Goal: Task Accomplishment & Management: Complete application form

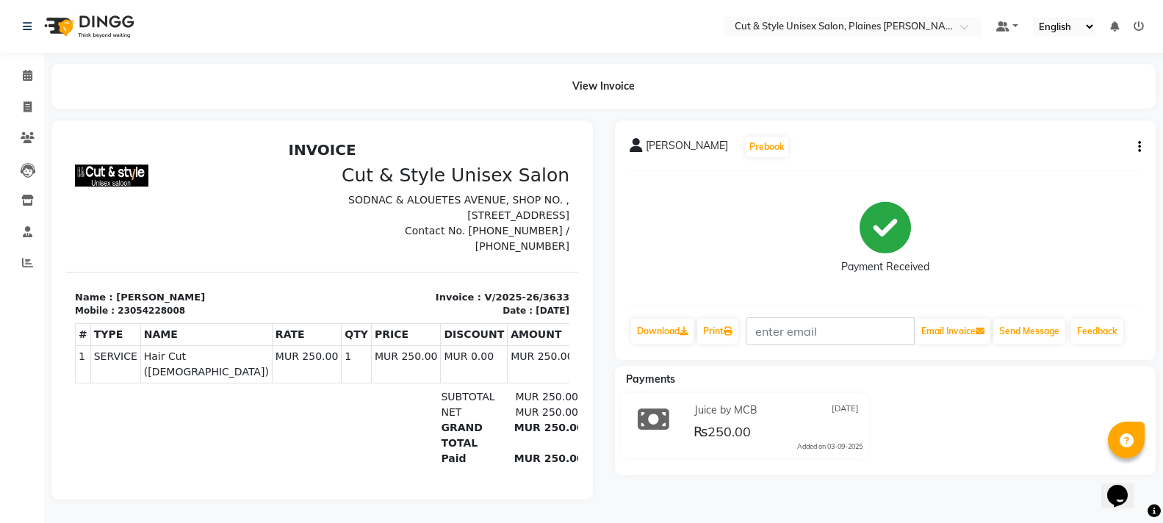
click at [96, 18] on img at bounding box center [87, 26] width 101 height 41
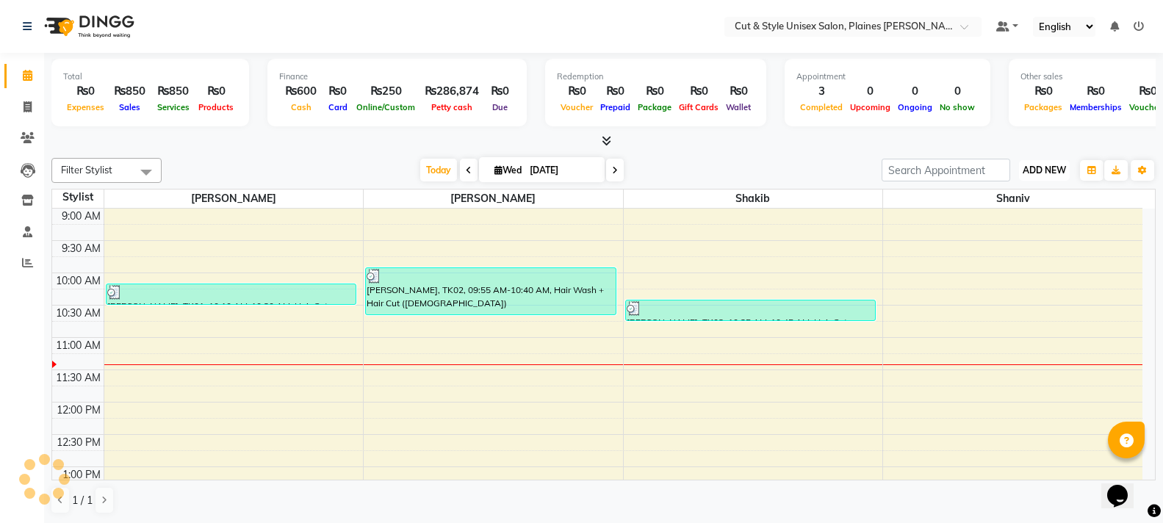
click at [1035, 173] on span "ADD NEW" at bounding box center [1044, 170] width 43 height 11
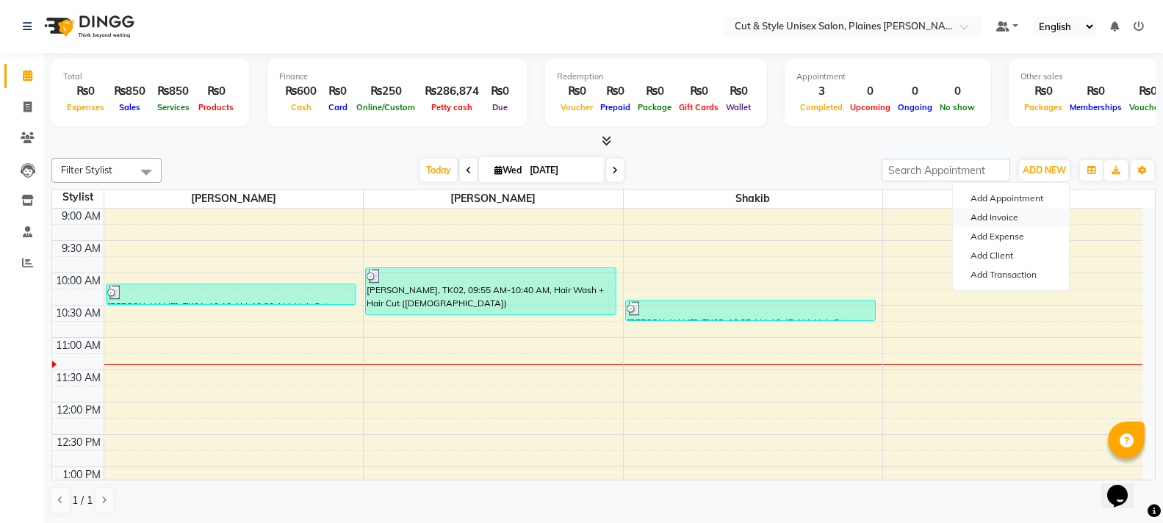
click at [1004, 219] on link "Add Invoice" at bounding box center [1011, 217] width 116 height 19
select select "service"
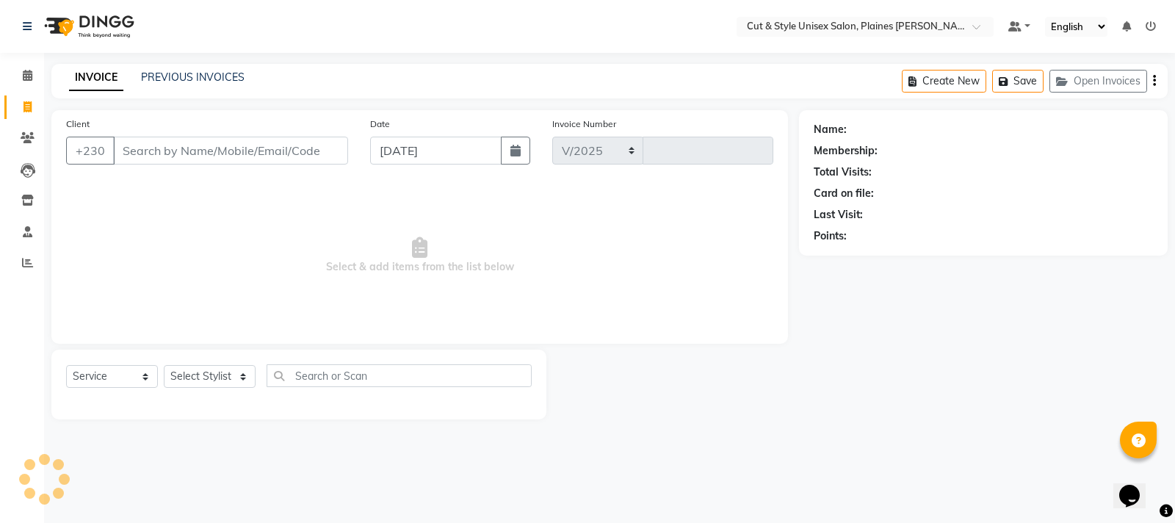
select select "7731"
type input "3634"
click at [205, 371] on select "Select Stylist" at bounding box center [210, 376] width 92 height 23
select select "68908"
click at [164, 365] on select "Select Stylist [PERSON_NAME] Manager [PERSON_NAME]" at bounding box center [210, 376] width 92 height 23
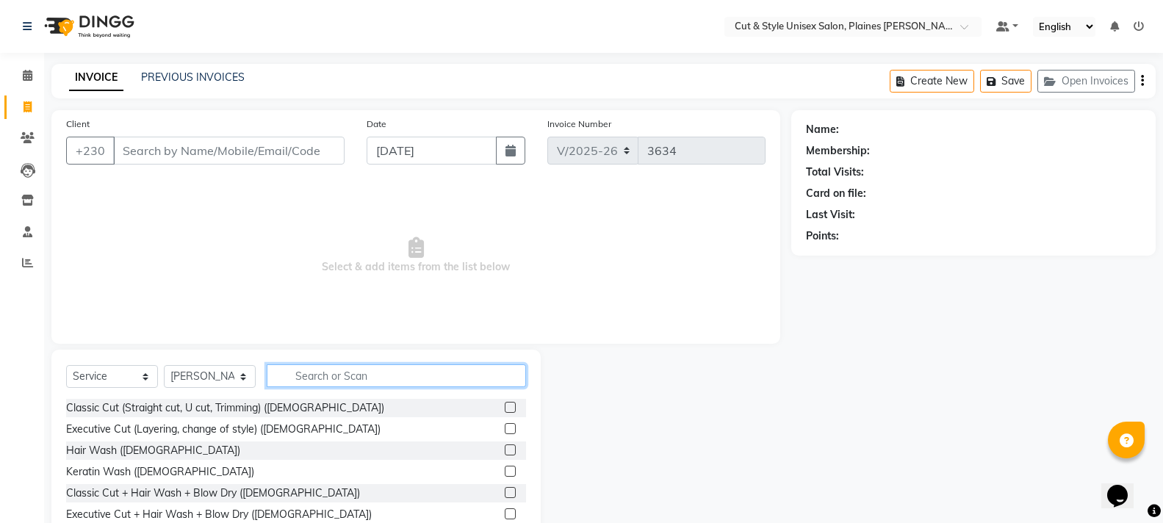
click at [325, 378] on input "text" at bounding box center [396, 375] width 259 height 23
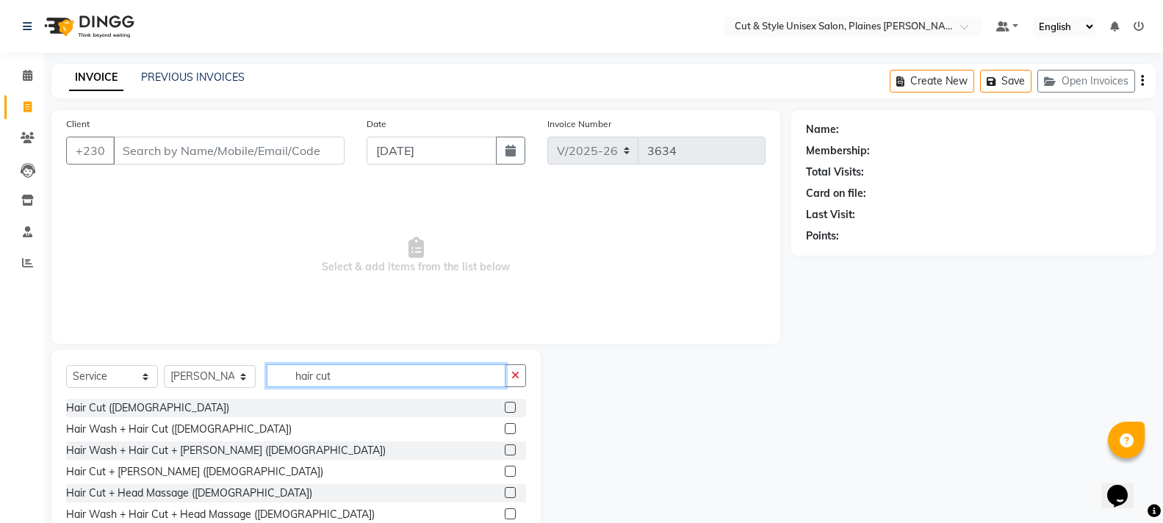
type input "hair cut"
click at [505, 471] on label at bounding box center [510, 471] width 11 height 11
click at [505, 471] on input "checkbox" at bounding box center [510, 472] width 10 height 10
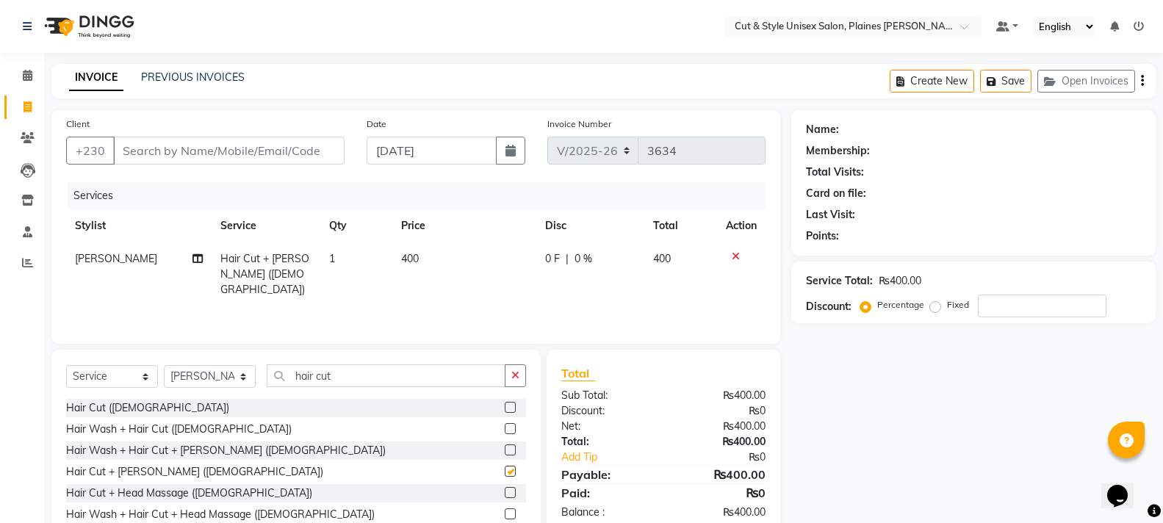
checkbox input "false"
click at [167, 150] on input "Client" at bounding box center [228, 151] width 231 height 28
type input "5"
type input "0"
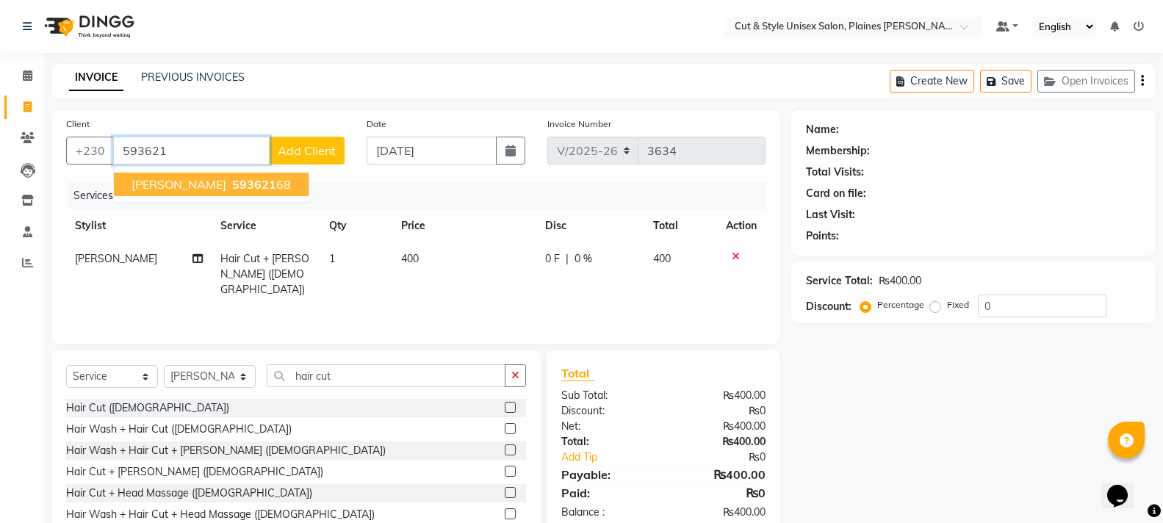
click at [245, 180] on span "593621" at bounding box center [254, 184] width 44 height 15
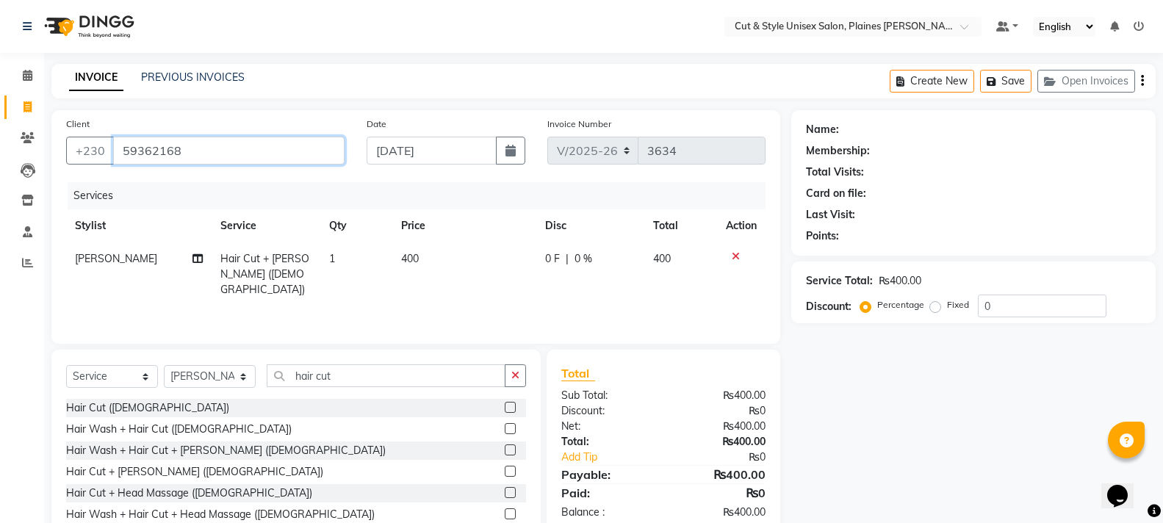
type input "59362168"
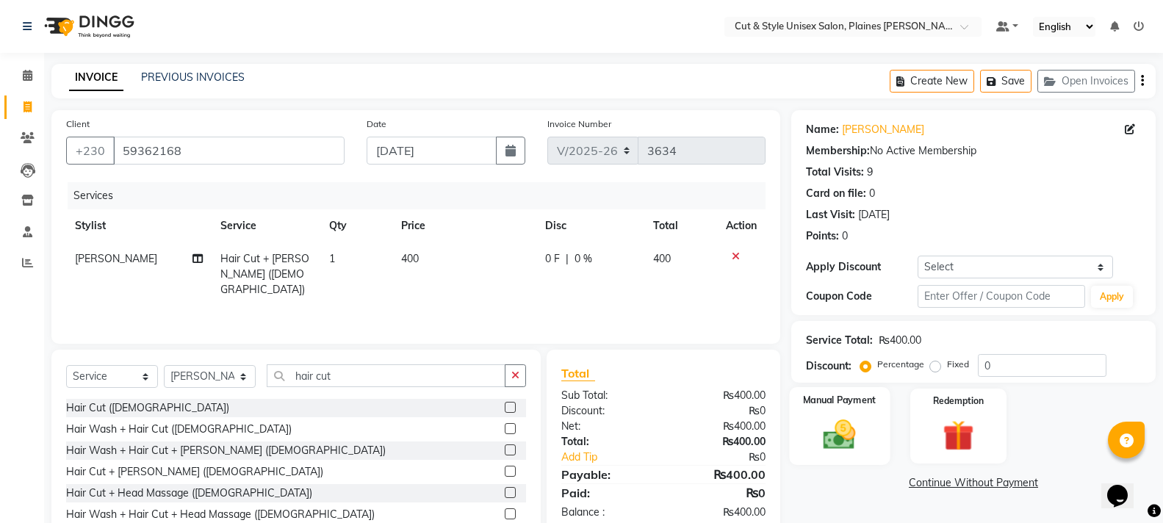
click at [849, 437] on img at bounding box center [839, 434] width 52 height 37
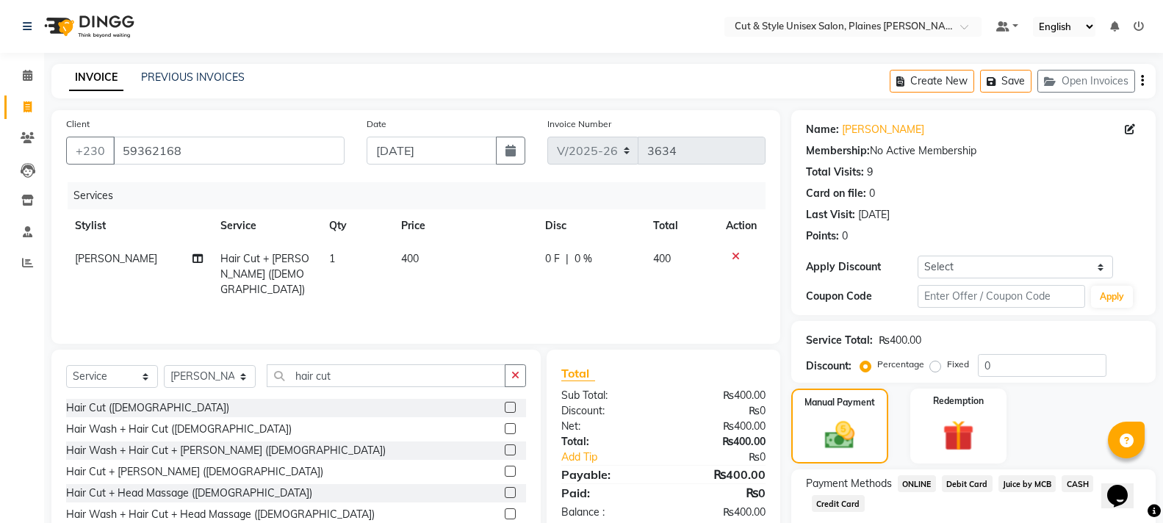
click at [1066, 480] on span "CASH" at bounding box center [1078, 483] width 32 height 17
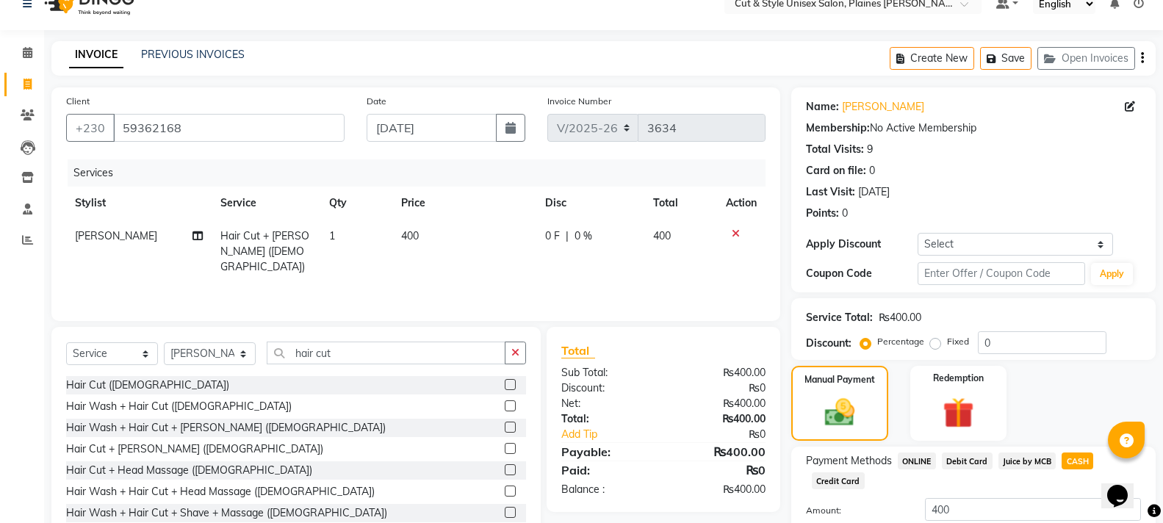
scroll to position [128, 0]
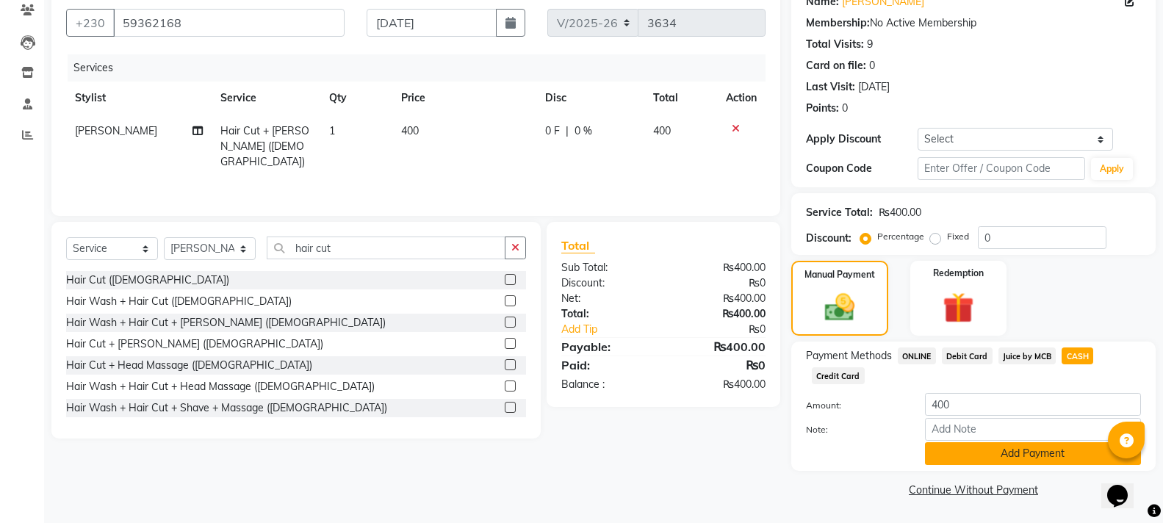
click at [1034, 448] on button "Add Payment" at bounding box center [1033, 453] width 216 height 23
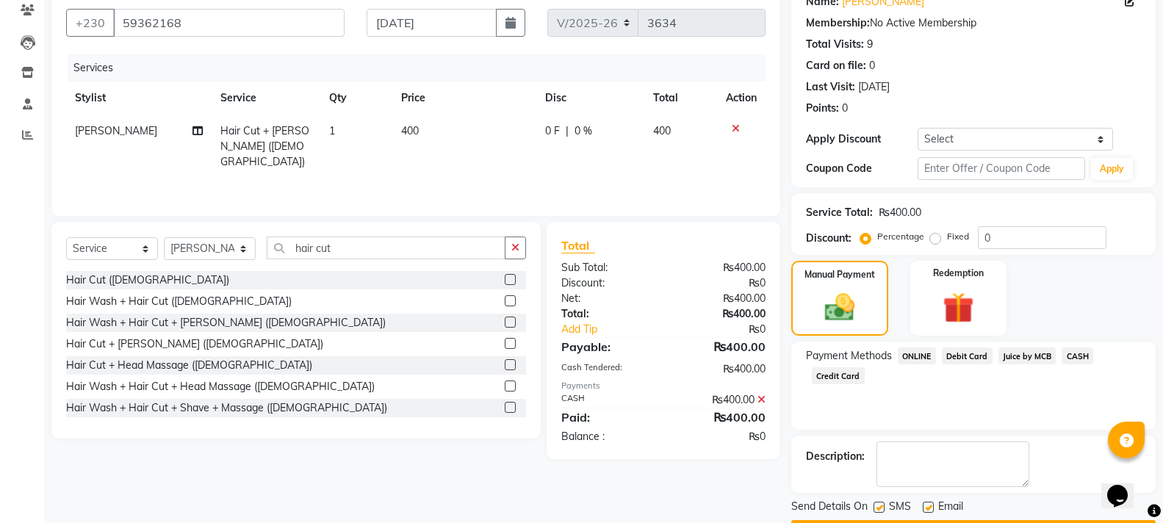
scroll to position [170, 0]
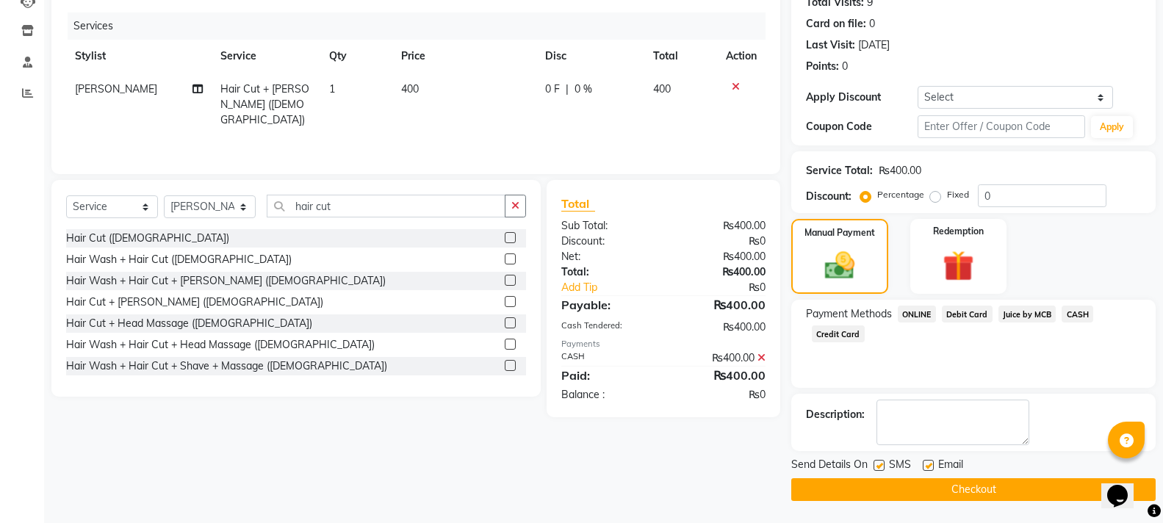
click at [865, 497] on button "Checkout" at bounding box center [973, 489] width 364 height 23
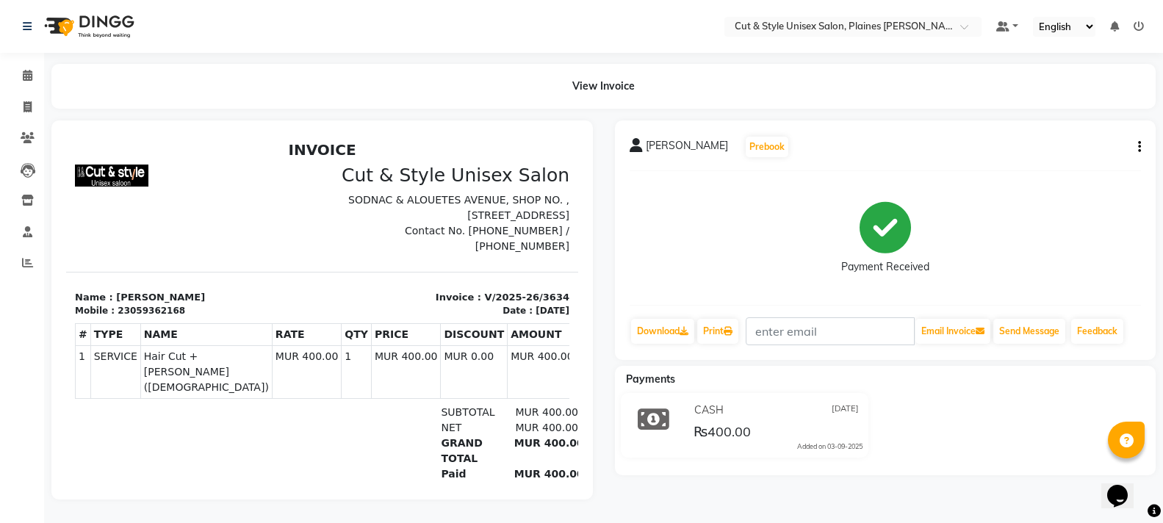
click at [60, 31] on img at bounding box center [87, 26] width 101 height 41
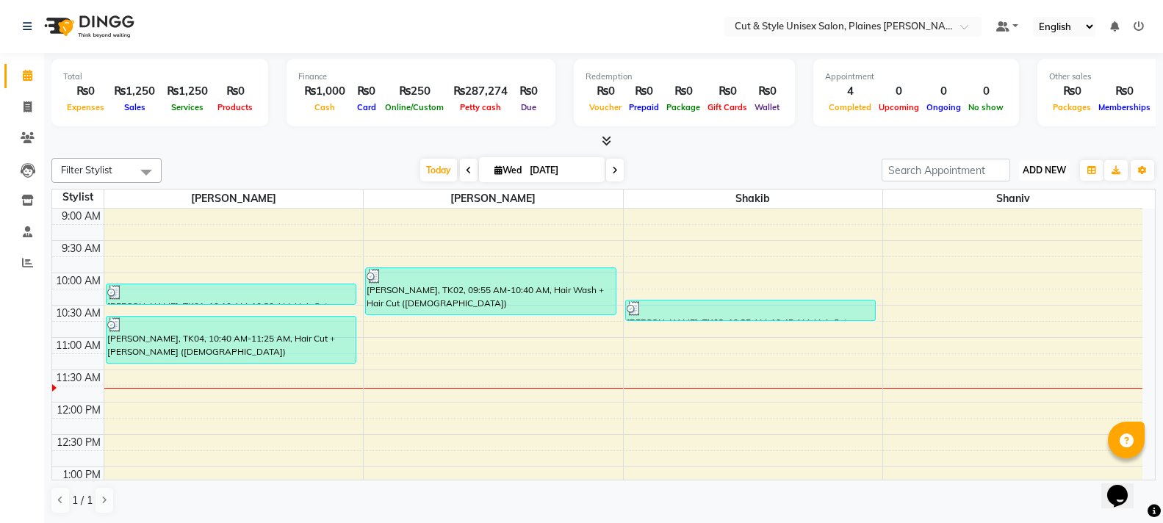
click at [1046, 173] on span "ADD NEW" at bounding box center [1044, 170] width 43 height 11
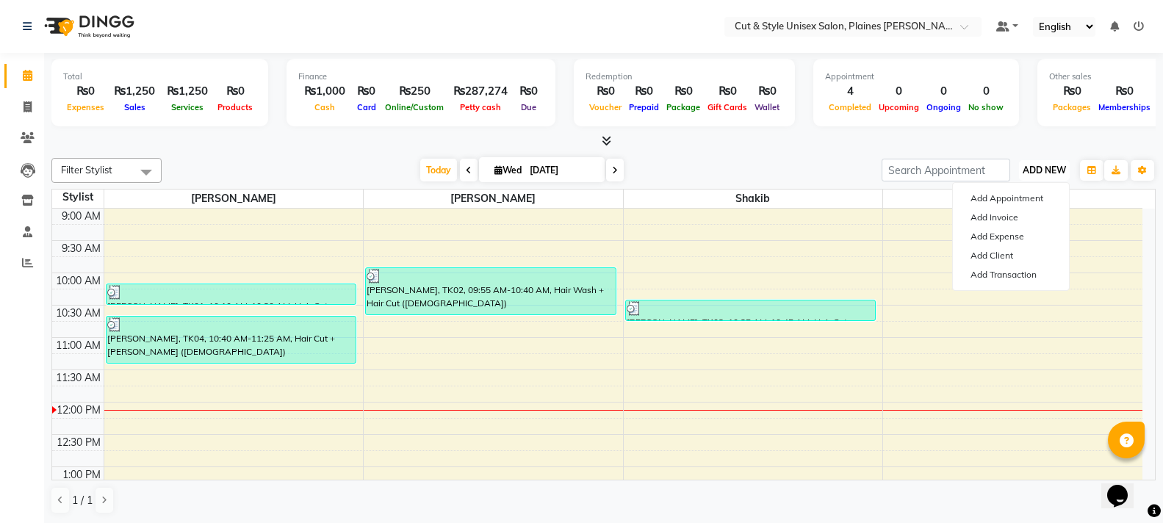
click at [1044, 165] on span "ADD NEW" at bounding box center [1044, 170] width 43 height 11
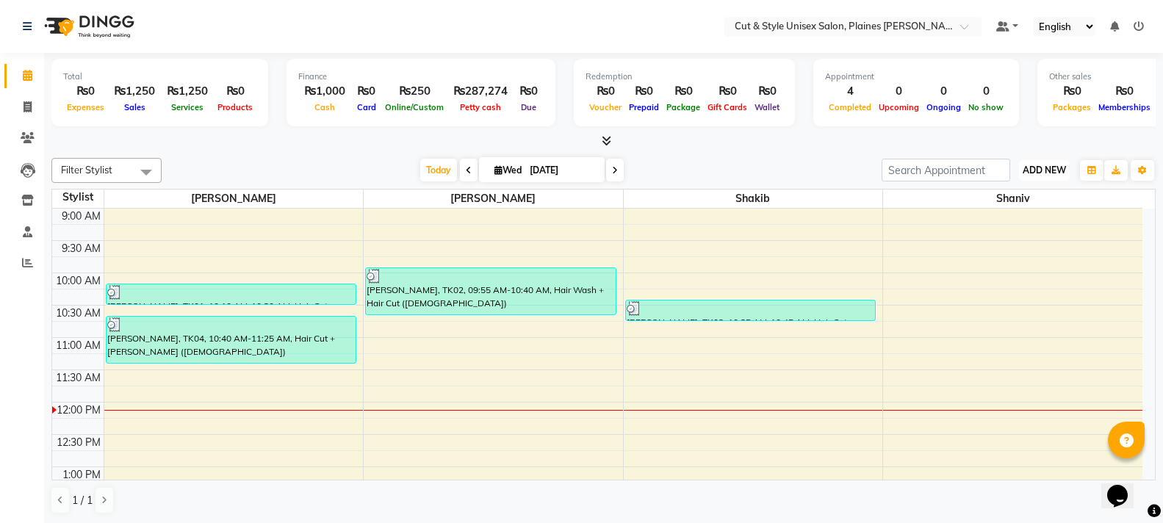
click at [1044, 167] on span "ADD NEW" at bounding box center [1044, 170] width 43 height 11
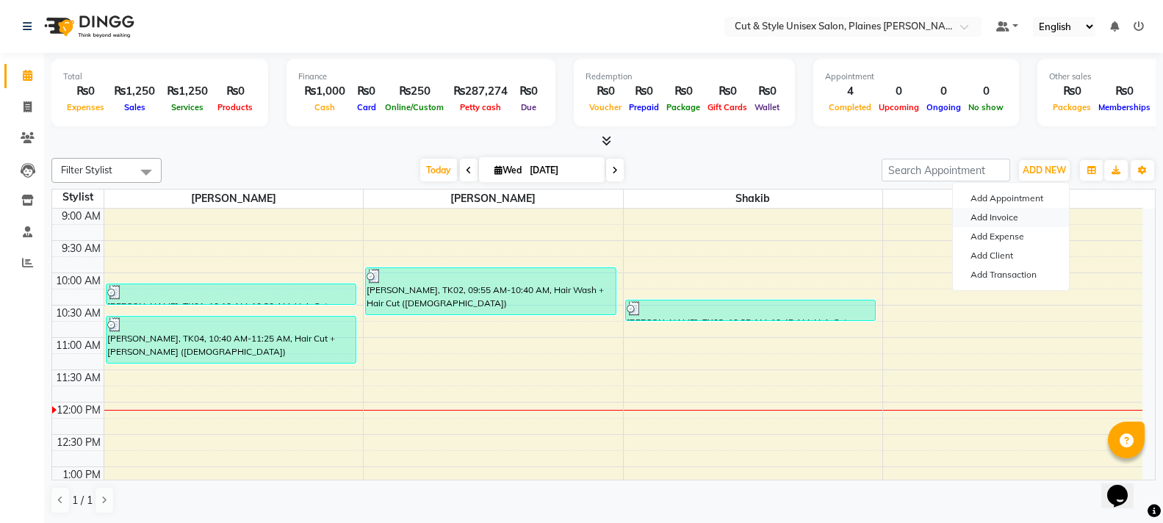
click at [1002, 209] on link "Add Invoice" at bounding box center [1011, 217] width 116 height 19
select select "service"
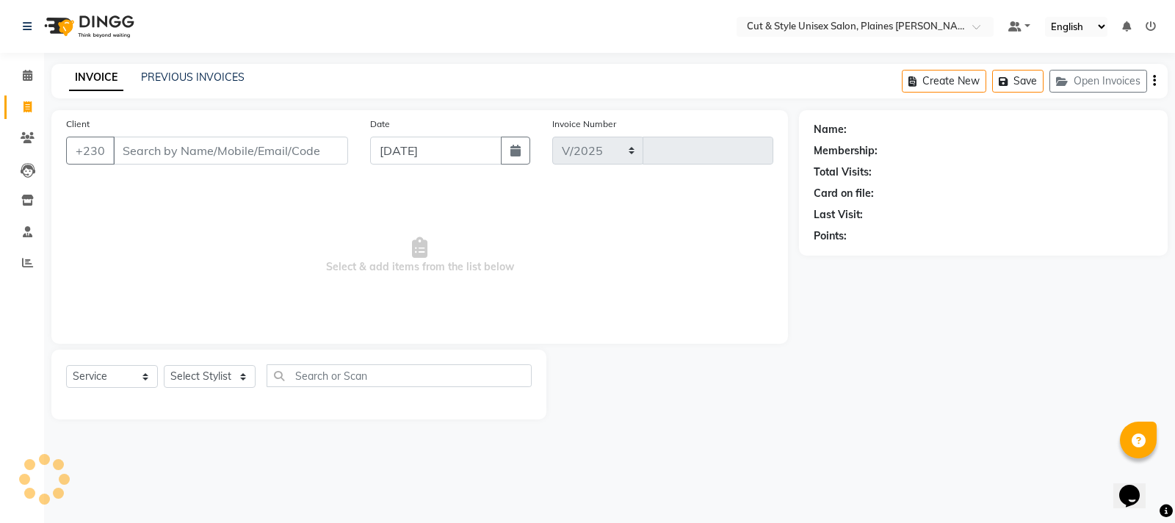
select select "7731"
type input "3635"
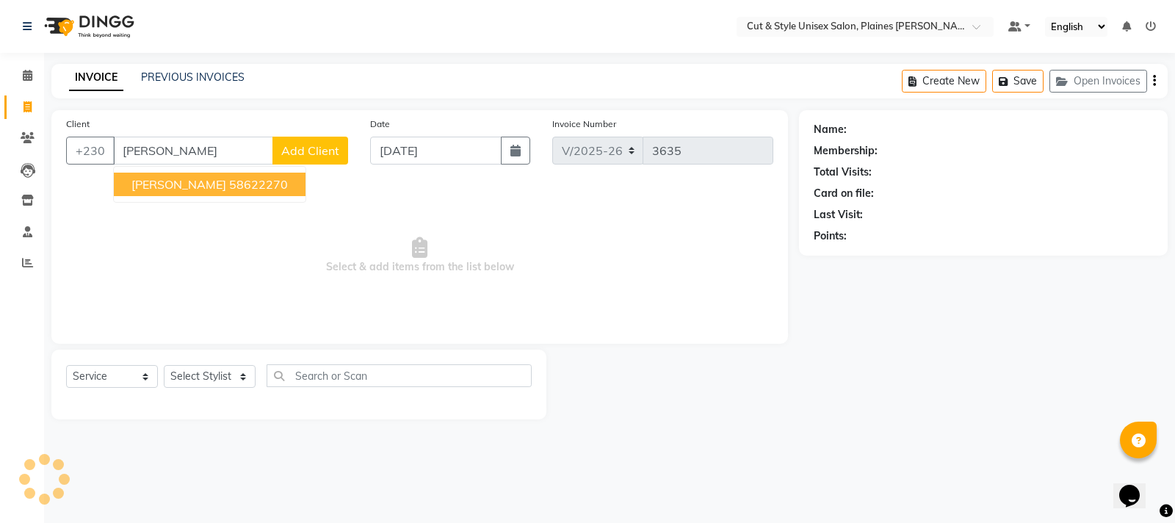
click at [195, 182] on span "[PERSON_NAME]" at bounding box center [178, 184] width 95 height 15
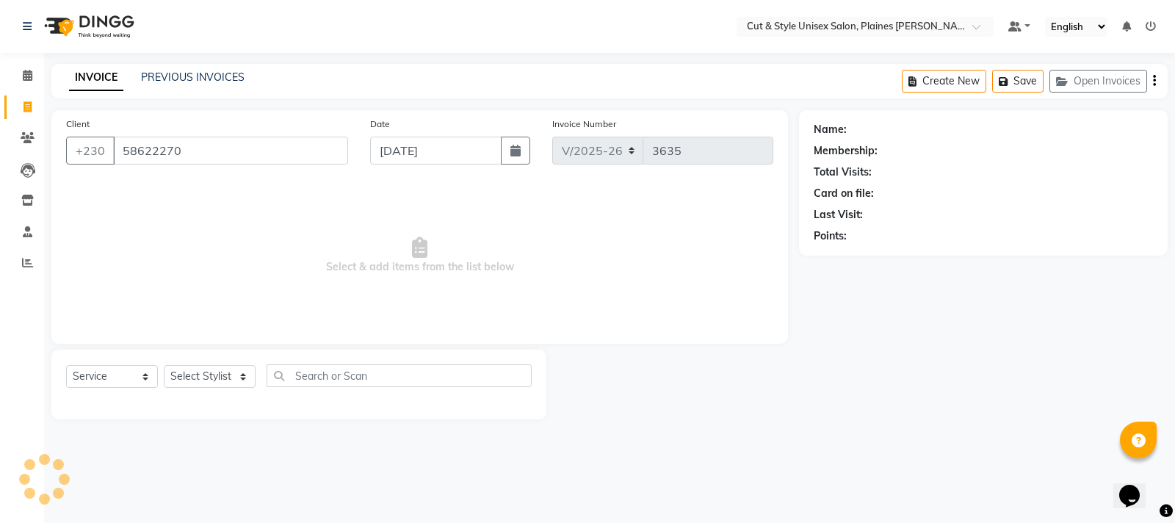
type input "58622270"
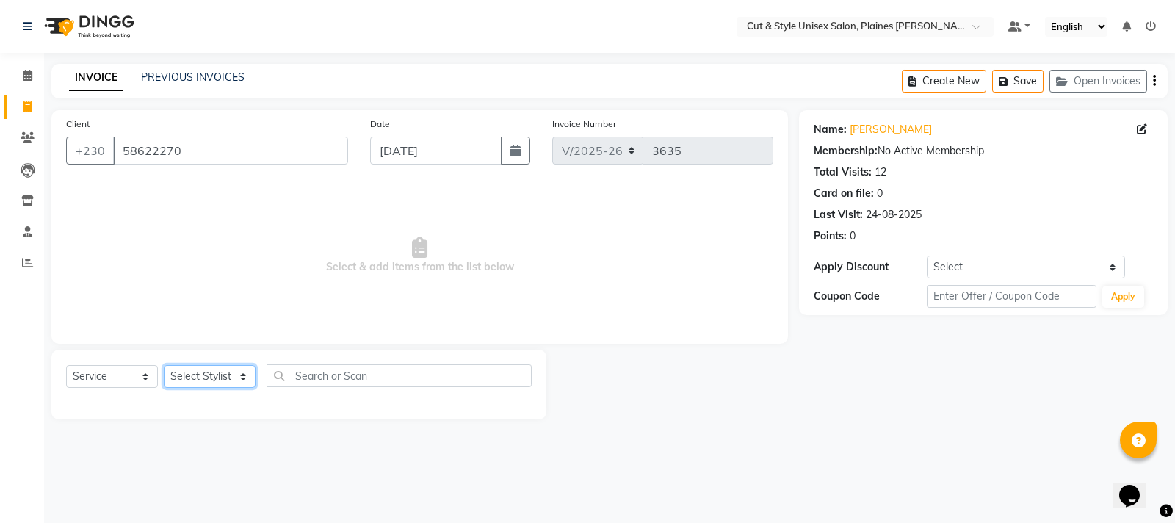
click at [201, 377] on select "Select Stylist [PERSON_NAME] Manager [PERSON_NAME]" at bounding box center [210, 376] width 92 height 23
select select "68908"
click at [164, 365] on select "Select Stylist [PERSON_NAME] Manager [PERSON_NAME]" at bounding box center [210, 376] width 92 height 23
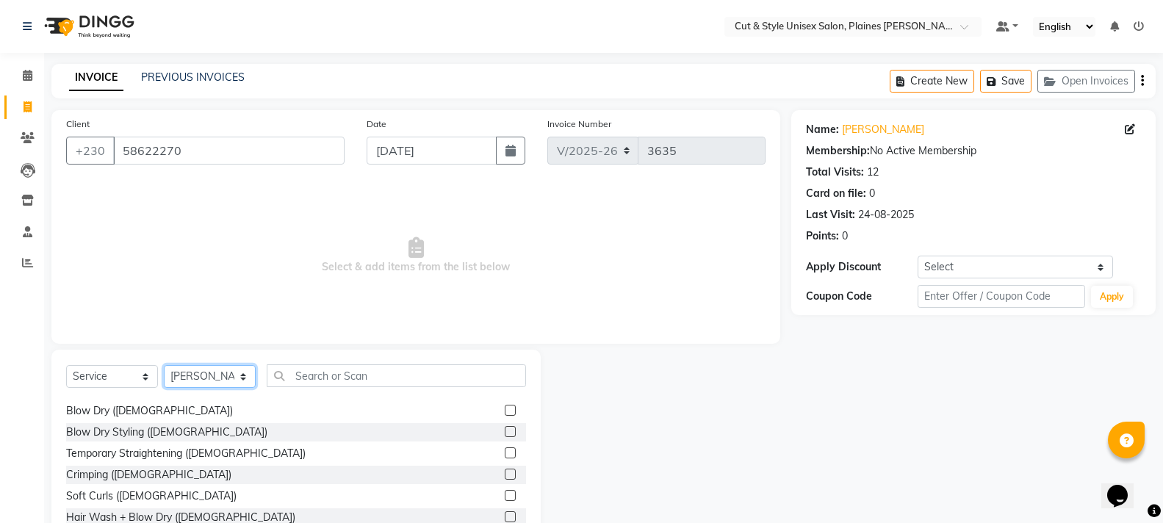
scroll to position [147, 0]
click at [505, 451] on label at bounding box center [510, 452] width 11 height 11
click at [505, 451] on input "checkbox" at bounding box center [510, 453] width 10 height 10
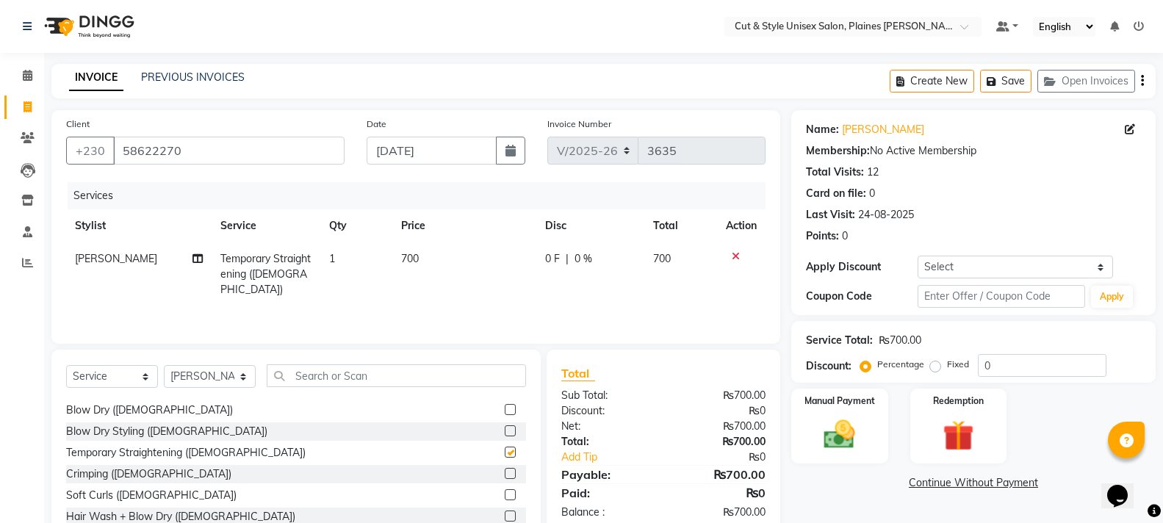
checkbox input "false"
click at [586, 458] on link "Add Tip" at bounding box center [615, 457] width 131 height 15
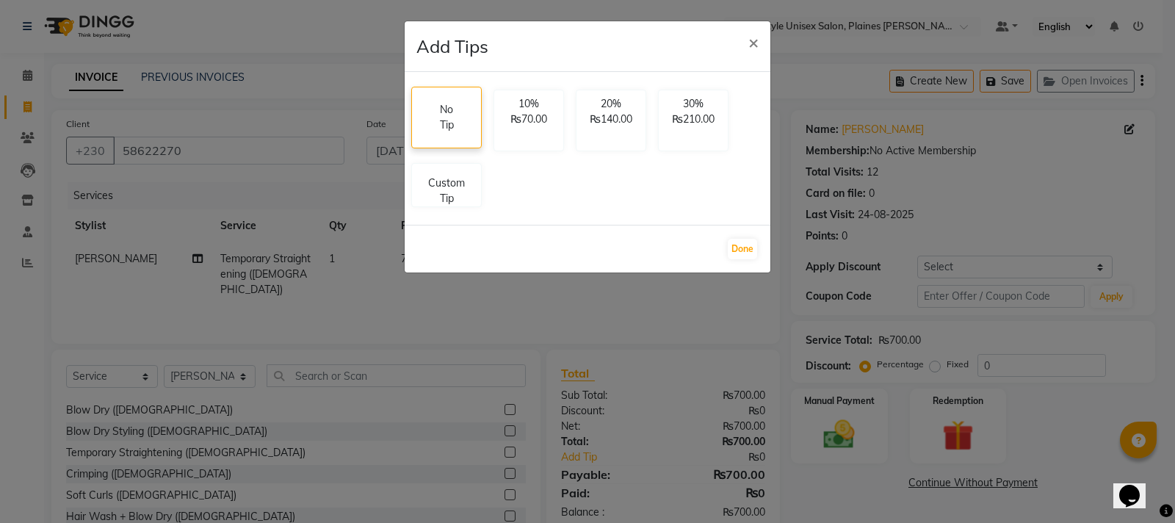
click at [458, 136] on div "No Tip" at bounding box center [446, 117] width 51 height 60
click at [458, 184] on p "Custom Tip" at bounding box center [446, 188] width 51 height 31
select select "68908"
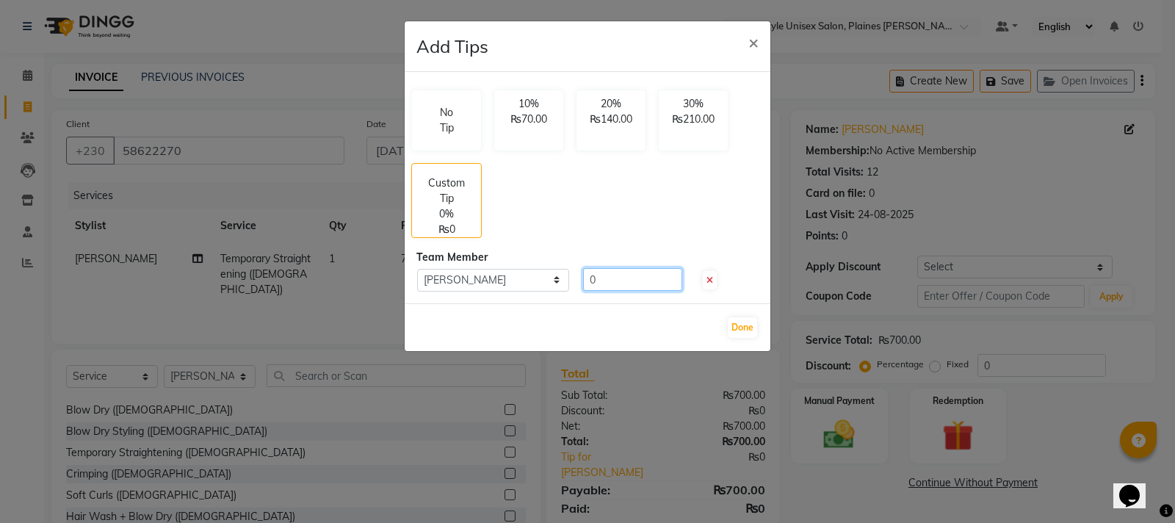
click at [603, 275] on input "0" at bounding box center [632, 279] width 99 height 23
type input "100"
click at [602, 384] on ngb-modal-window "Add Tips × No Tip 10% ₨70.00 20% ₨140.00 30% ₨210.00 Custom Tip 14.29% ₨100.00 …" at bounding box center [587, 261] width 1175 height 523
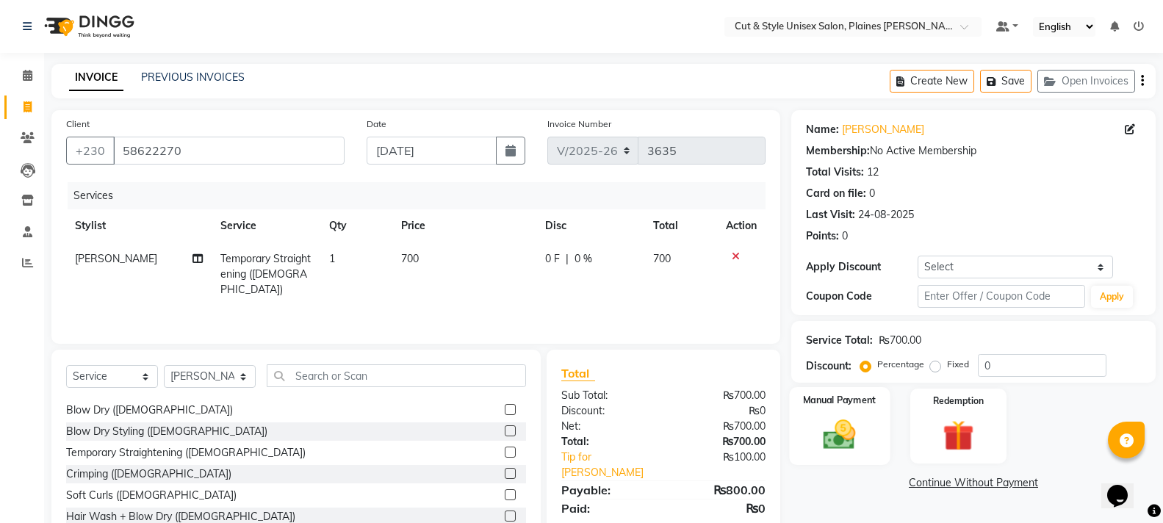
click at [828, 425] on img at bounding box center [839, 434] width 52 height 37
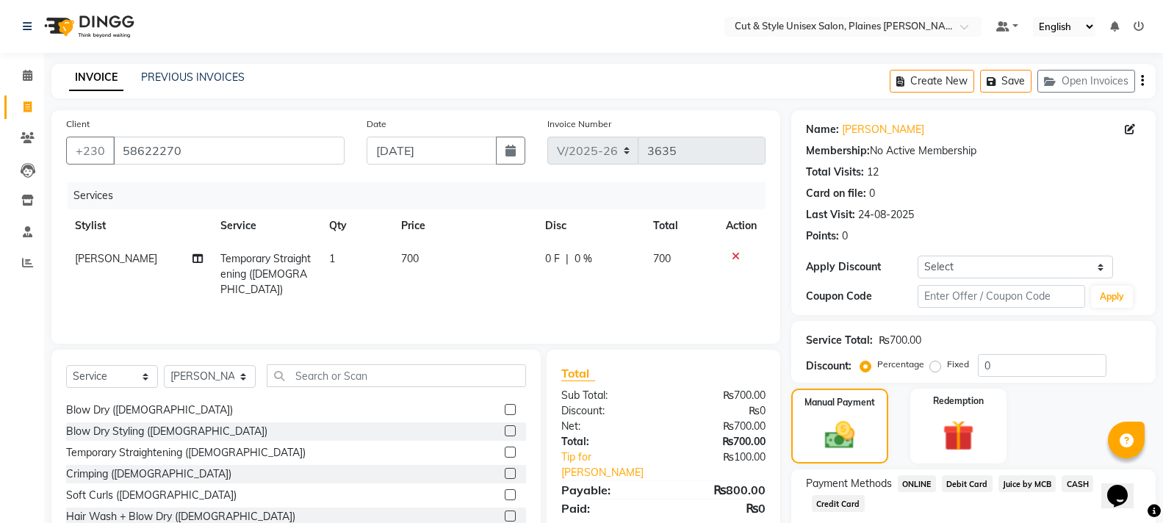
click at [1013, 483] on span "Juice by MCB" at bounding box center [1027, 483] width 58 height 17
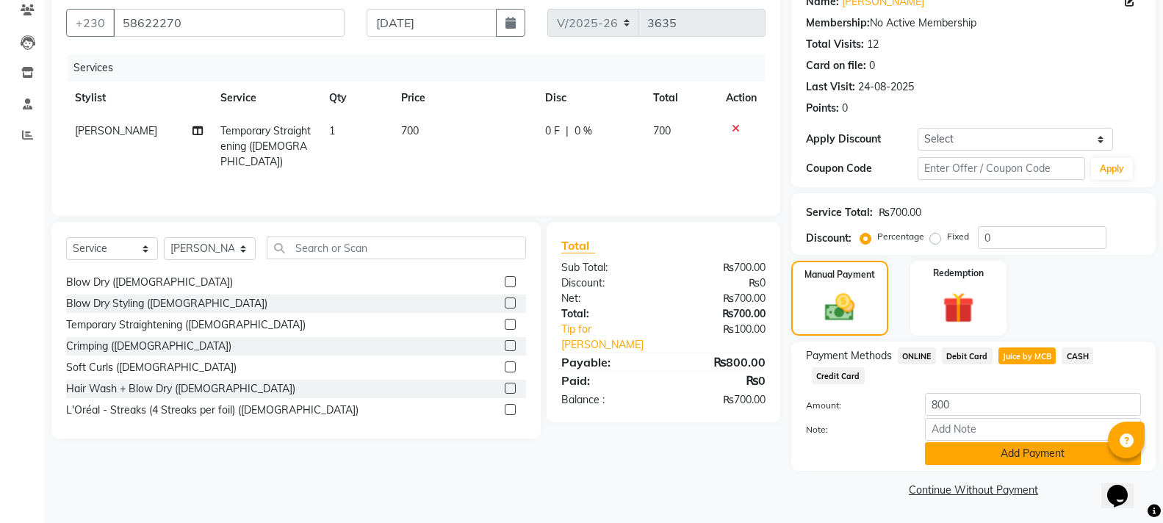
click at [961, 450] on button "Add Payment" at bounding box center [1033, 453] width 216 height 23
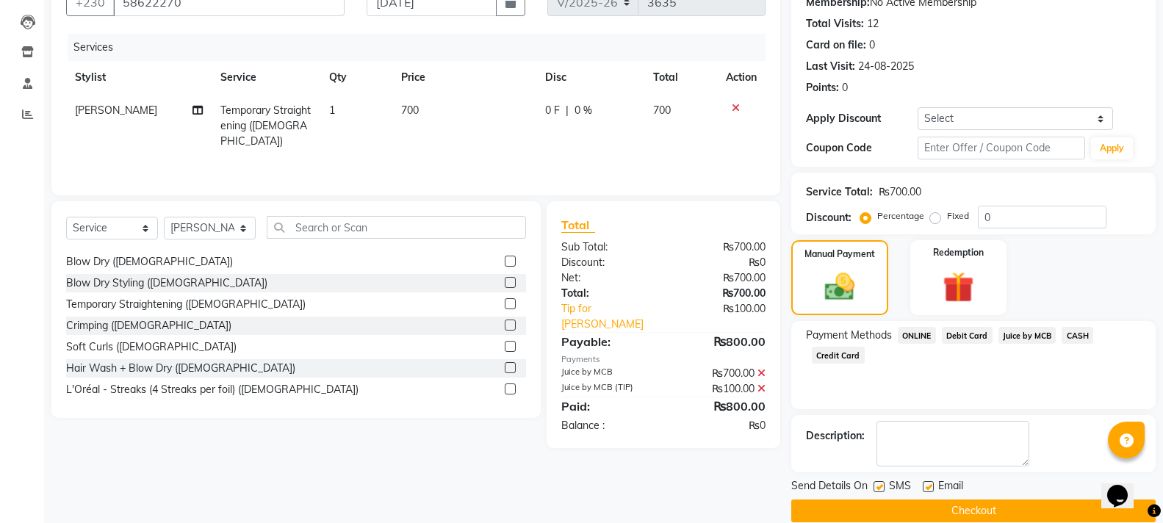
scroll to position [170, 0]
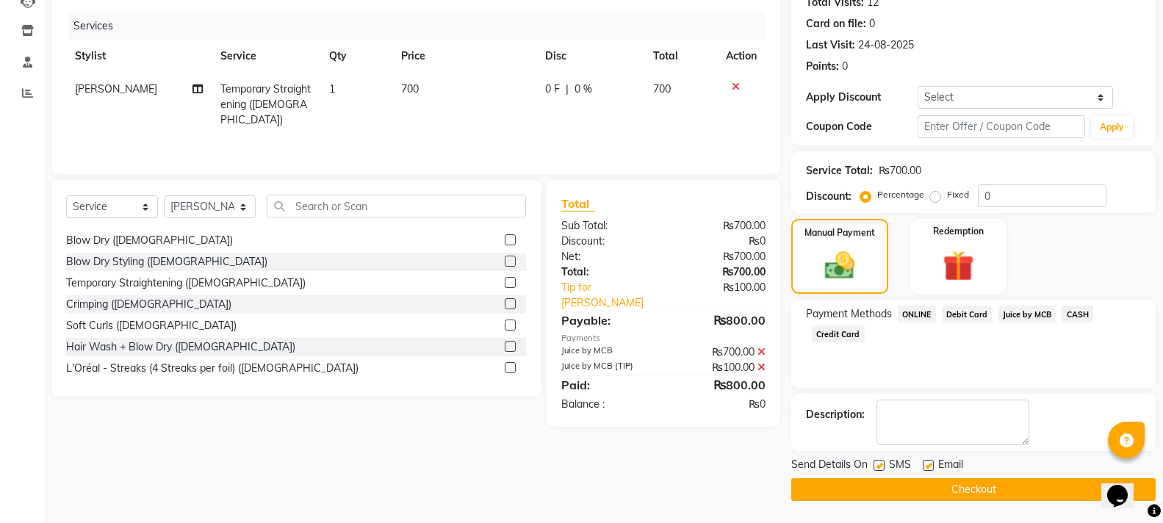
click at [879, 491] on button "Checkout" at bounding box center [973, 489] width 364 height 23
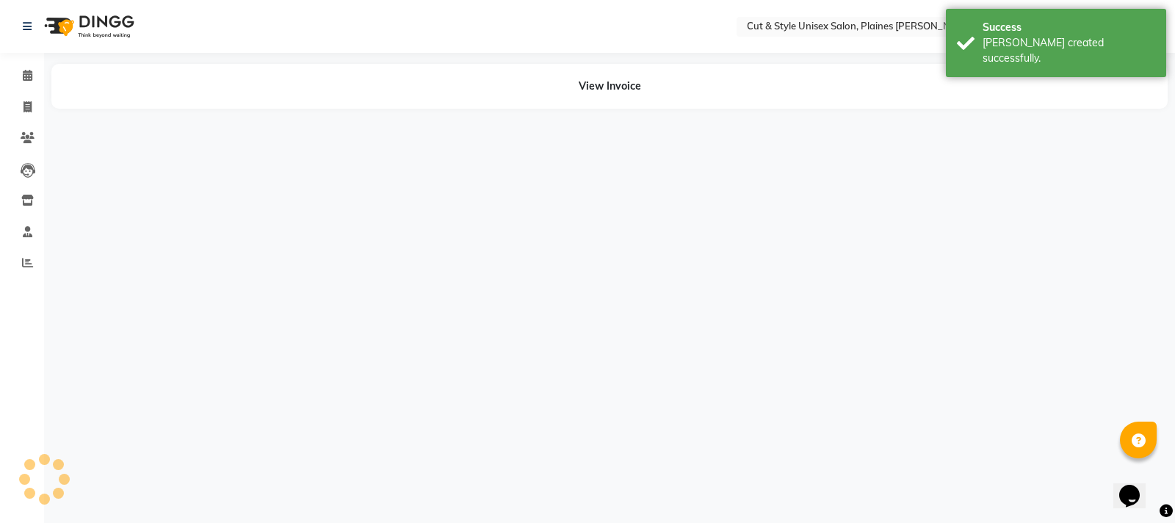
click at [98, 25] on img at bounding box center [87, 26] width 101 height 41
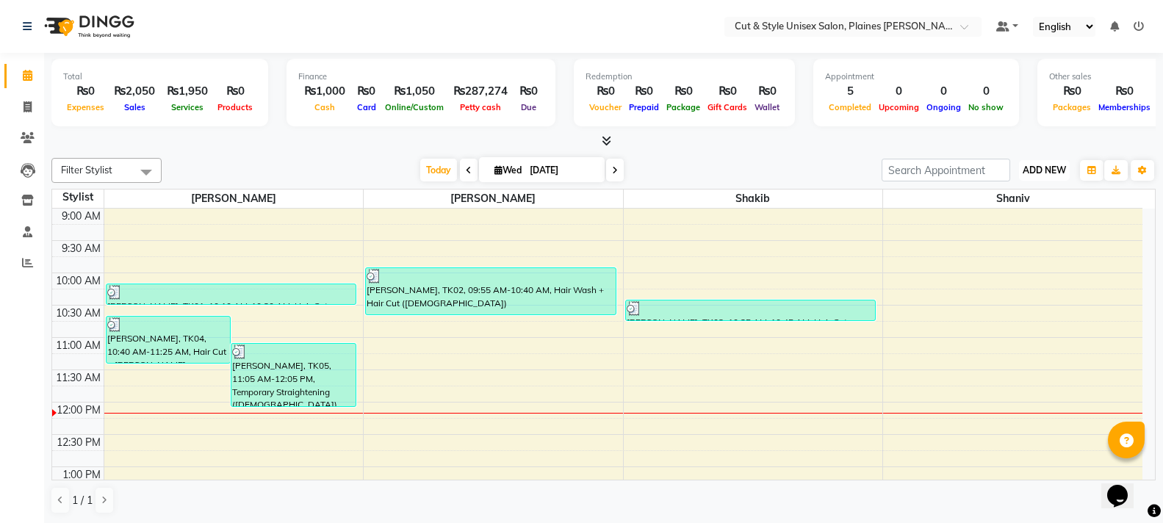
click at [1053, 166] on span "ADD NEW" at bounding box center [1044, 170] width 43 height 11
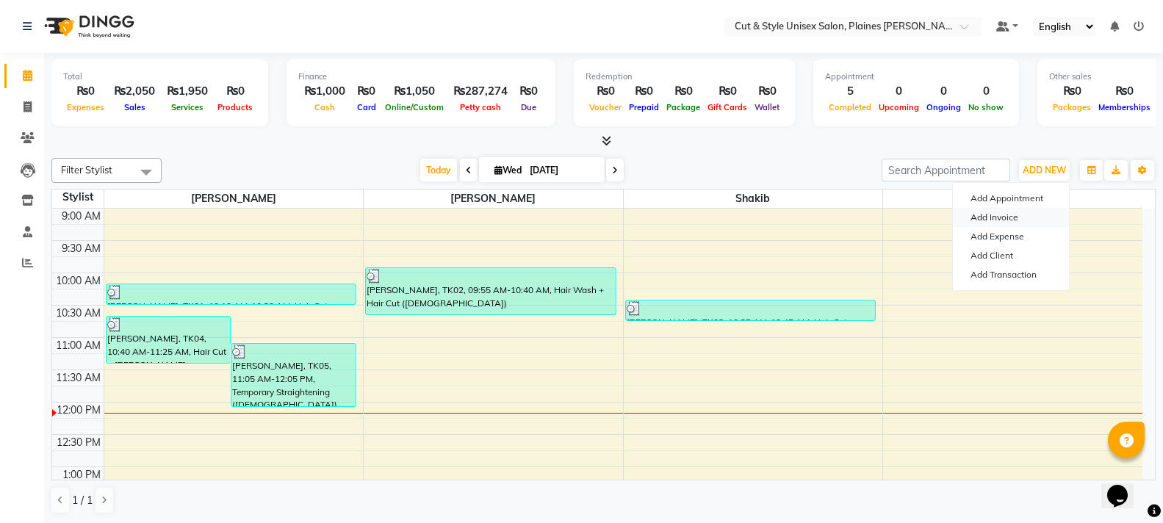
click at [1007, 215] on link "Add Invoice" at bounding box center [1011, 217] width 116 height 19
select select "service"
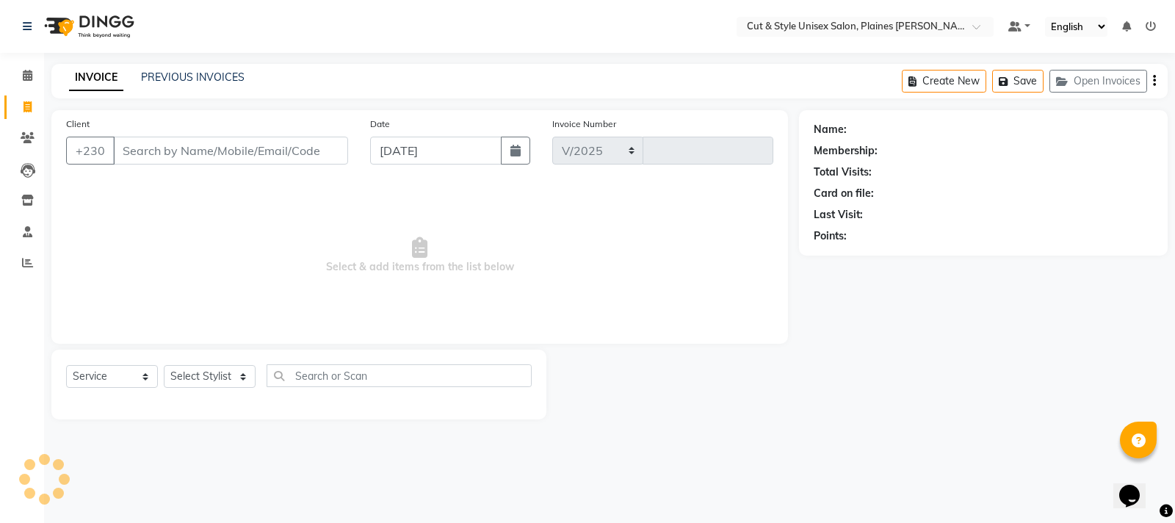
select select "7731"
type input "3636"
click at [192, 377] on select "Select Stylist" at bounding box center [210, 376] width 92 height 23
select select "68911"
click at [164, 365] on select "Select Stylist [PERSON_NAME] Manager [PERSON_NAME]" at bounding box center [210, 376] width 92 height 23
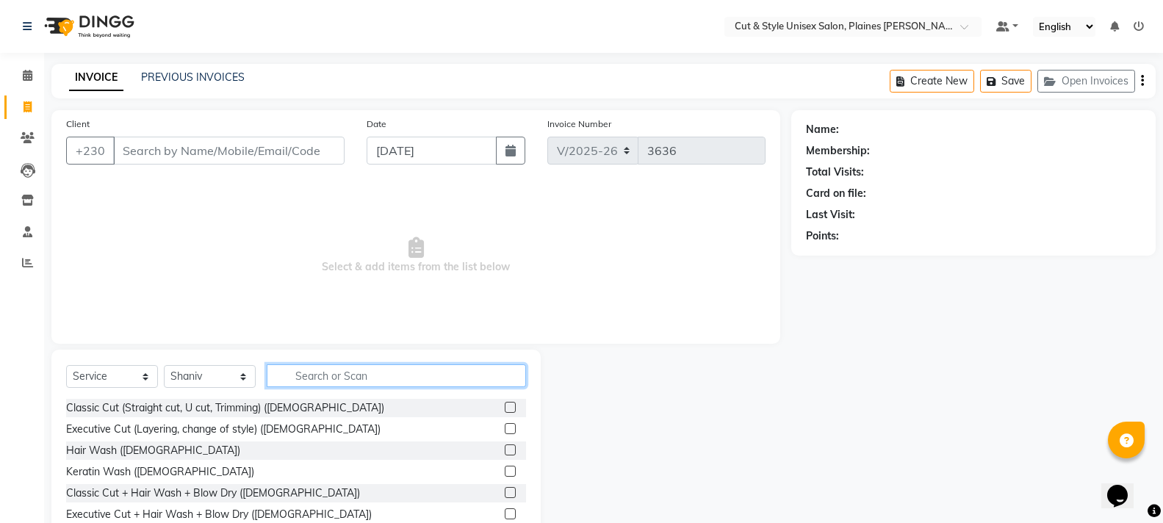
click at [334, 376] on input "text" at bounding box center [396, 375] width 259 height 23
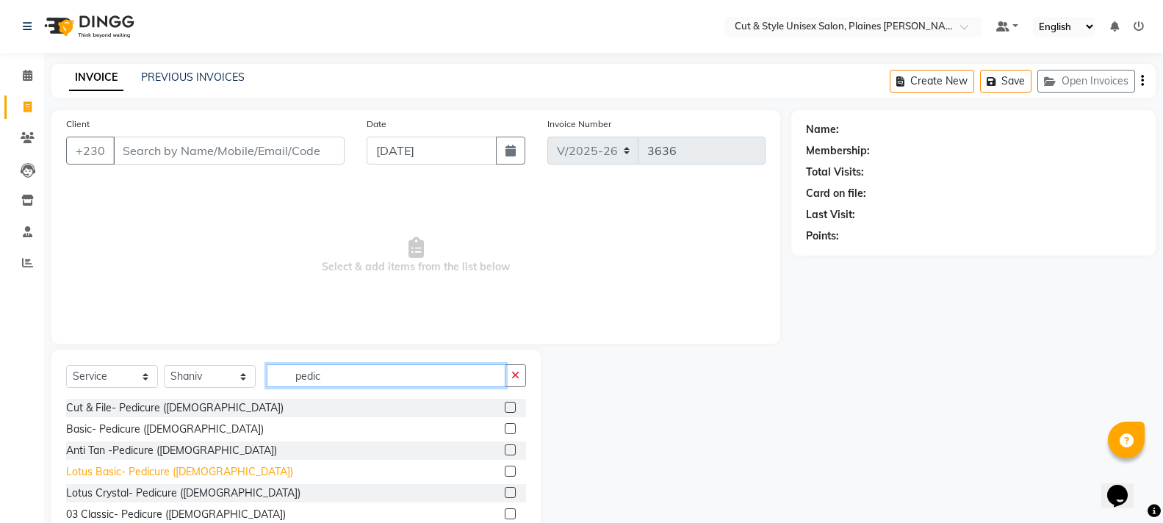
type input "pedic"
click at [110, 472] on div "Lotus Basic- Pedicure ([DEMOGRAPHIC_DATA])" at bounding box center [179, 471] width 227 height 15
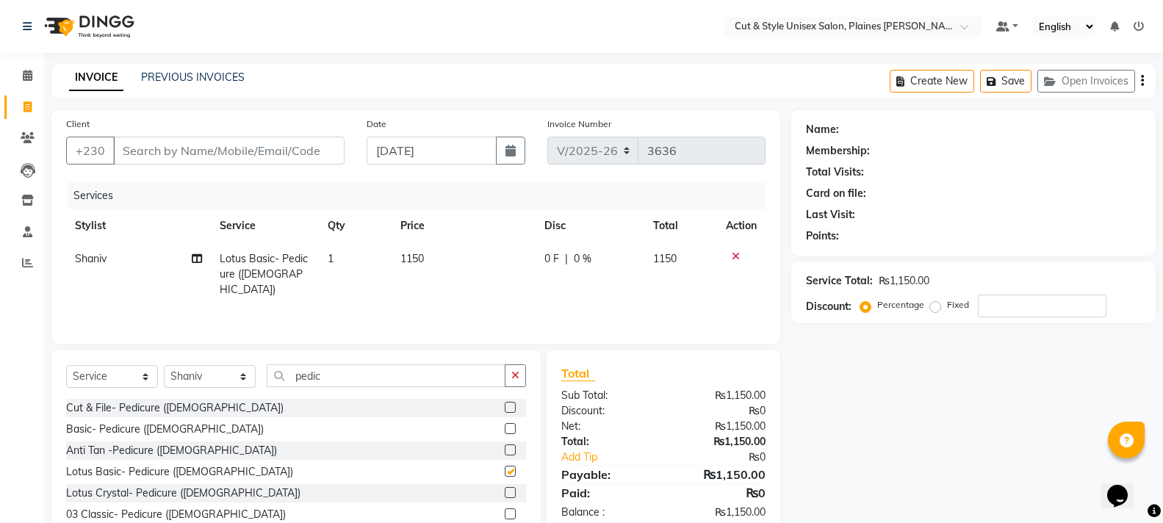
checkbox input "false"
click at [196, 140] on input "Client" at bounding box center [228, 151] width 231 height 28
type input "5"
type input "0"
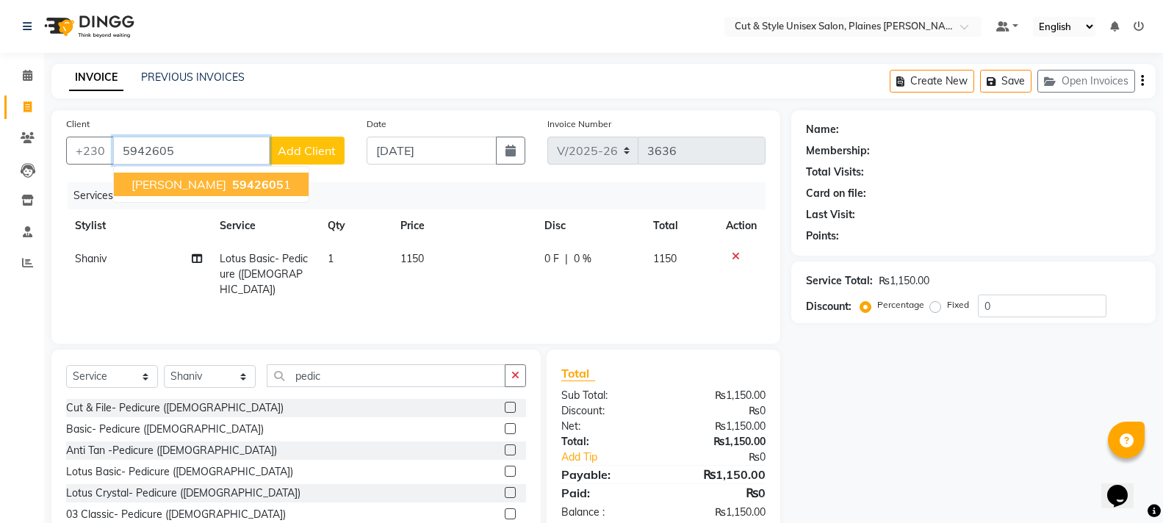
click at [232, 181] on span "5942605" at bounding box center [257, 184] width 51 height 15
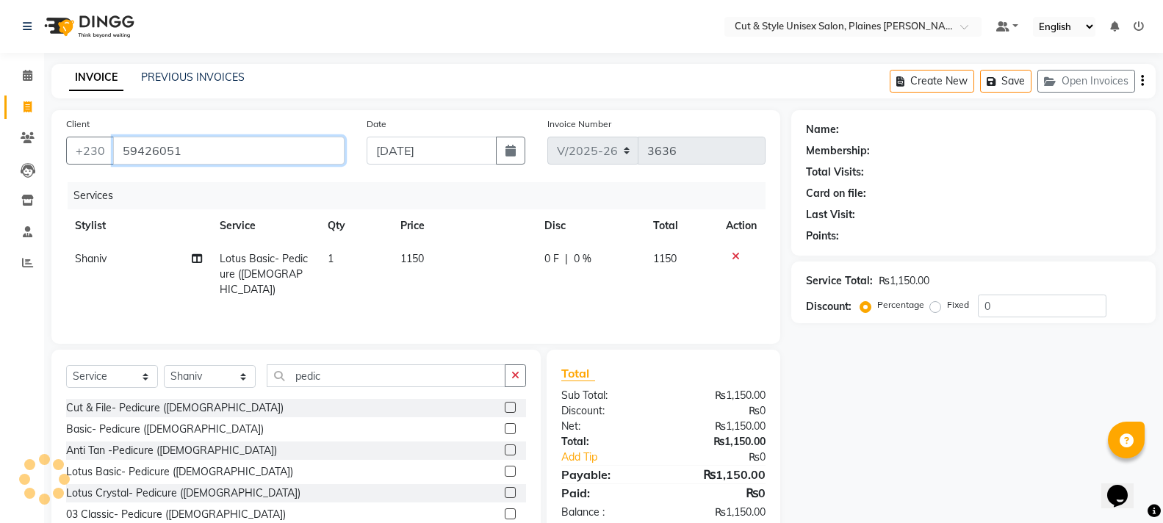
type input "59426051"
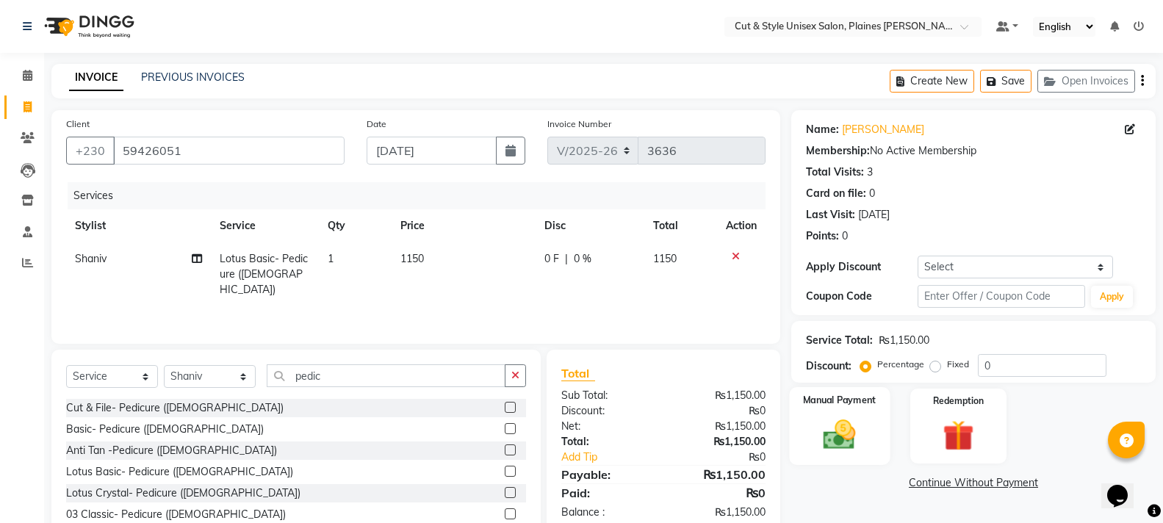
click at [841, 437] on img at bounding box center [839, 434] width 52 height 37
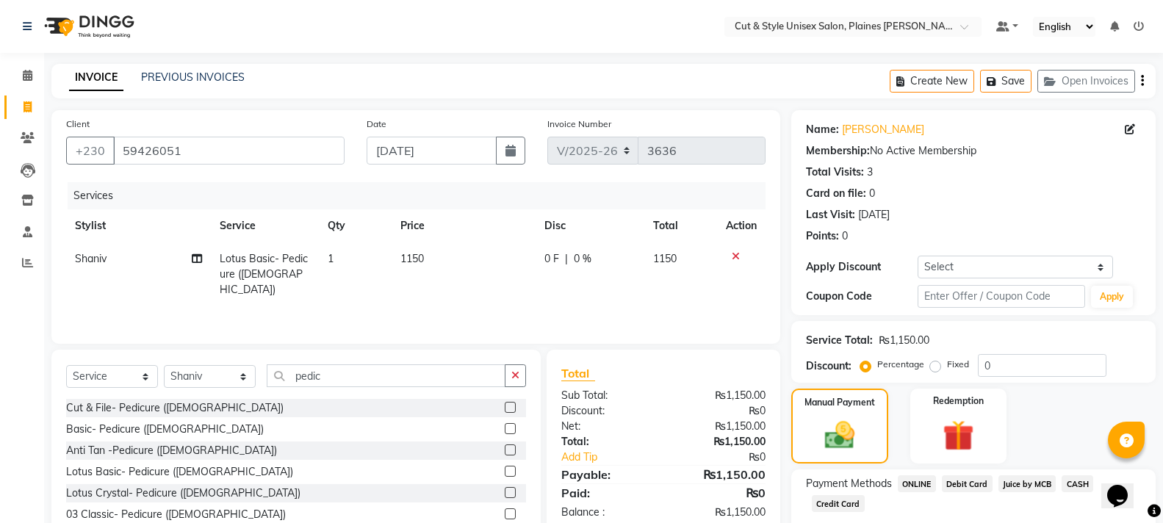
click at [970, 483] on span "Debit Card" at bounding box center [967, 483] width 51 height 17
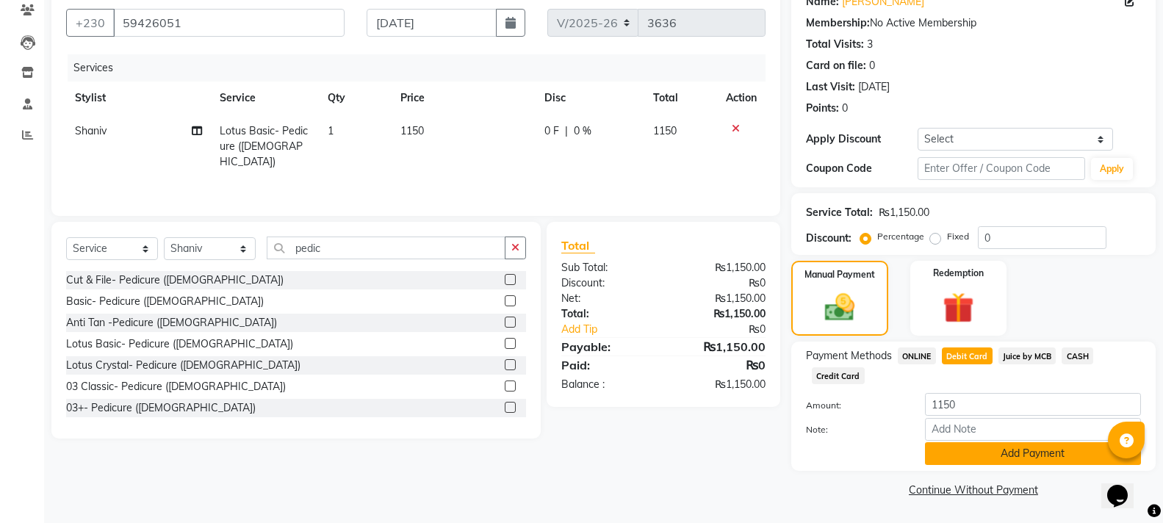
click at [976, 460] on button "Add Payment" at bounding box center [1033, 453] width 216 height 23
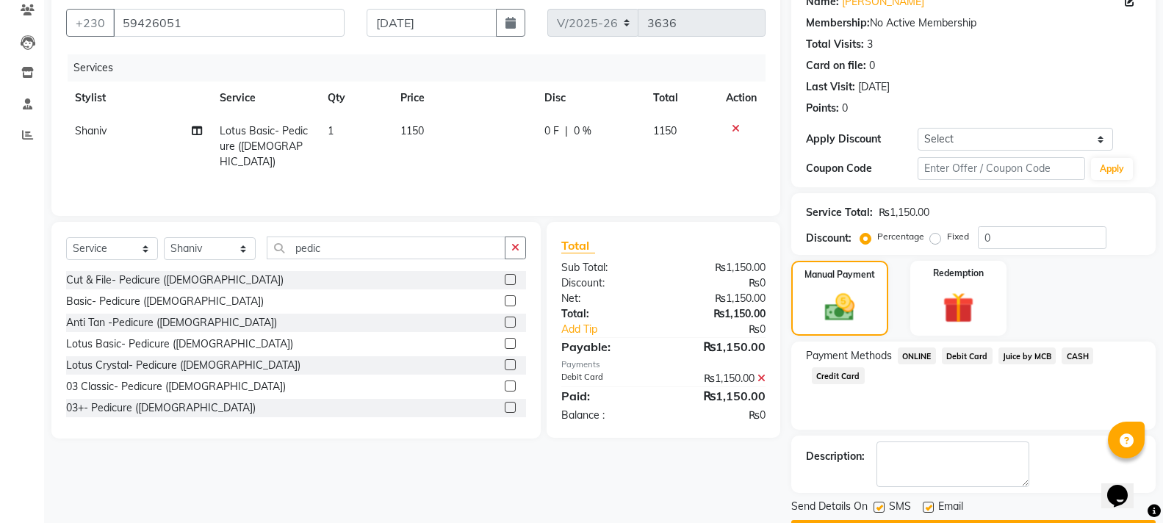
scroll to position [170, 0]
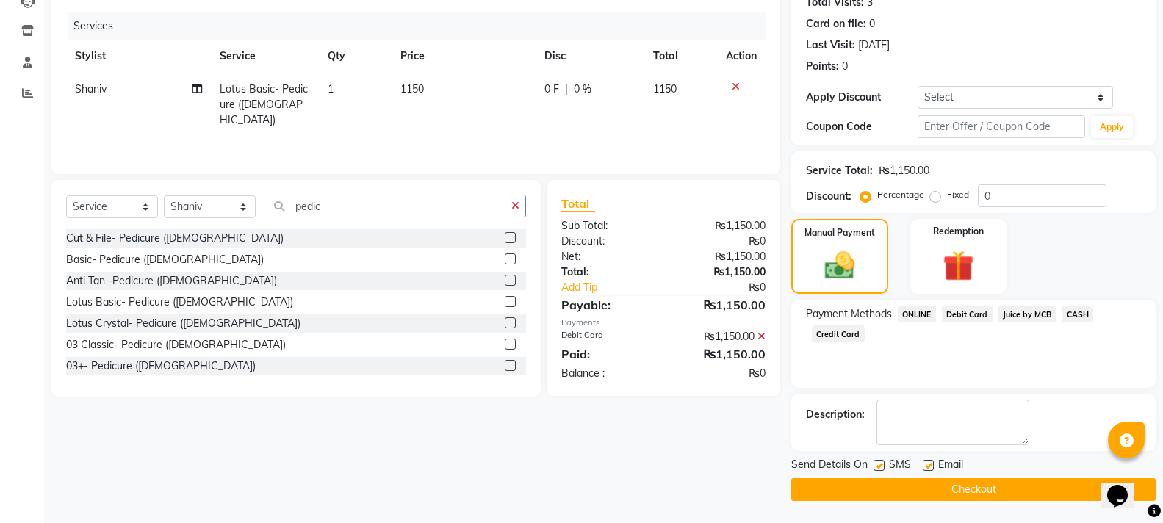
click at [970, 493] on button "Checkout" at bounding box center [973, 489] width 364 height 23
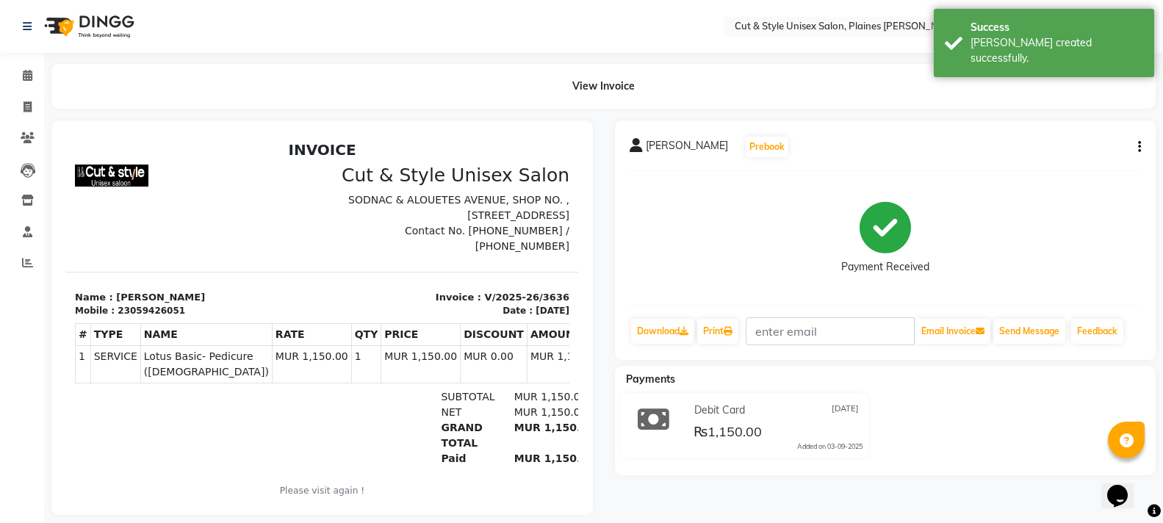
click at [52, 33] on img at bounding box center [87, 26] width 101 height 41
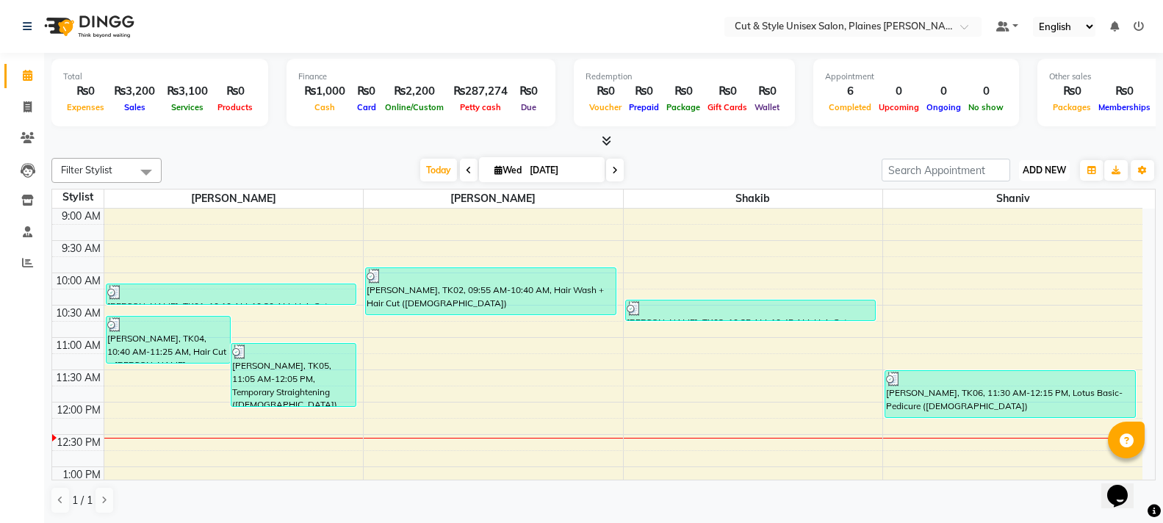
click at [1036, 177] on button "ADD NEW Toggle Dropdown" at bounding box center [1044, 170] width 51 height 21
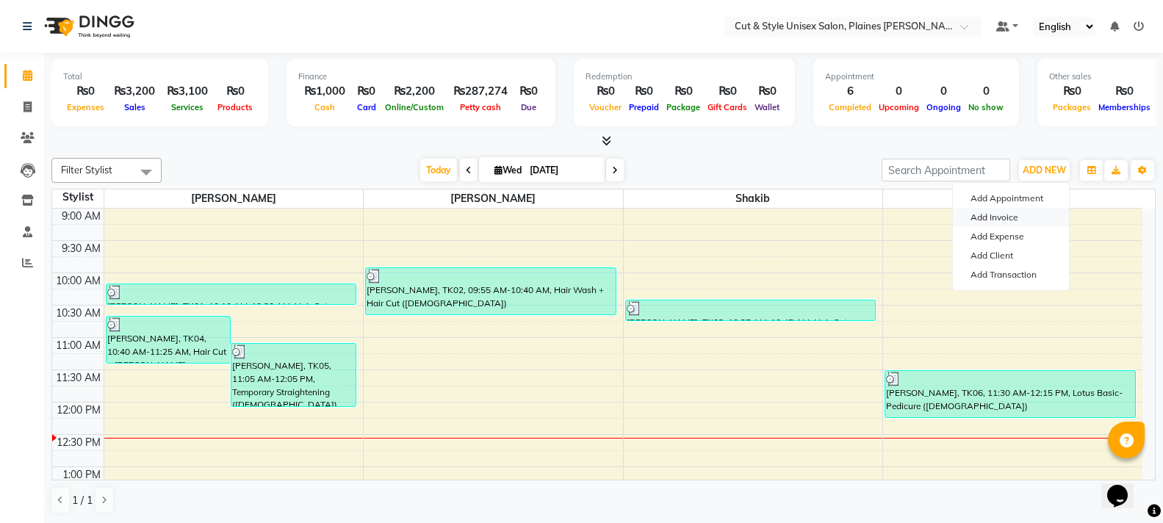
click at [1001, 213] on link "Add Invoice" at bounding box center [1011, 217] width 116 height 19
select select "service"
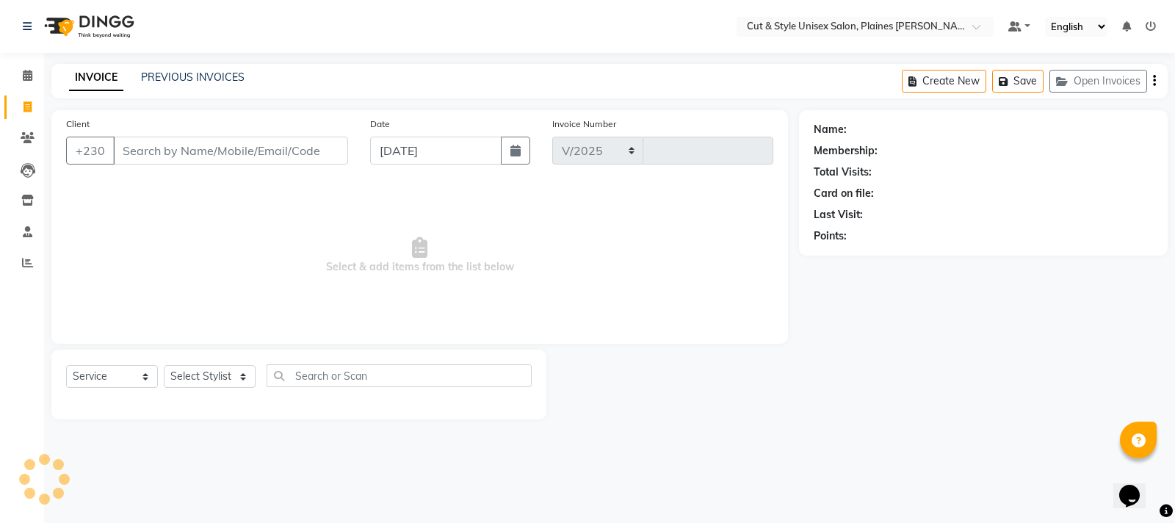
select select "7731"
type input "3637"
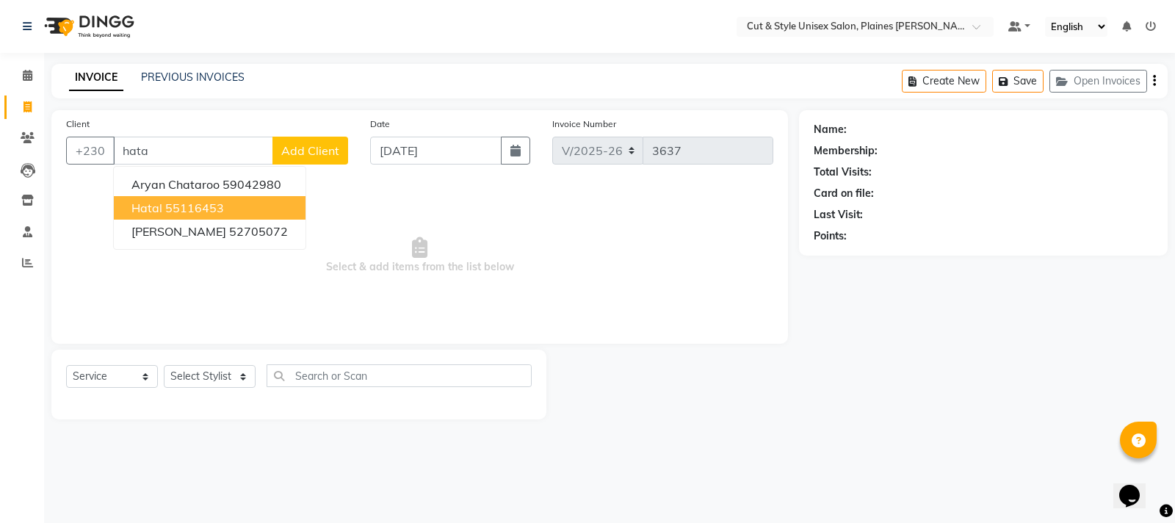
click at [200, 215] on button "hatal 55116453" at bounding box center [210, 208] width 192 height 24
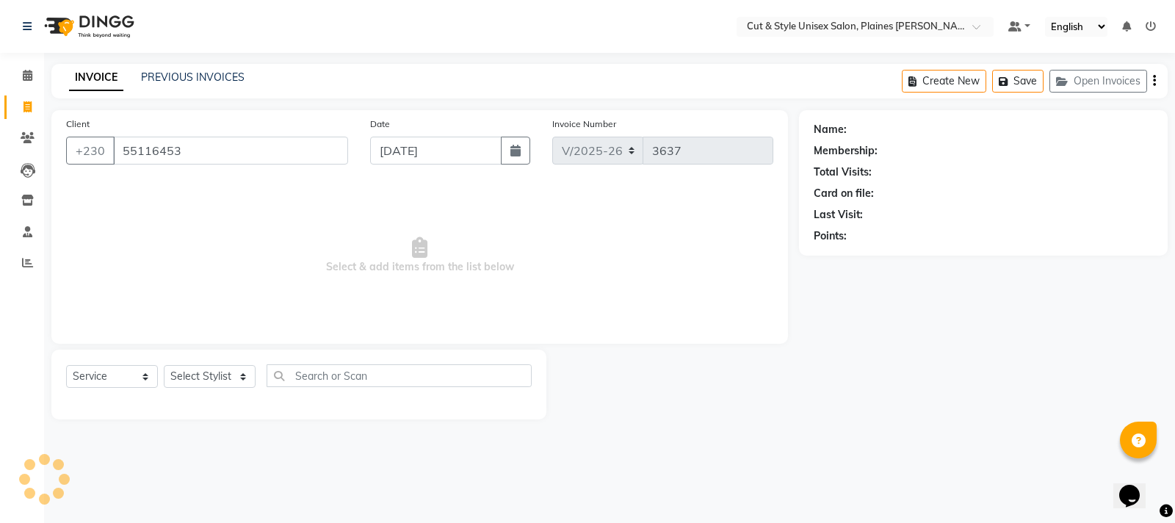
type input "55116453"
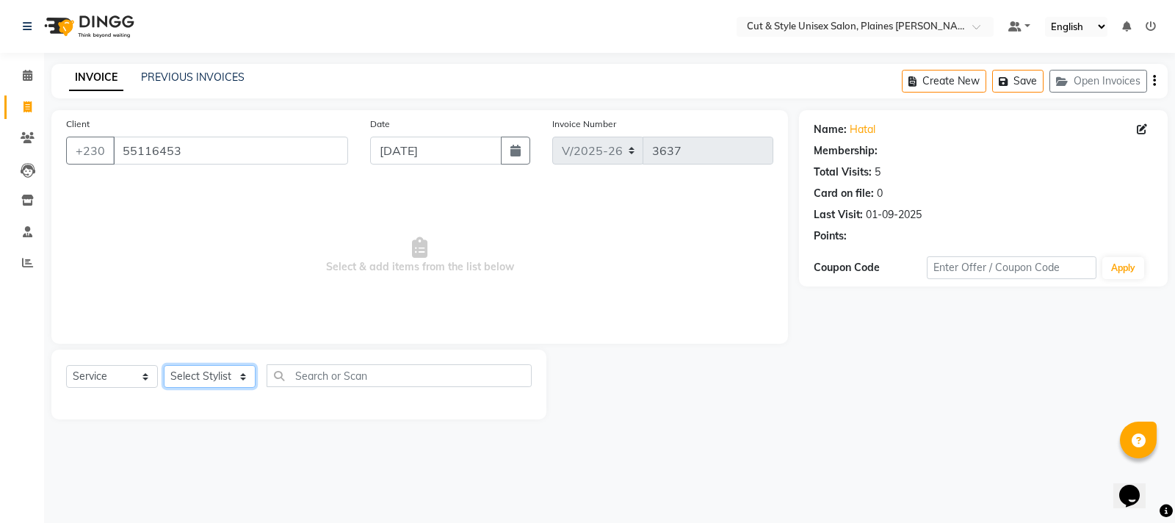
click at [200, 379] on select "Select Stylist [PERSON_NAME] Manager [PERSON_NAME]" at bounding box center [210, 376] width 92 height 23
select select "68909"
click at [164, 365] on select "Select Stylist [PERSON_NAME] Manager [PERSON_NAME]" at bounding box center [210, 376] width 92 height 23
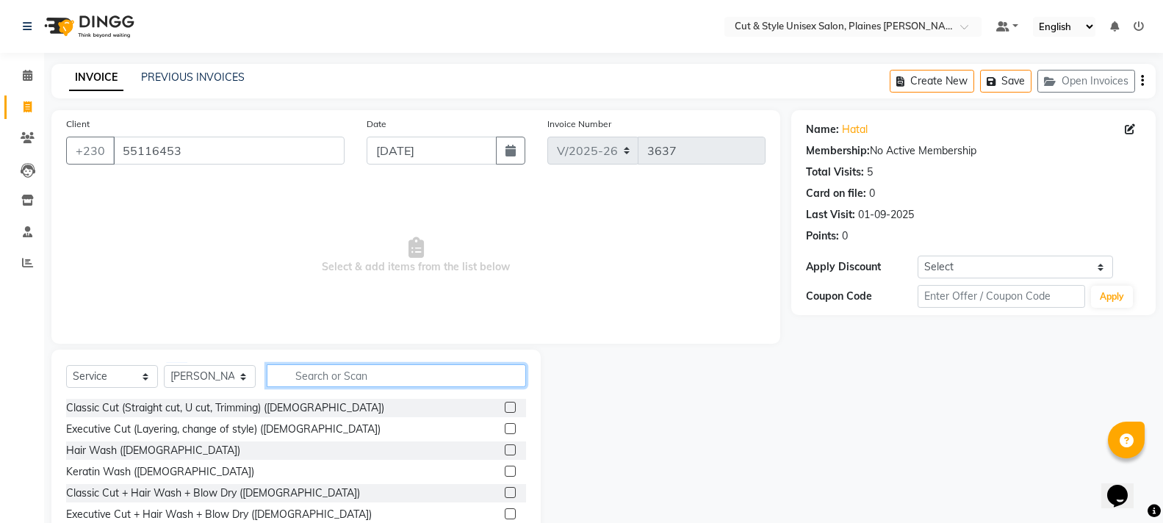
click at [359, 368] on input "text" at bounding box center [396, 375] width 259 height 23
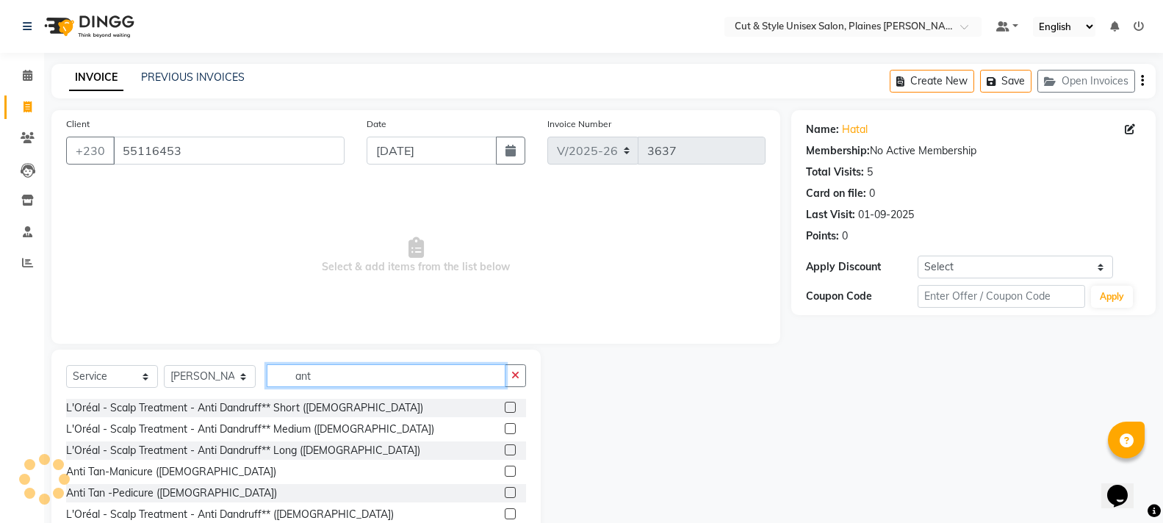
type input "ant"
click at [505, 406] on label at bounding box center [510, 407] width 11 height 11
click at [505, 406] on input "checkbox" at bounding box center [510, 408] width 10 height 10
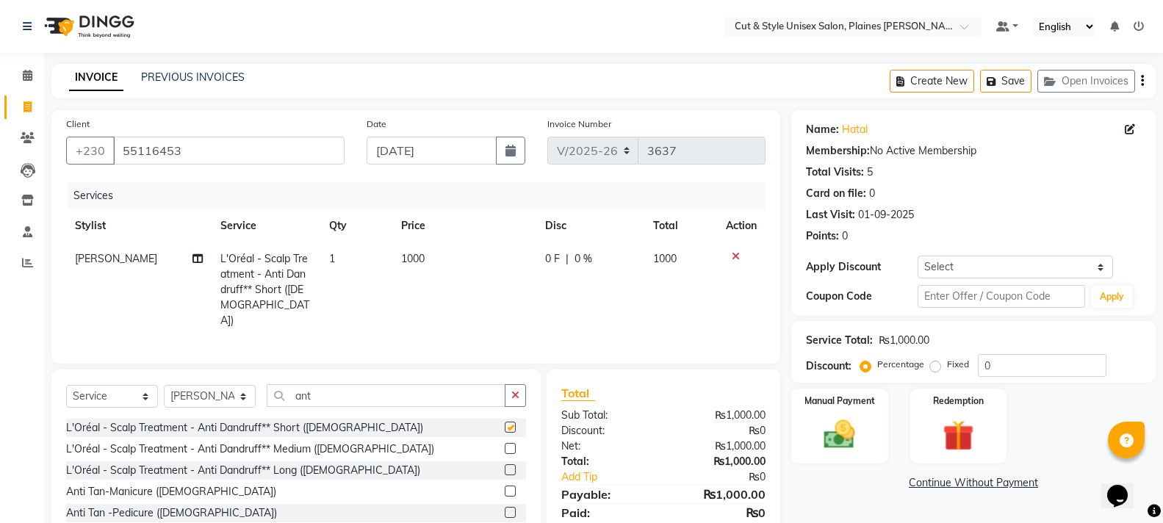
checkbox input "false"
click at [509, 448] on label at bounding box center [510, 448] width 11 height 11
click at [509, 448] on input "checkbox" at bounding box center [510, 449] width 10 height 10
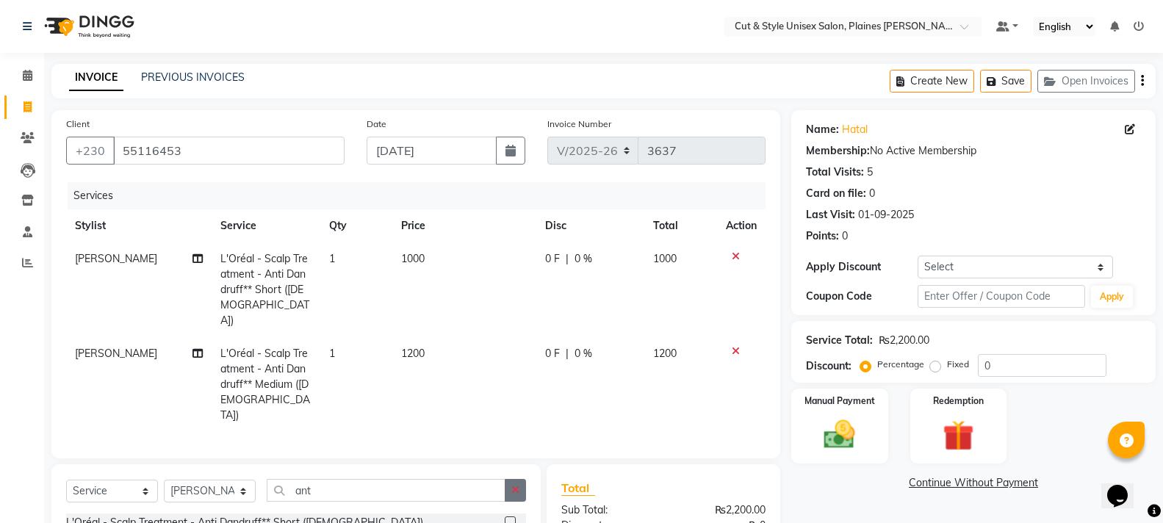
checkbox input "false"
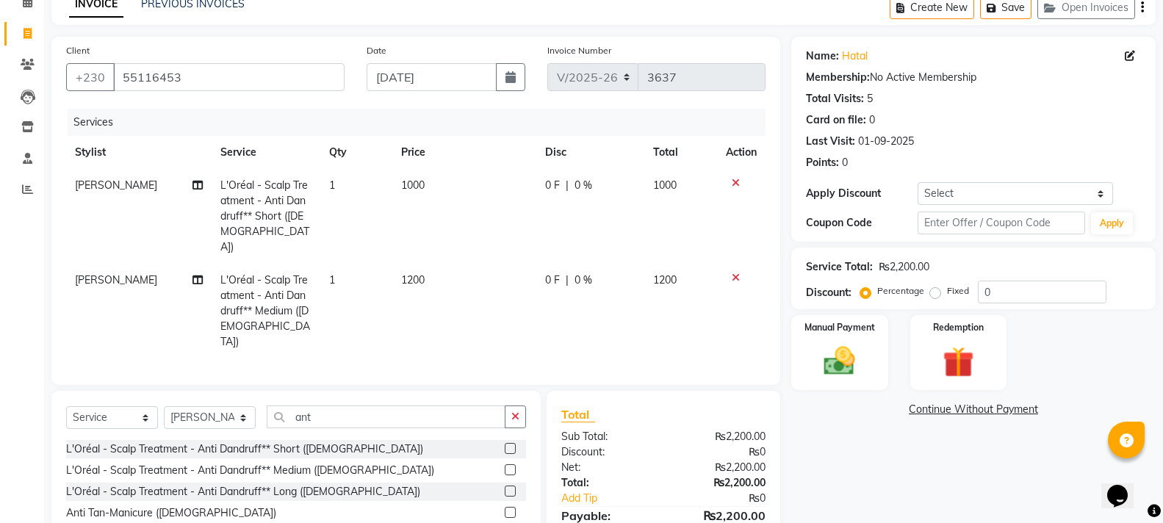
click at [510, 486] on label at bounding box center [510, 491] width 11 height 11
click at [510, 487] on input "checkbox" at bounding box center [510, 492] width 10 height 10
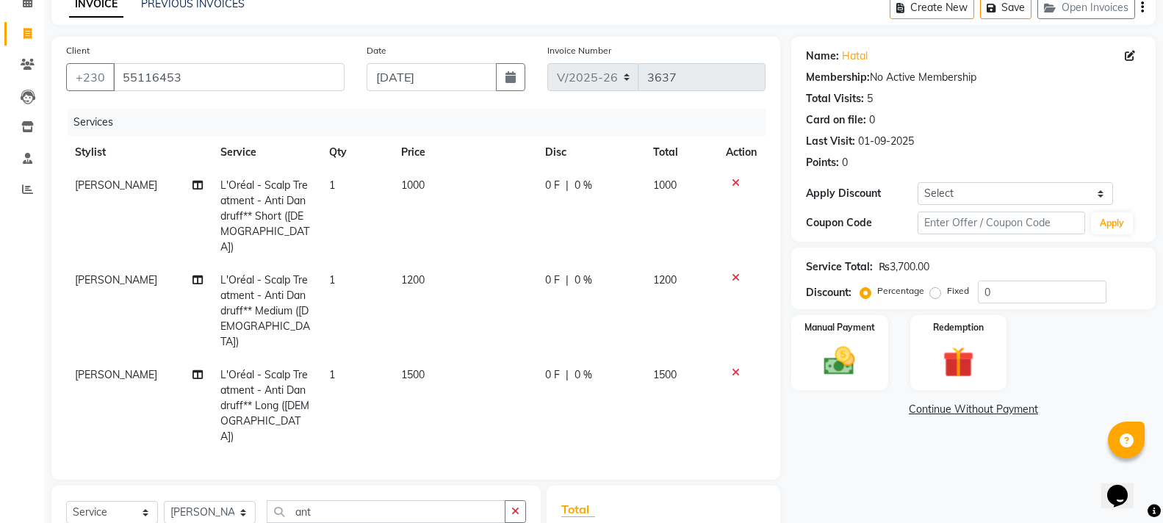
checkbox input "false"
click at [736, 273] on icon at bounding box center [736, 278] width 8 height 10
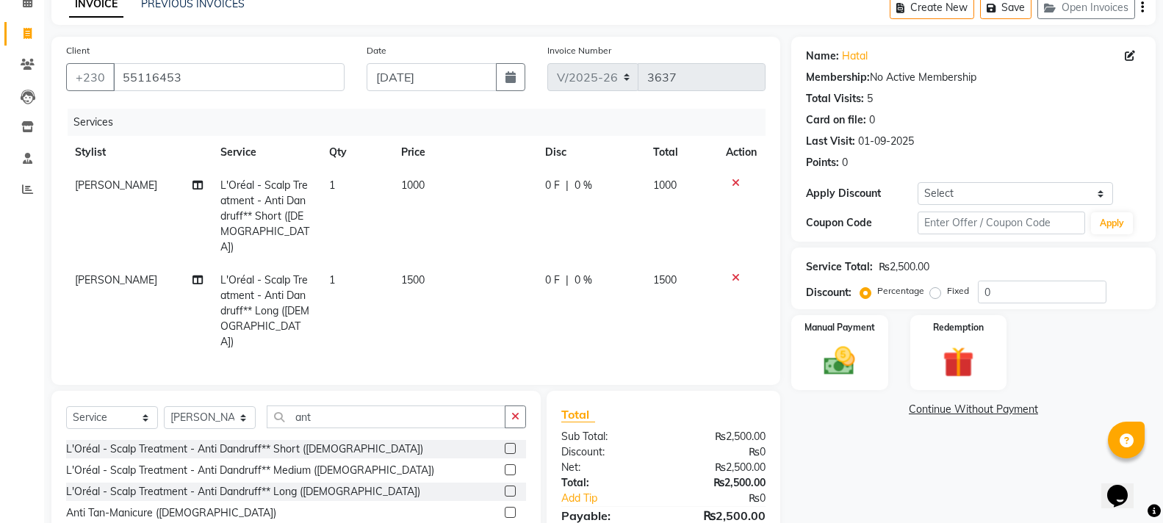
click at [733, 179] on icon at bounding box center [736, 183] width 8 height 10
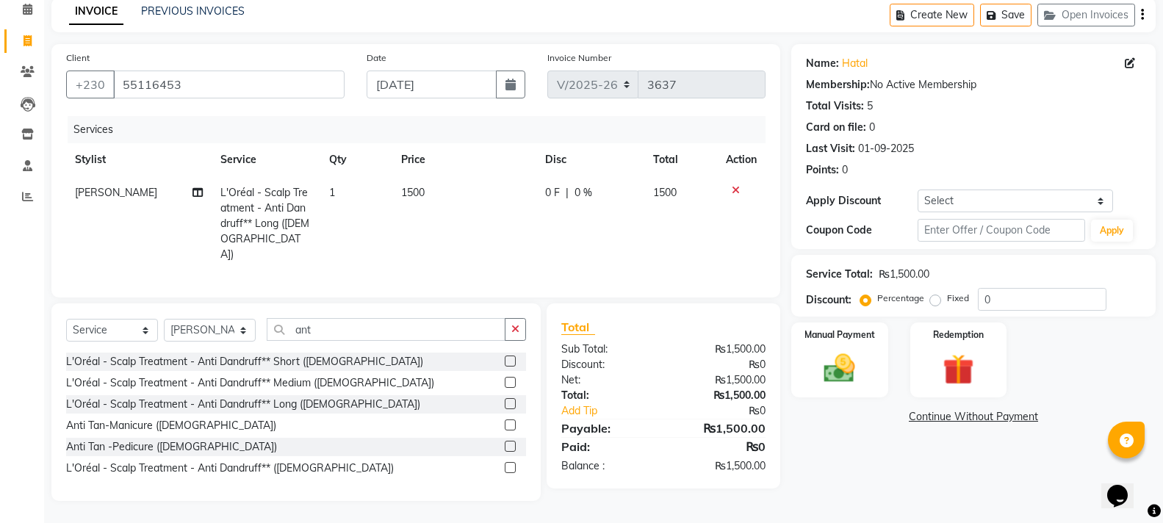
scroll to position [63, 0]
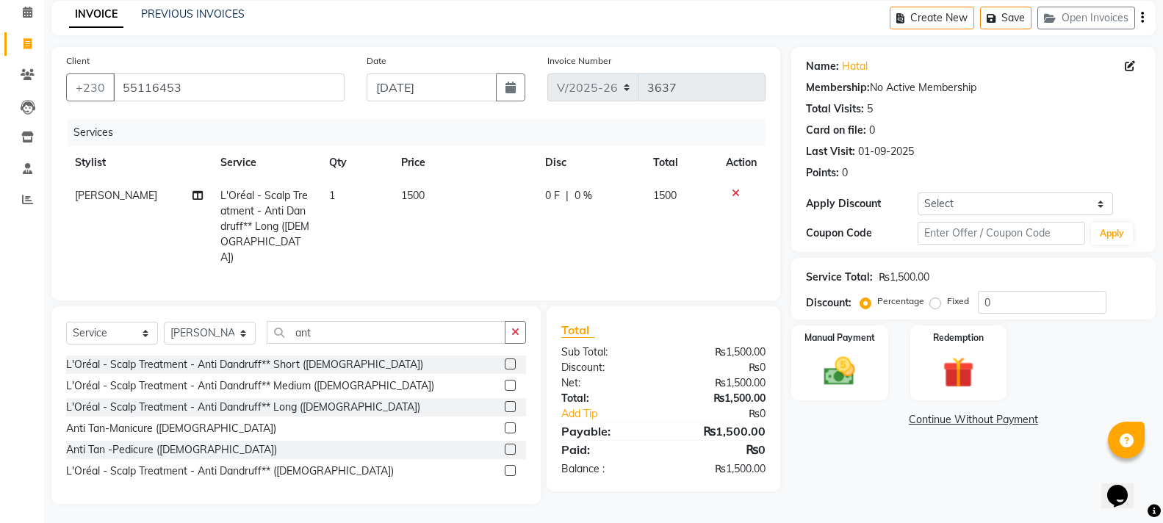
click at [508, 384] on label at bounding box center [510, 385] width 11 height 11
click at [508, 384] on input "checkbox" at bounding box center [510, 386] width 10 height 10
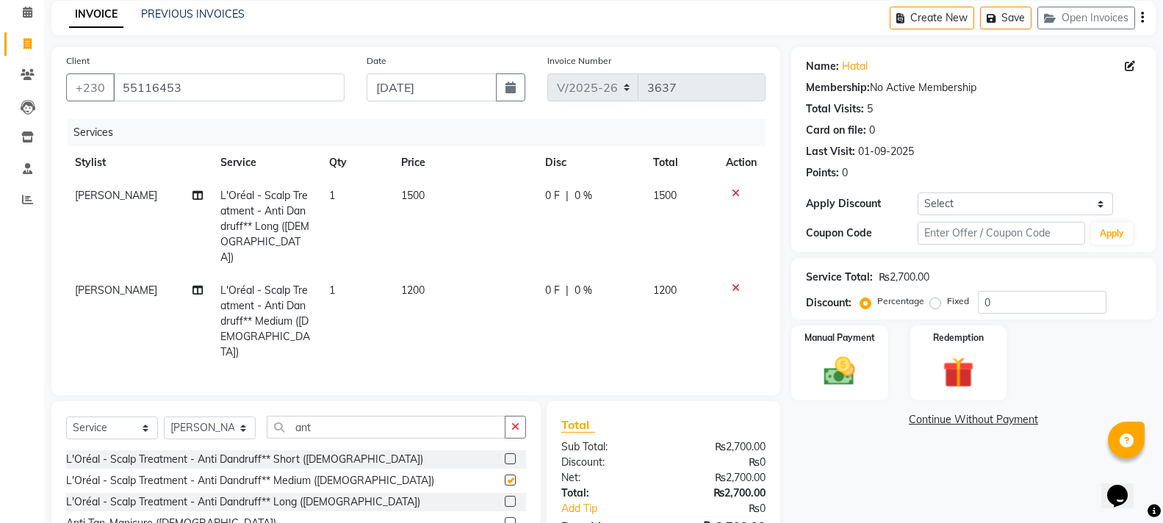
scroll to position [73, 0]
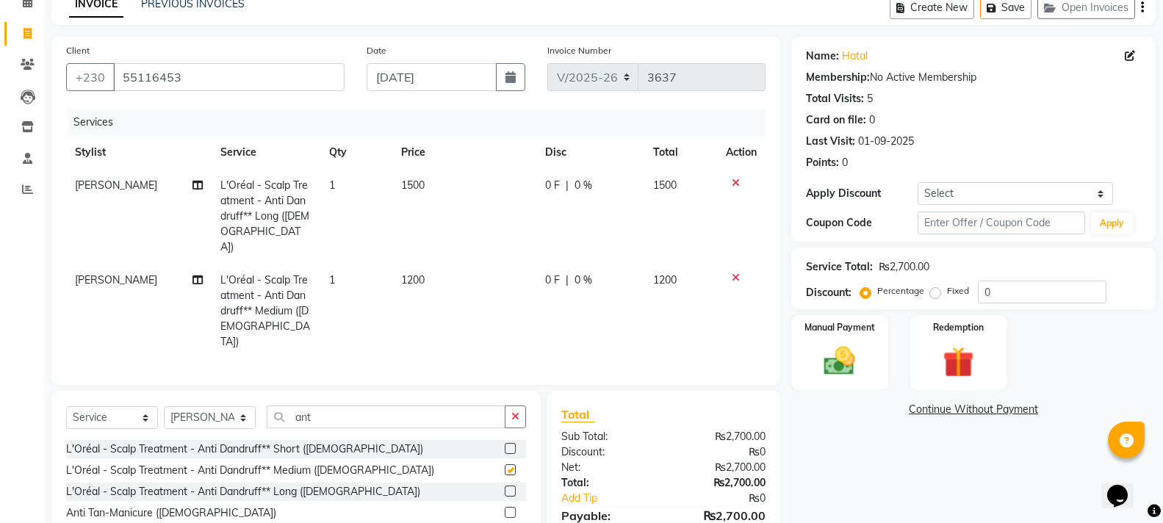
checkbox input "false"
click at [730, 181] on div at bounding box center [741, 183] width 31 height 10
click at [738, 179] on icon at bounding box center [736, 183] width 8 height 10
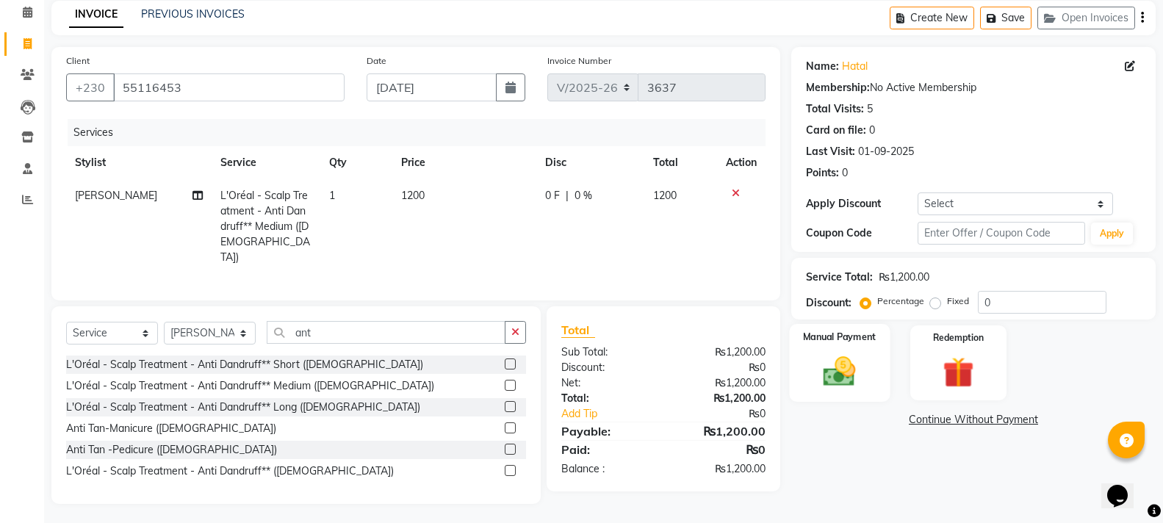
drag, startPoint x: 862, startPoint y: 386, endPoint x: 850, endPoint y: 382, distance: 13.2
click at [862, 386] on img at bounding box center [839, 371] width 52 height 37
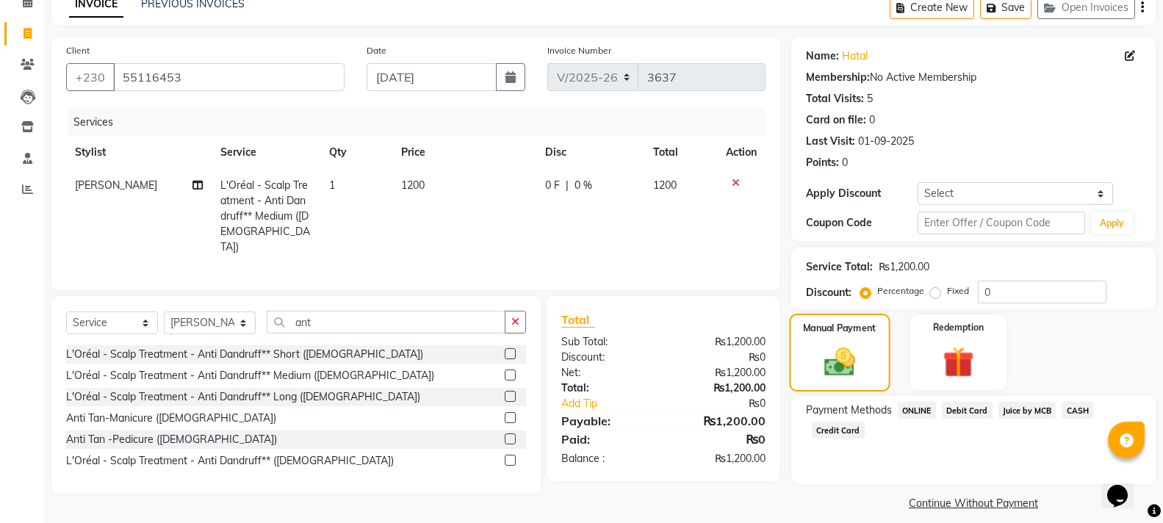
click at [845, 373] on img at bounding box center [840, 362] width 50 height 35
click at [1075, 410] on span "CASH" at bounding box center [1078, 410] width 32 height 17
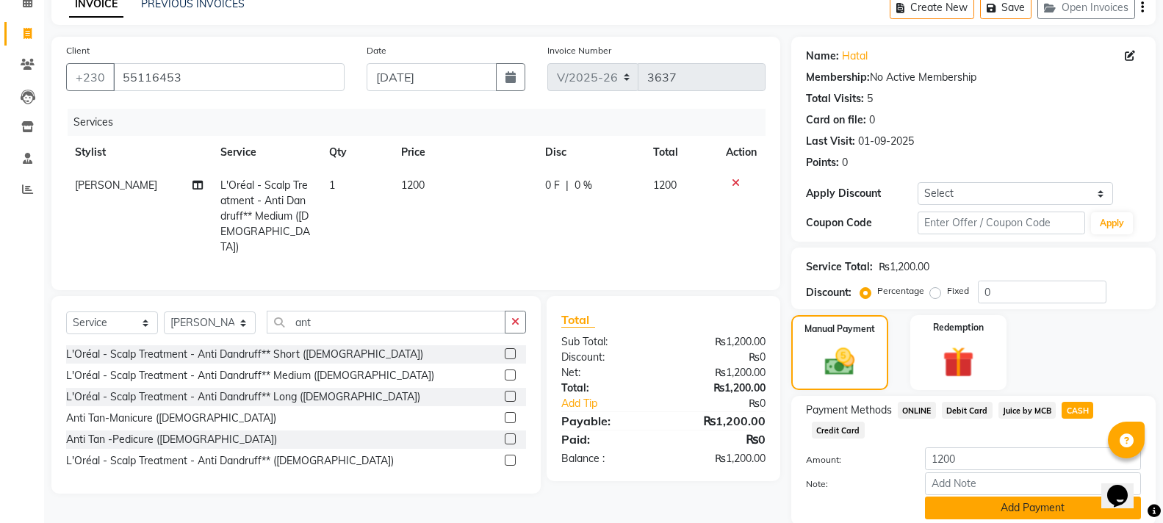
scroll to position [128, 0]
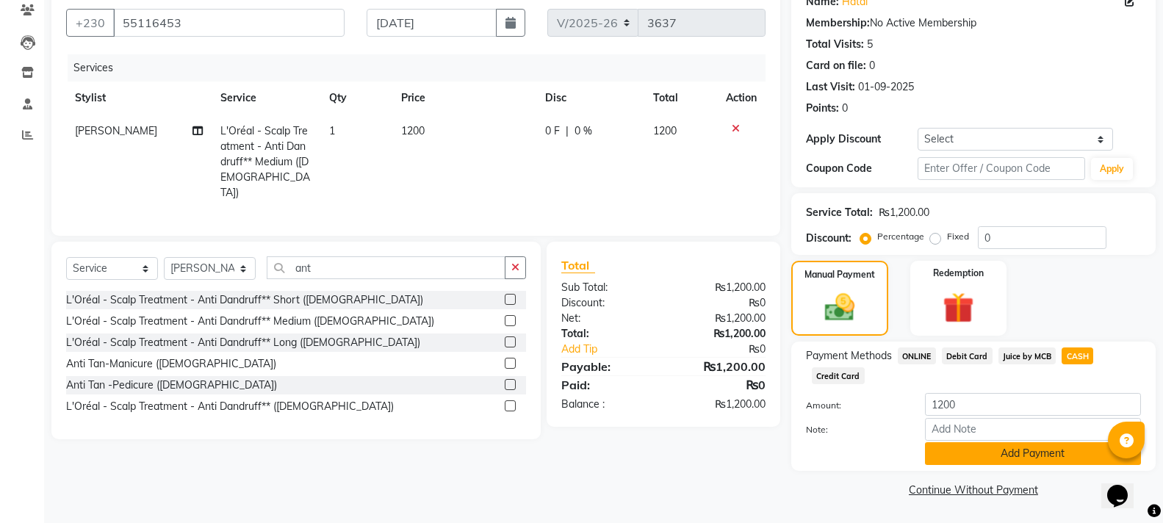
click at [1037, 455] on button "Add Payment" at bounding box center [1033, 453] width 216 height 23
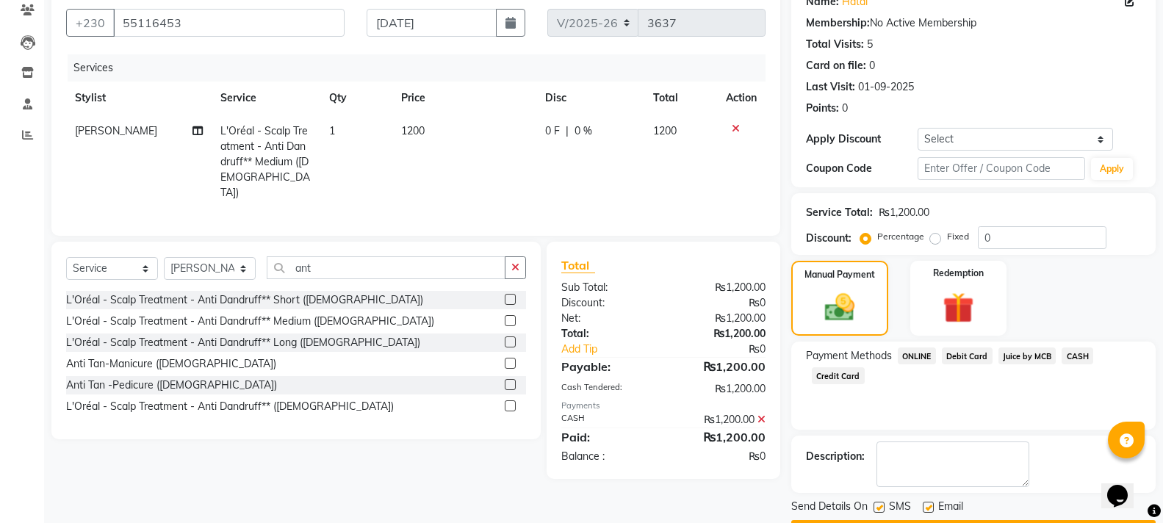
scroll to position [170, 0]
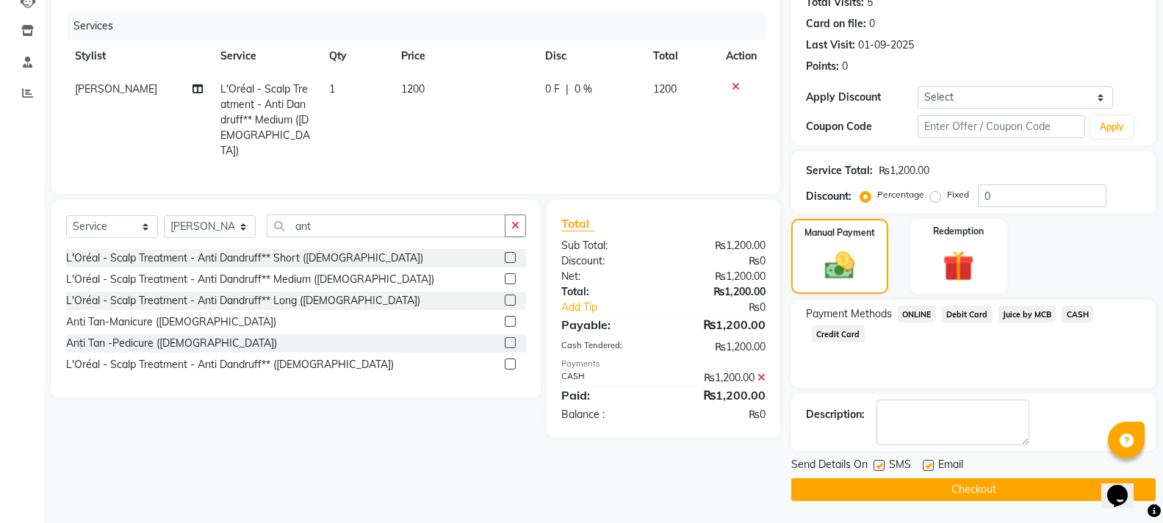
click at [987, 487] on button "Checkout" at bounding box center [973, 489] width 364 height 23
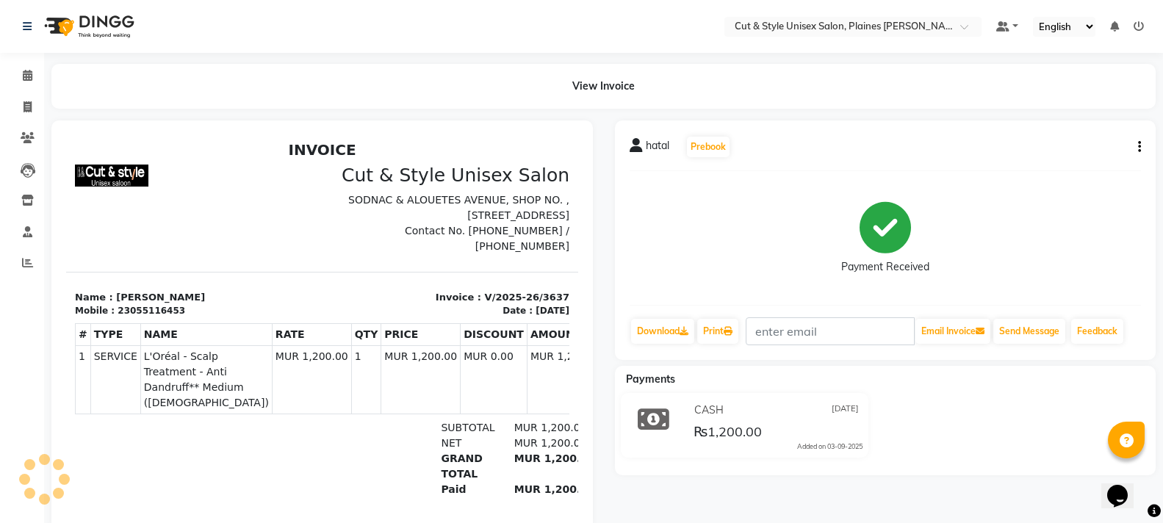
click at [72, 29] on img at bounding box center [87, 26] width 101 height 41
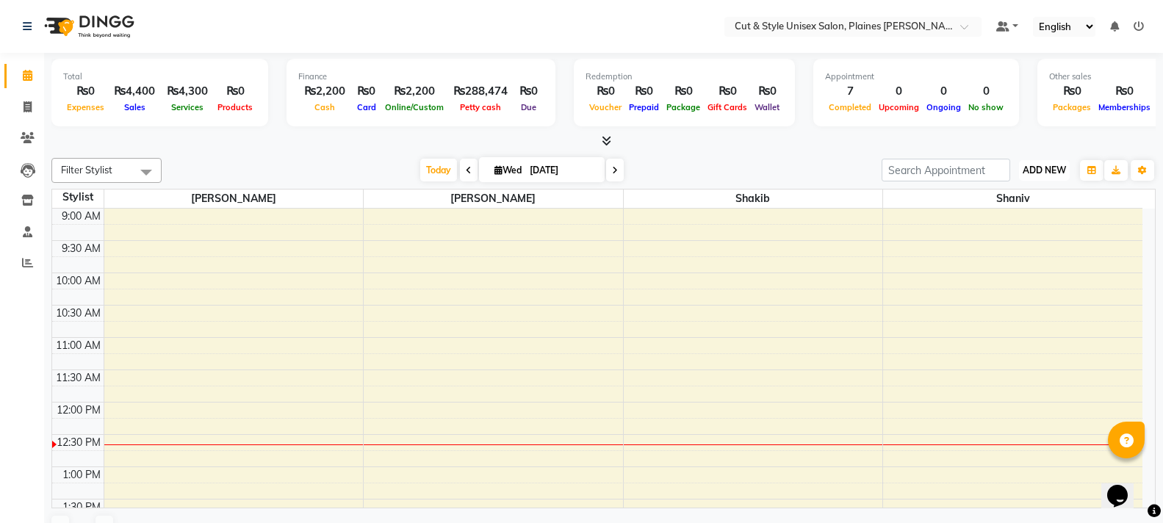
click at [1040, 169] on span "ADD NEW" at bounding box center [1044, 170] width 43 height 11
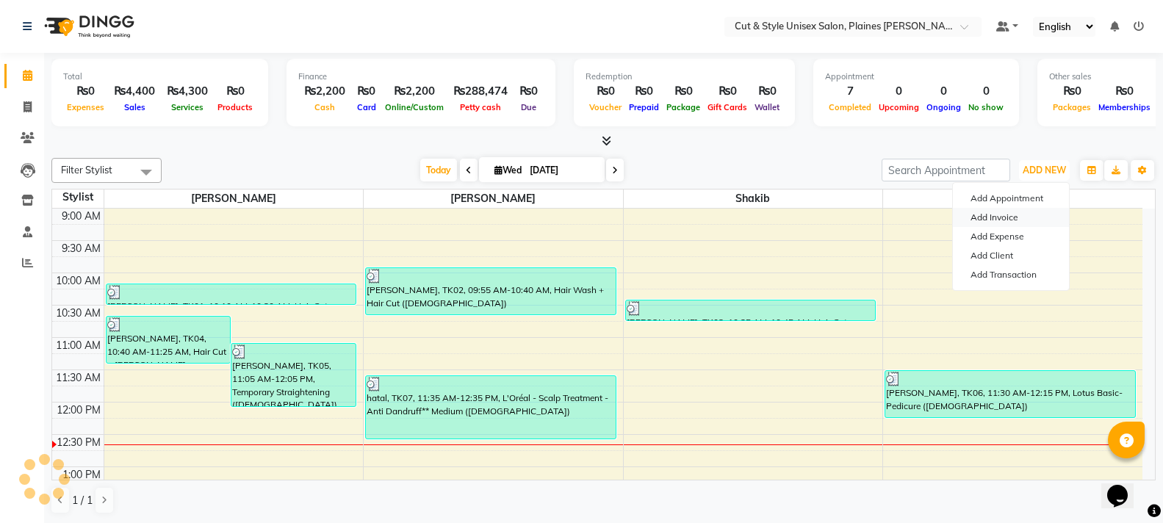
scroll to position [195, 0]
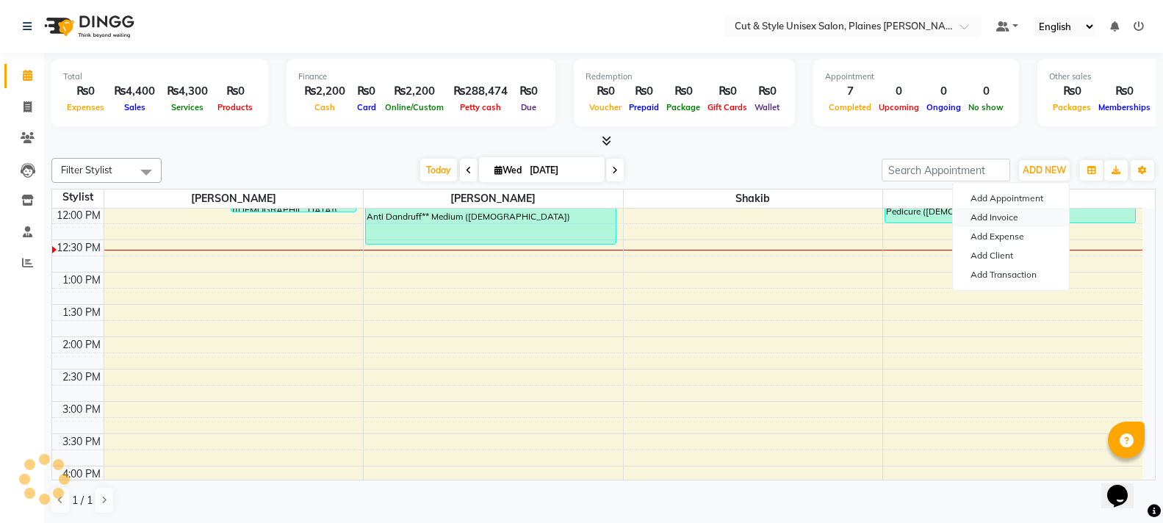
click at [1012, 217] on link "Add Invoice" at bounding box center [1011, 217] width 116 height 19
select select "service"
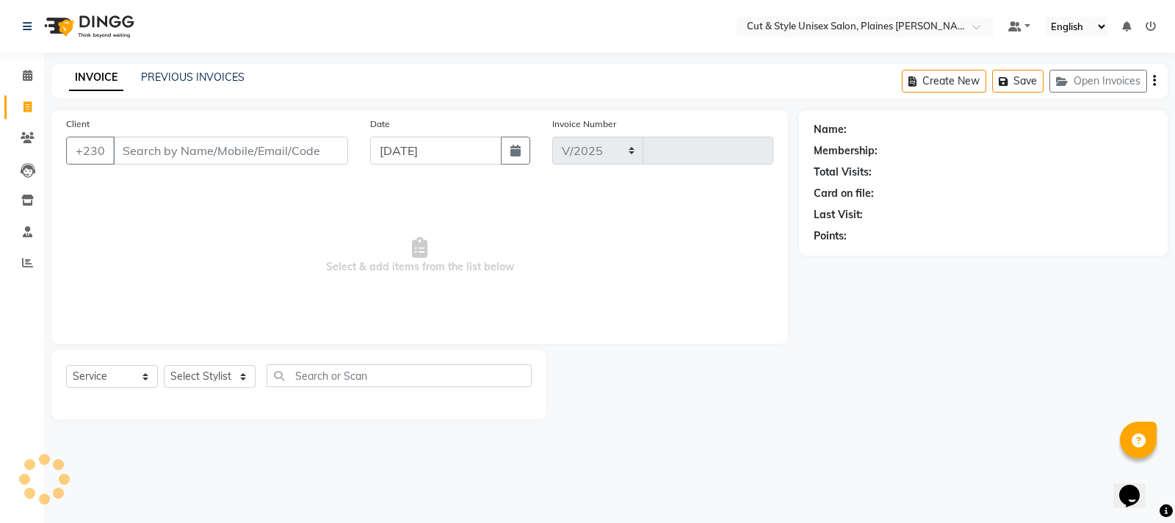
select select "7731"
type input "3638"
drag, startPoint x: 220, startPoint y: 146, endPoint x: 259, endPoint y: 145, distance: 38.9
click at [223, 146] on input "Client" at bounding box center [230, 151] width 235 height 28
drag, startPoint x: 196, startPoint y: 368, endPoint x: 195, endPoint y: 386, distance: 17.7
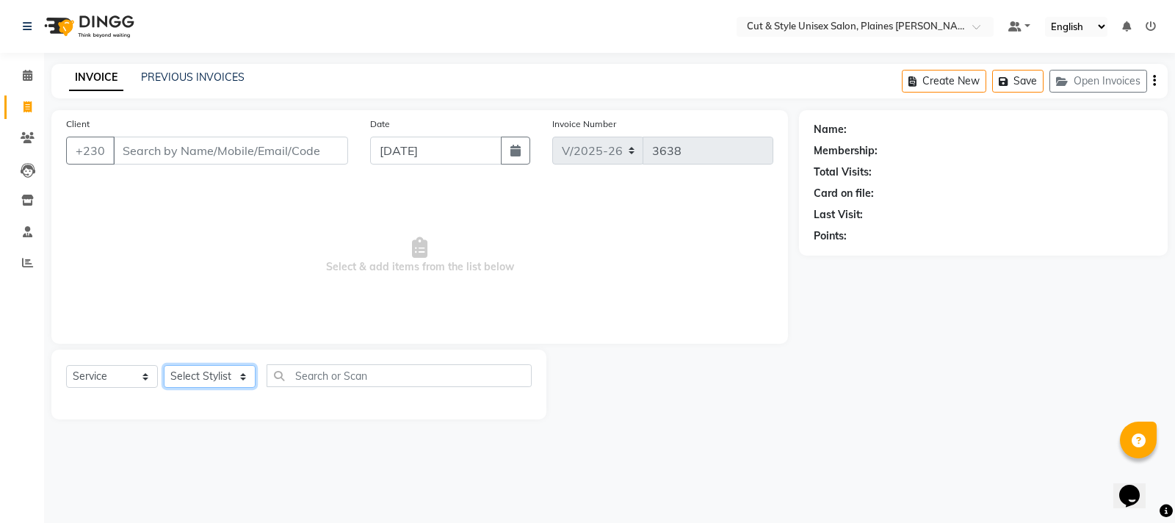
click at [196, 368] on select "Select Stylist [PERSON_NAME] Manager [PERSON_NAME]" at bounding box center [210, 376] width 92 height 23
select select "68910"
click at [164, 365] on select "Select Stylist [PERSON_NAME] Manager [PERSON_NAME]" at bounding box center [210, 376] width 92 height 23
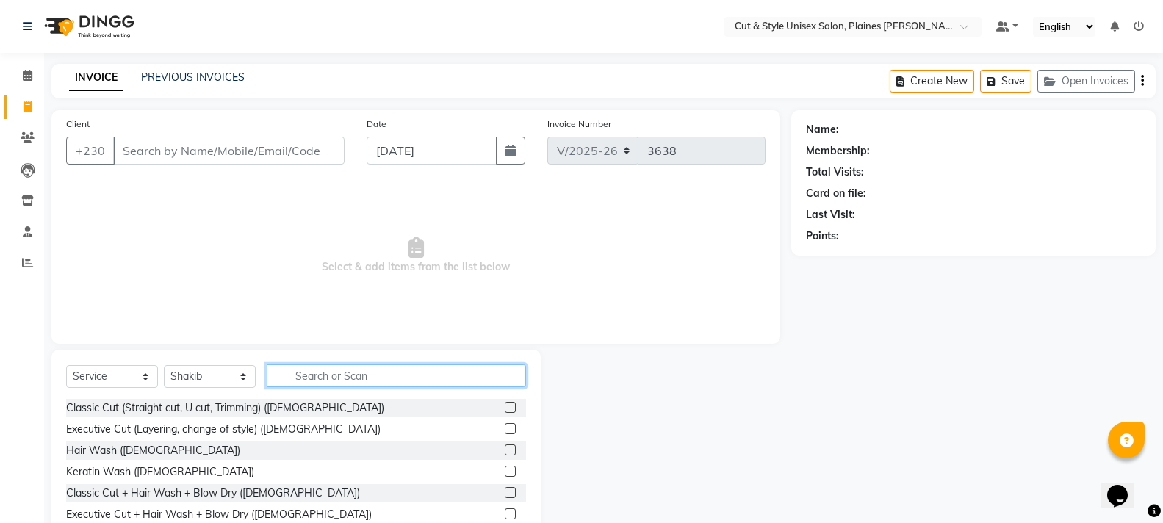
click at [318, 371] on input "text" at bounding box center [396, 375] width 259 height 23
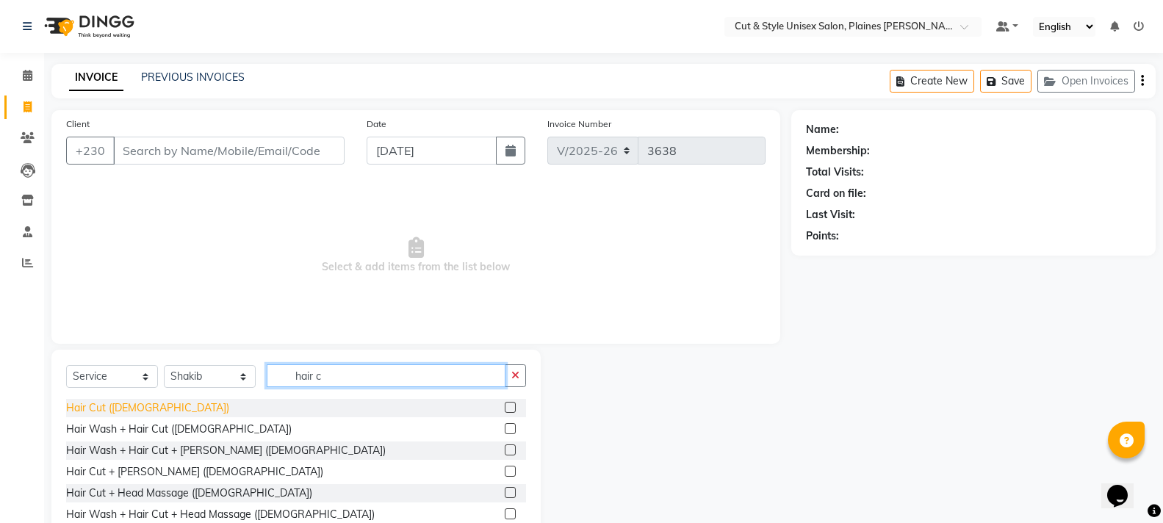
type input "hair c"
click at [104, 409] on div "Hair Cut ([DEMOGRAPHIC_DATA])" at bounding box center [147, 407] width 163 height 15
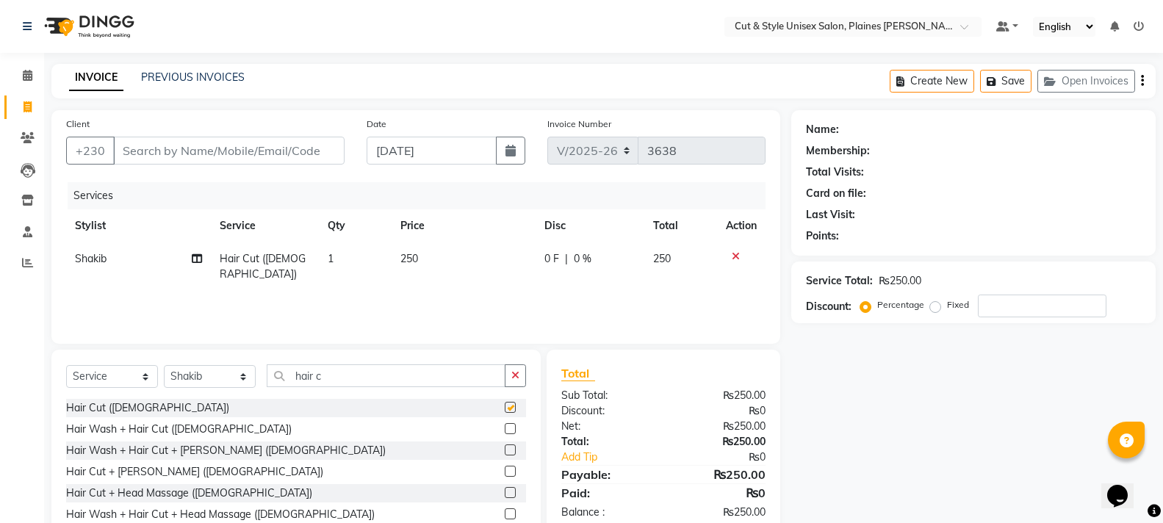
checkbox input "false"
click at [240, 153] on input "Client" at bounding box center [228, 151] width 231 height 28
type input "5"
type input "0"
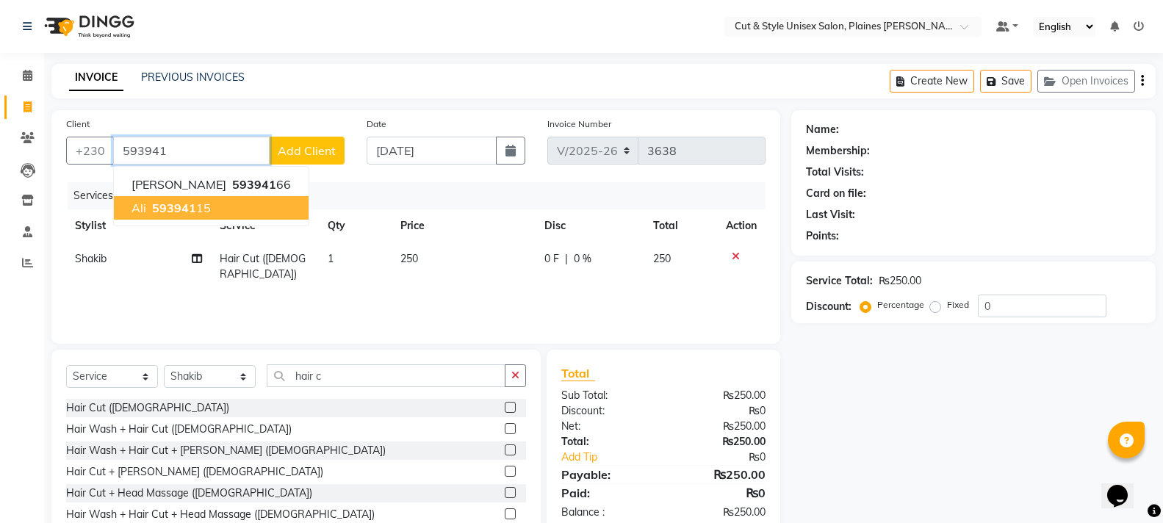
click at [217, 209] on button "ali 593941 15" at bounding box center [211, 208] width 195 height 24
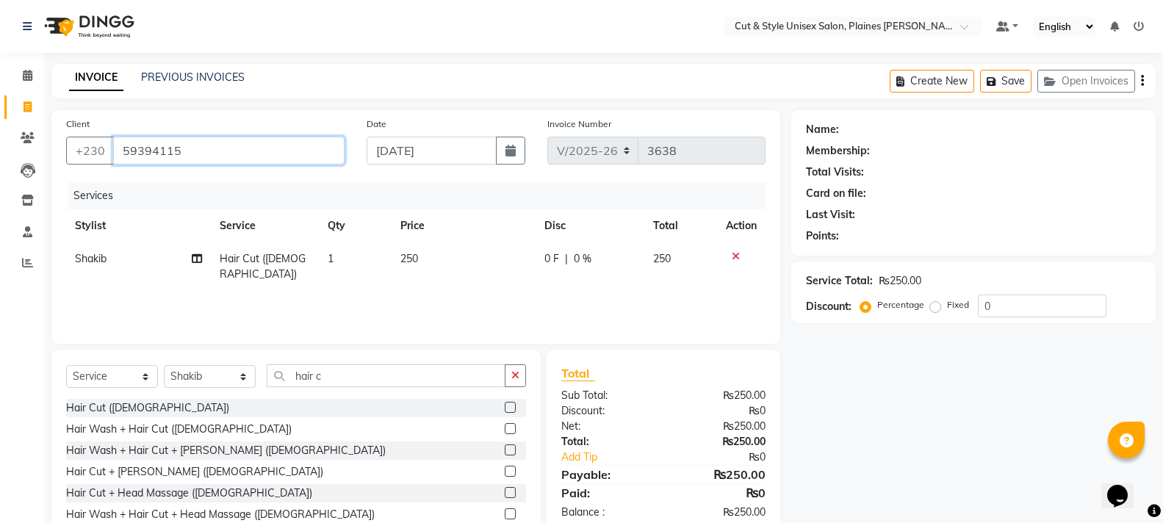
type input "59394115"
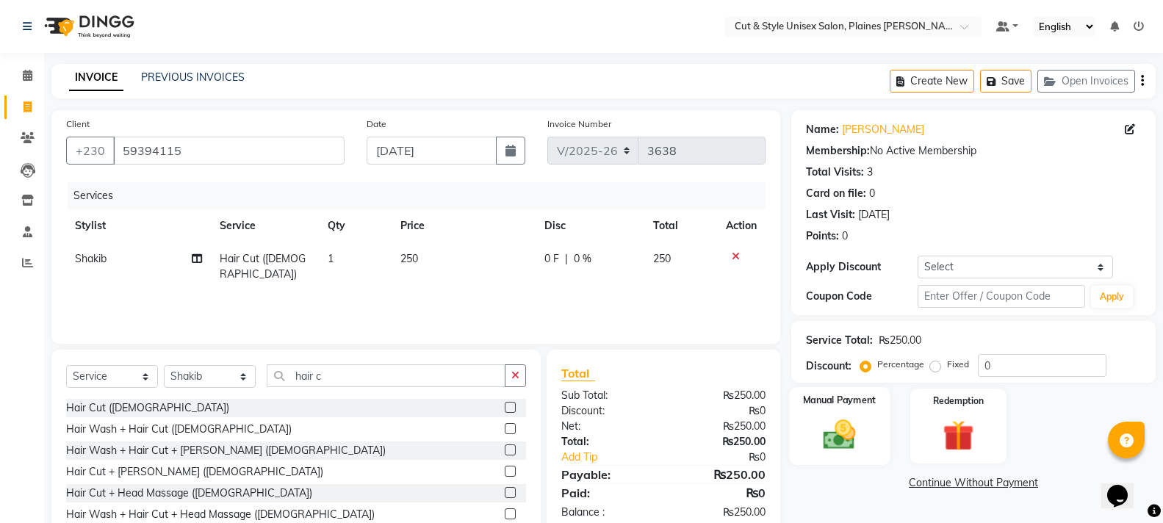
scroll to position [65, 0]
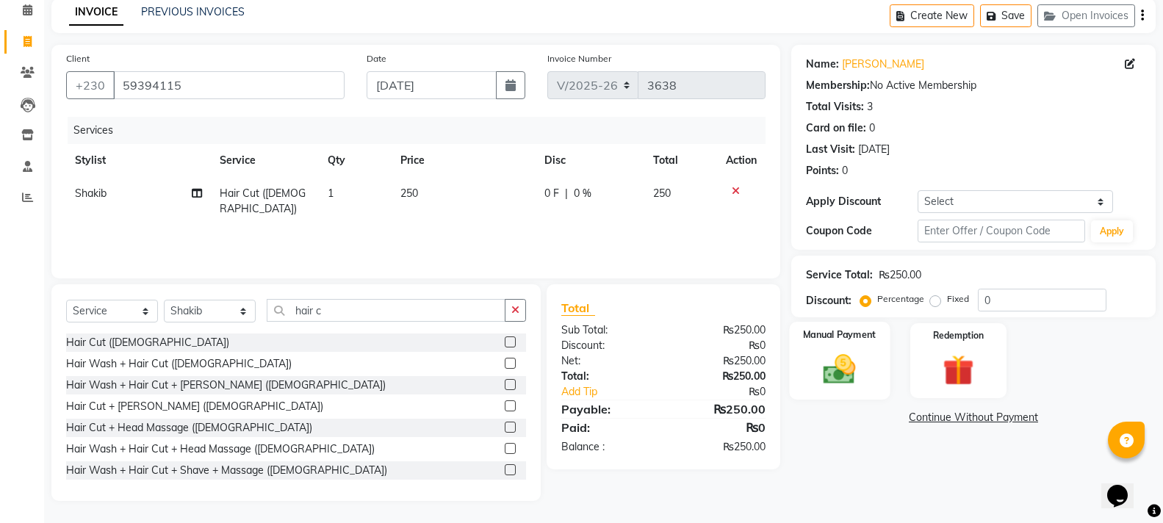
click at [809, 360] on div "Manual Payment" at bounding box center [839, 361] width 101 height 79
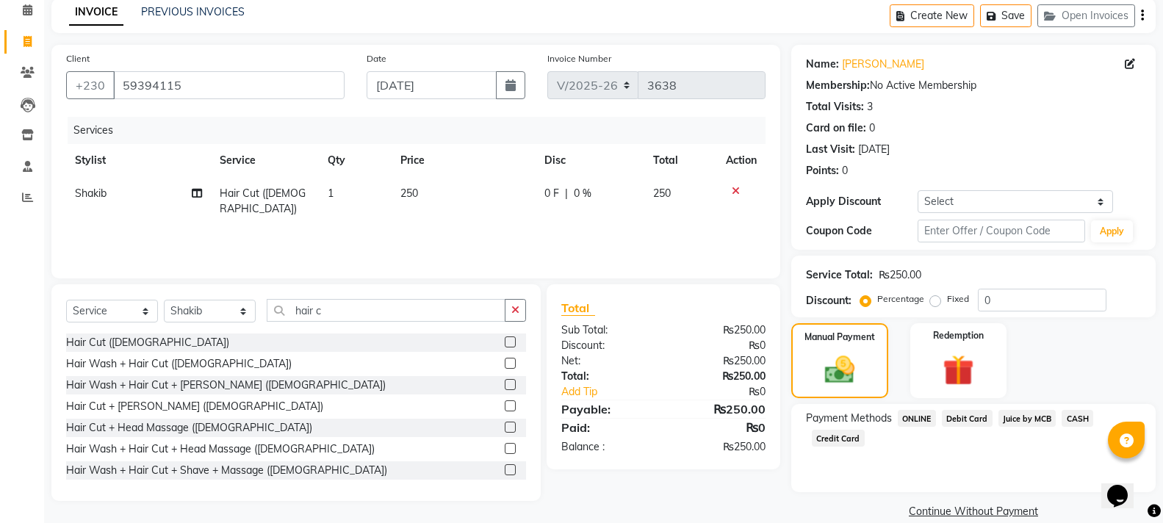
click at [1072, 414] on span "CASH" at bounding box center [1078, 418] width 32 height 17
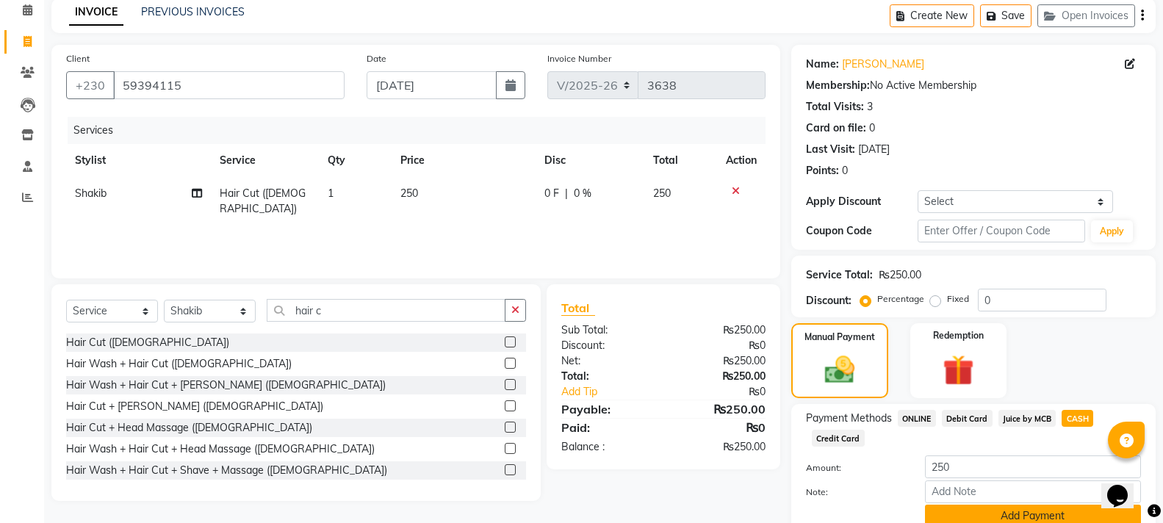
scroll to position [128, 0]
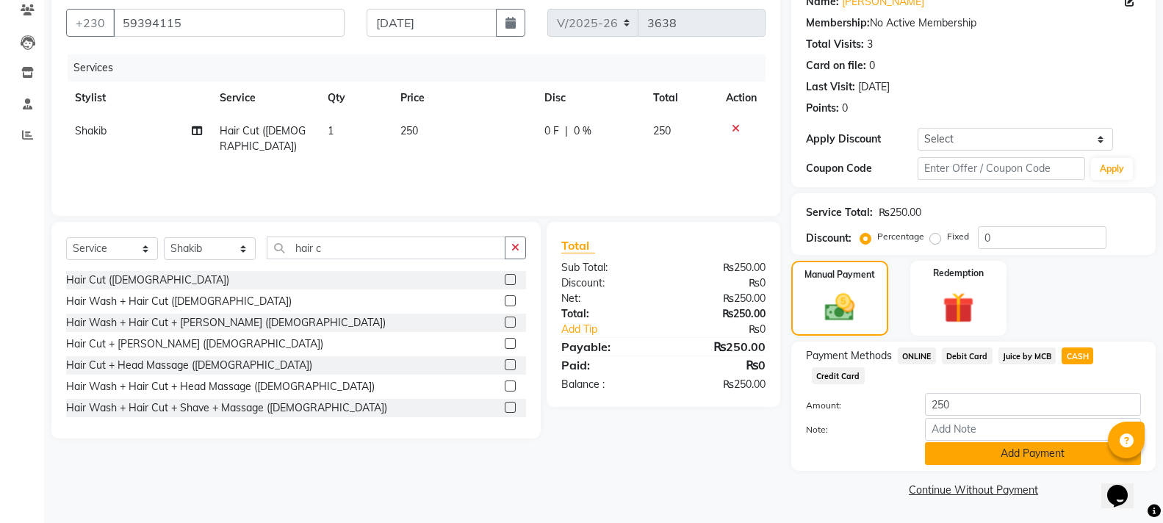
click at [1060, 451] on button "Add Payment" at bounding box center [1033, 453] width 216 height 23
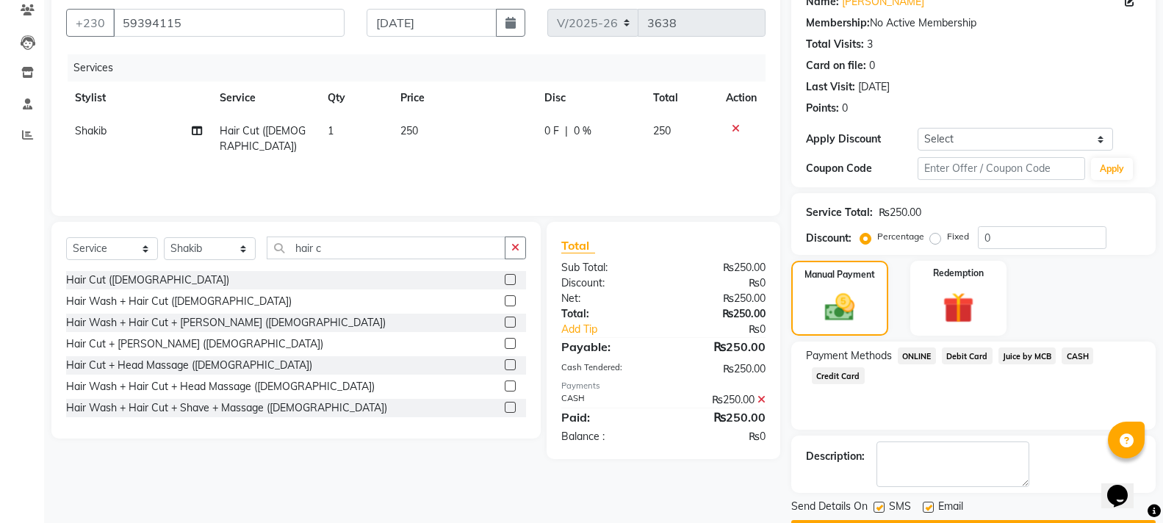
scroll to position [170, 0]
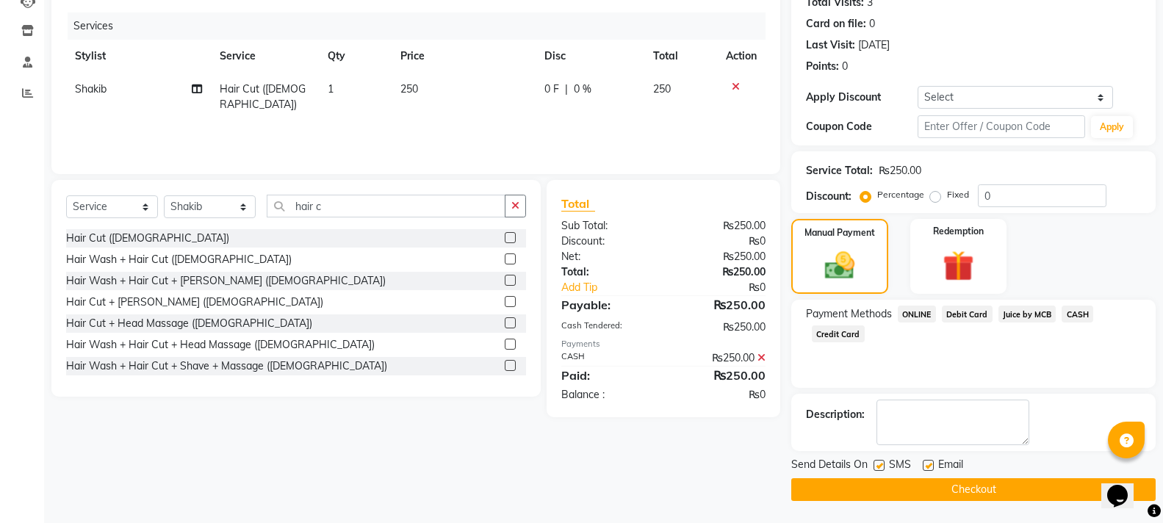
click at [1030, 485] on button "Checkout" at bounding box center [973, 489] width 364 height 23
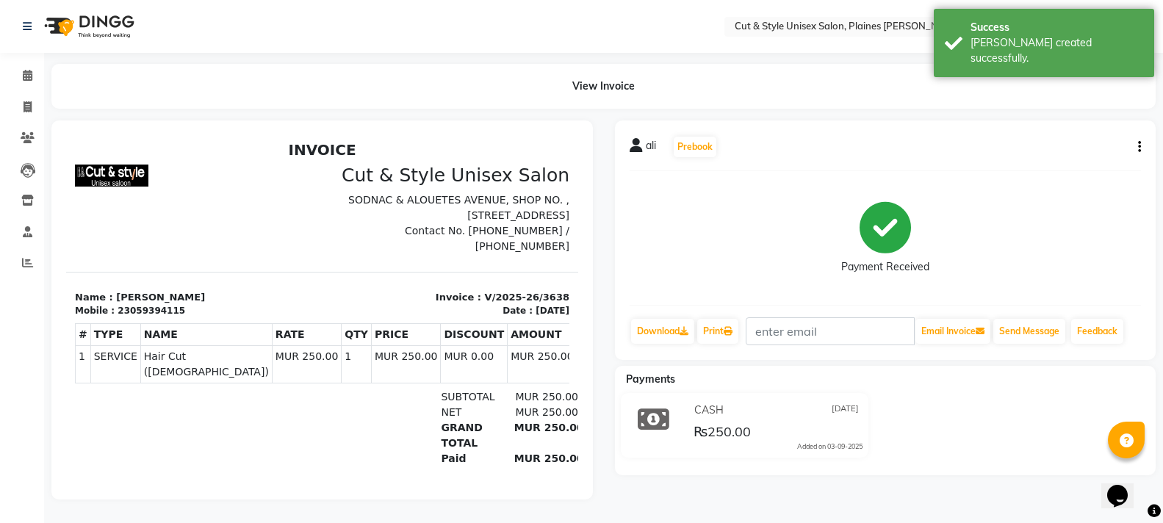
click at [62, 29] on img at bounding box center [87, 26] width 101 height 41
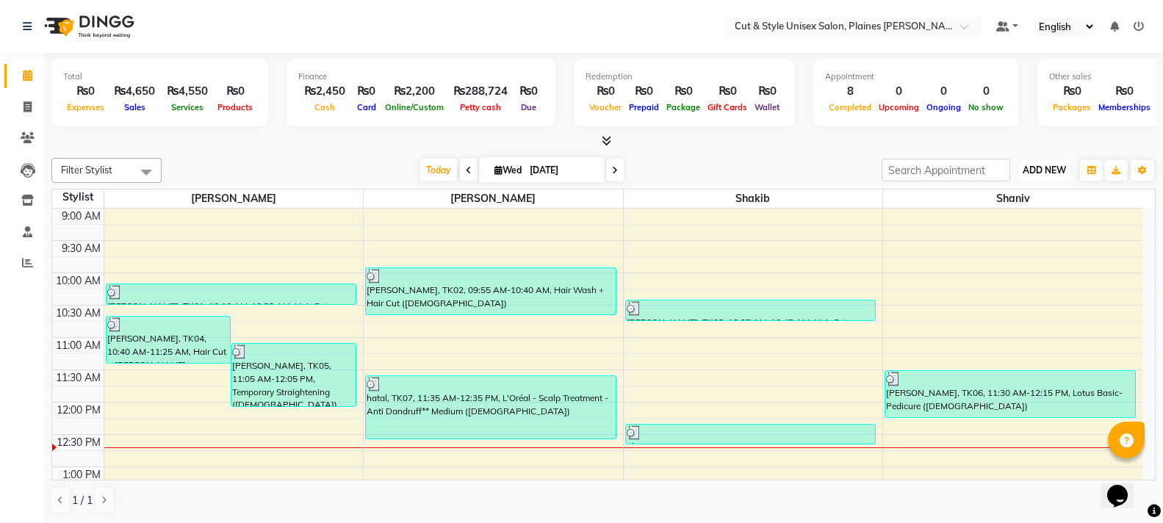
click at [1055, 173] on span "ADD NEW" at bounding box center [1044, 170] width 43 height 11
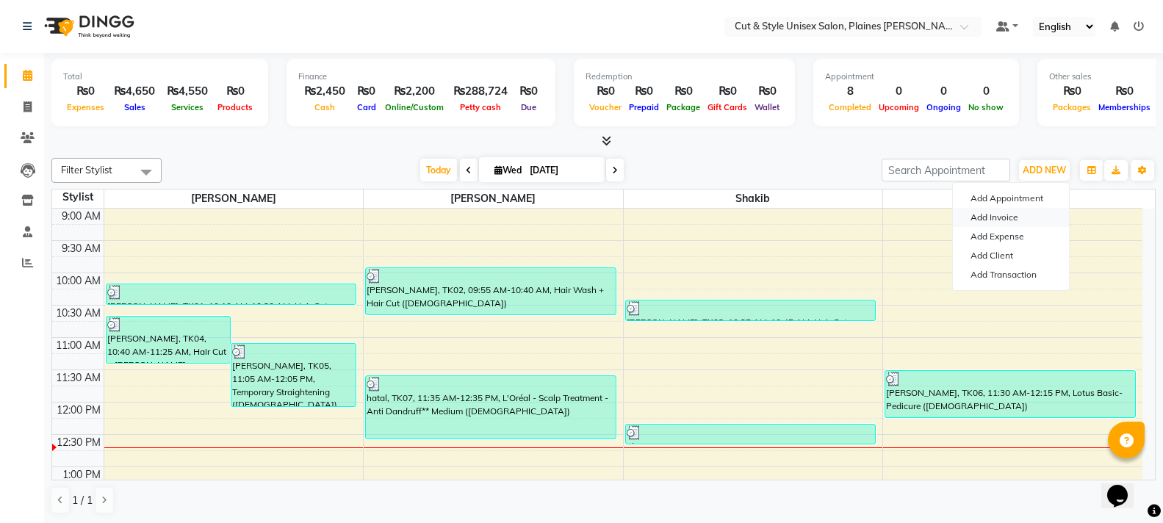
click at [1014, 216] on link "Add Invoice" at bounding box center [1011, 217] width 116 height 19
select select "service"
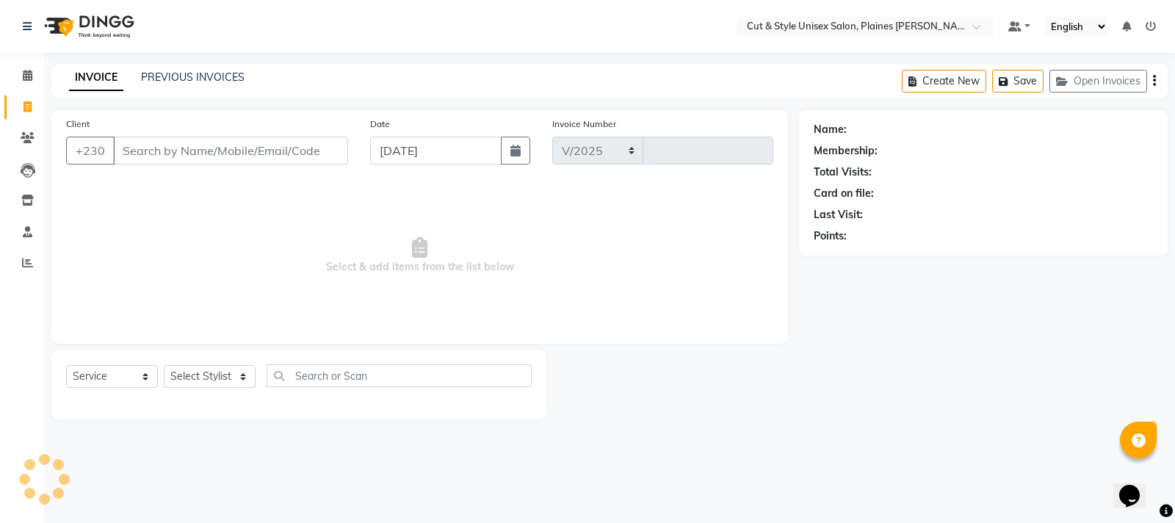
select select "7731"
type input "3639"
click at [250, 376] on select "Select Stylist" at bounding box center [210, 376] width 92 height 23
select select "68909"
click at [164, 365] on select "Select Stylist [PERSON_NAME] Manager [PERSON_NAME]" at bounding box center [210, 376] width 92 height 23
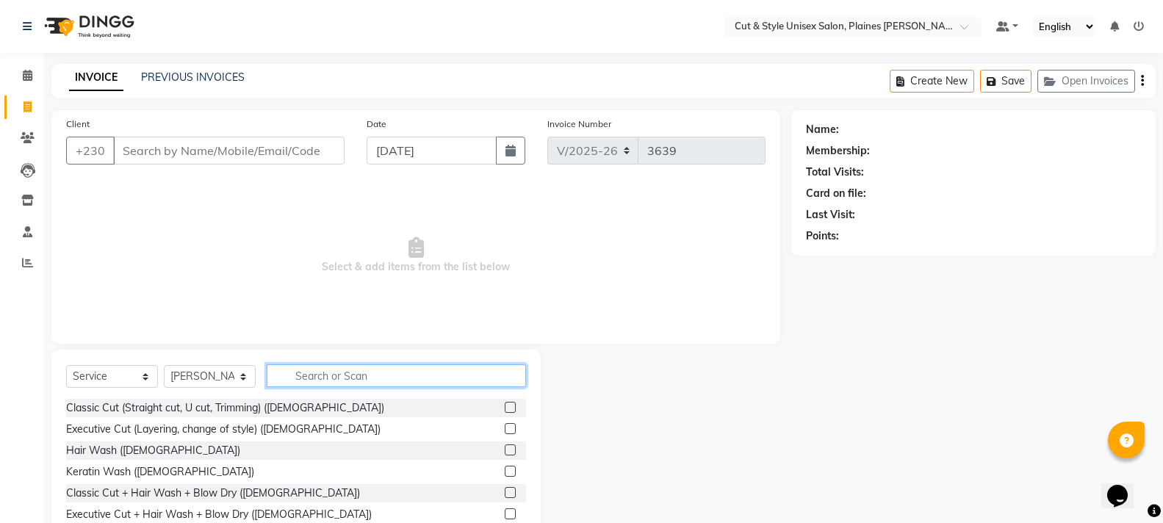
click at [285, 372] on input "text" at bounding box center [396, 375] width 259 height 23
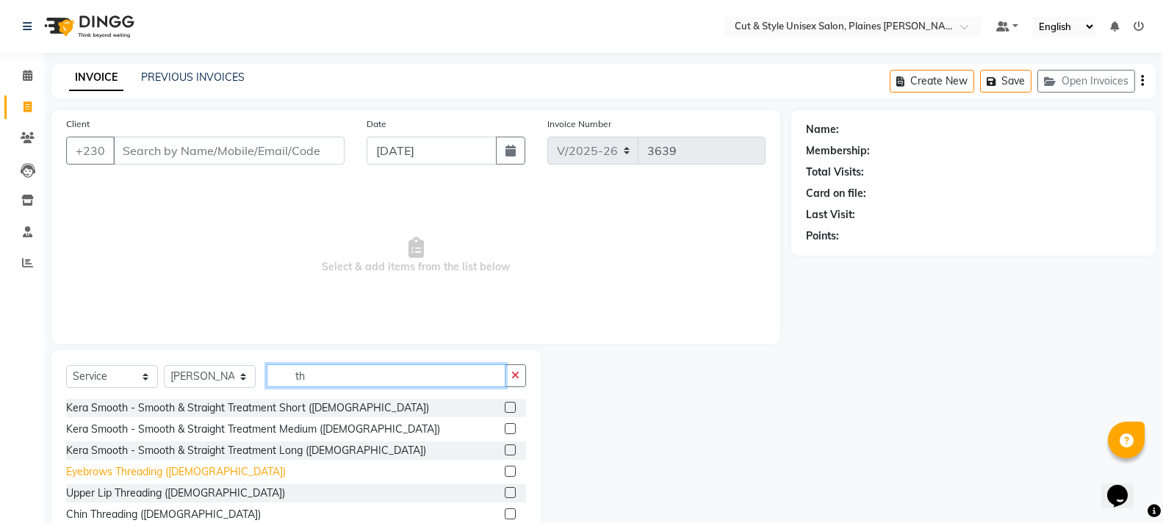
type input "th"
click at [179, 467] on div "Eyebrows Threading ([DEMOGRAPHIC_DATA])" at bounding box center [176, 471] width 220 height 15
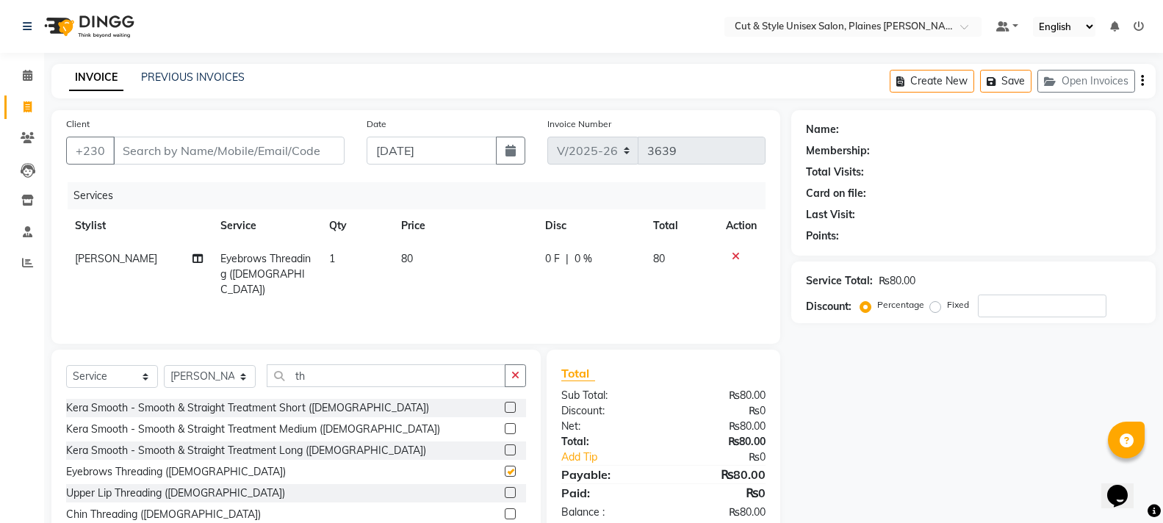
checkbox input "false"
click at [241, 374] on select "Select Stylist [PERSON_NAME] Manager [PERSON_NAME]" at bounding box center [210, 376] width 92 height 23
select select "68908"
click at [164, 365] on select "Select Stylist [PERSON_NAME] Manager [PERSON_NAME]" at bounding box center [210, 376] width 92 height 23
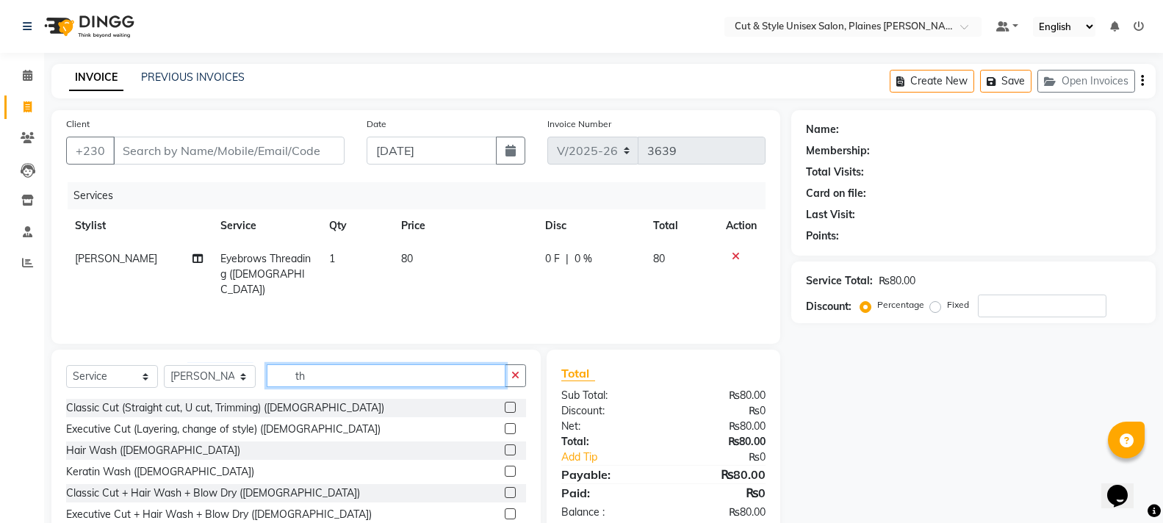
click at [335, 381] on input "th" at bounding box center [386, 375] width 239 height 23
type input "t"
type input "th"
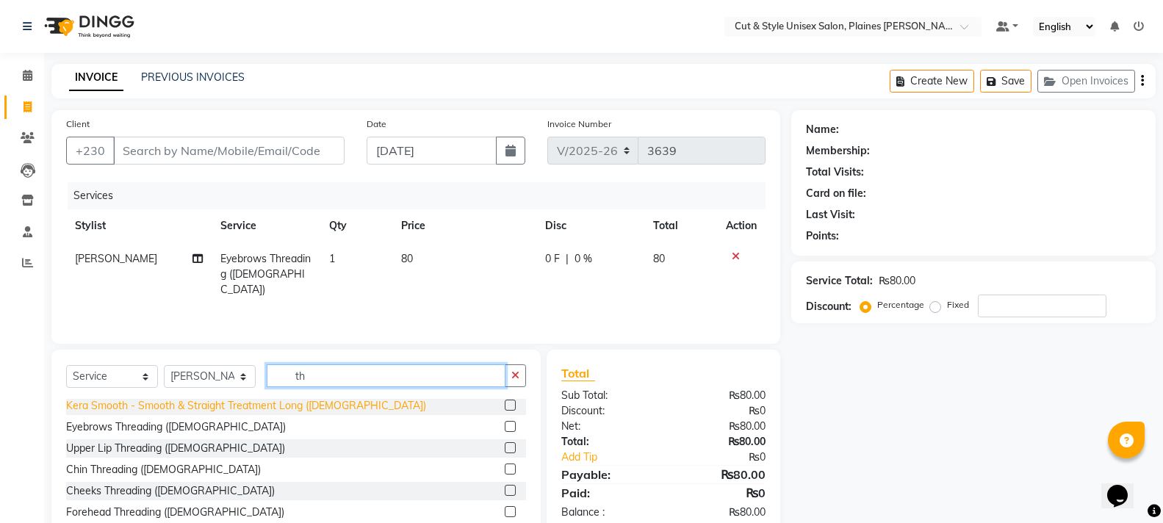
scroll to position [65, 0]
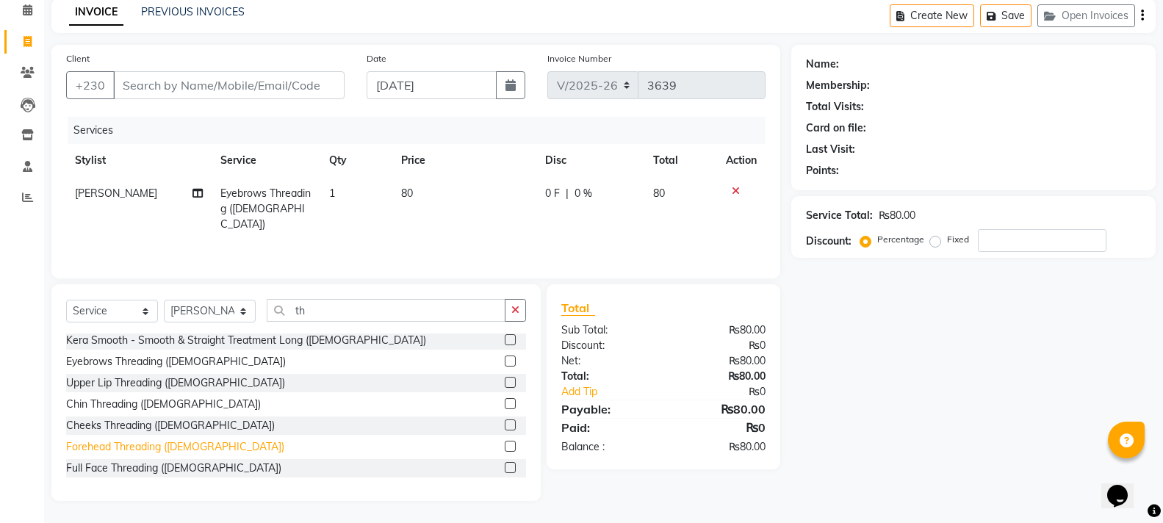
click at [151, 444] on div "Forehead Threading ([DEMOGRAPHIC_DATA])" at bounding box center [175, 446] width 218 height 15
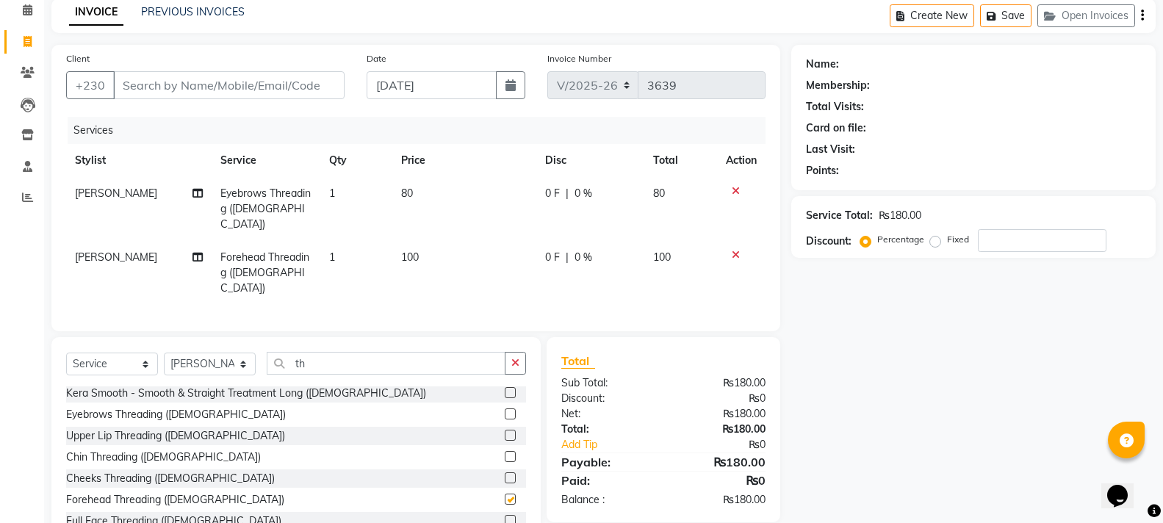
checkbox input "false"
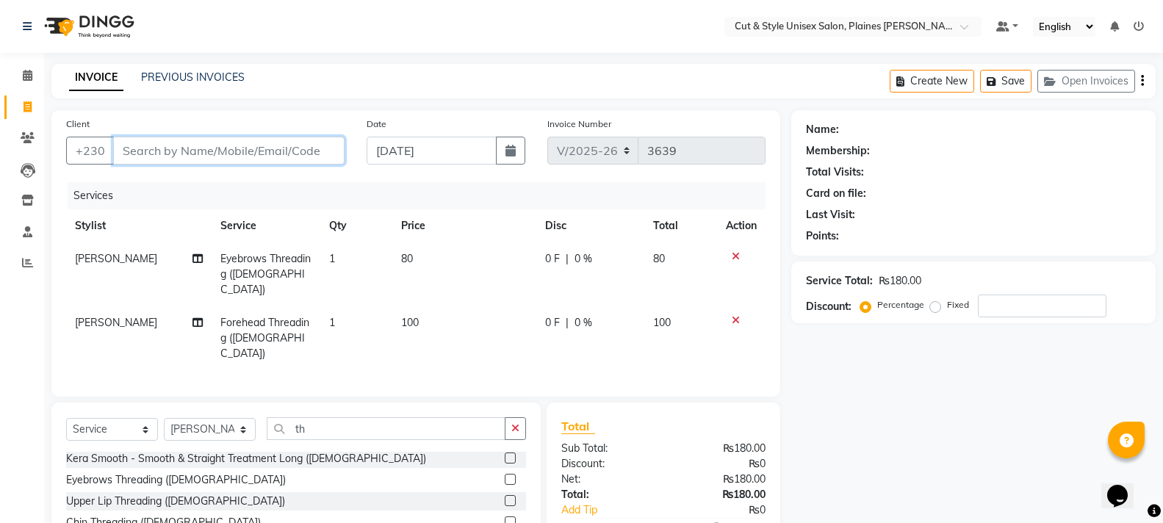
click at [207, 142] on input "Client" at bounding box center [228, 151] width 231 height 28
type input "5"
type input "0"
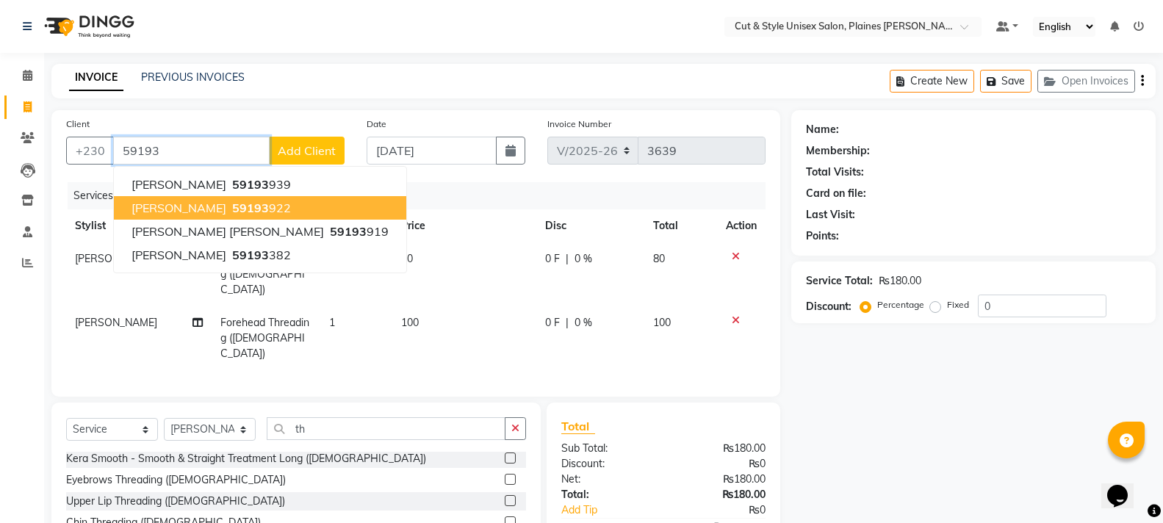
click at [250, 203] on span "59193" at bounding box center [250, 208] width 37 height 15
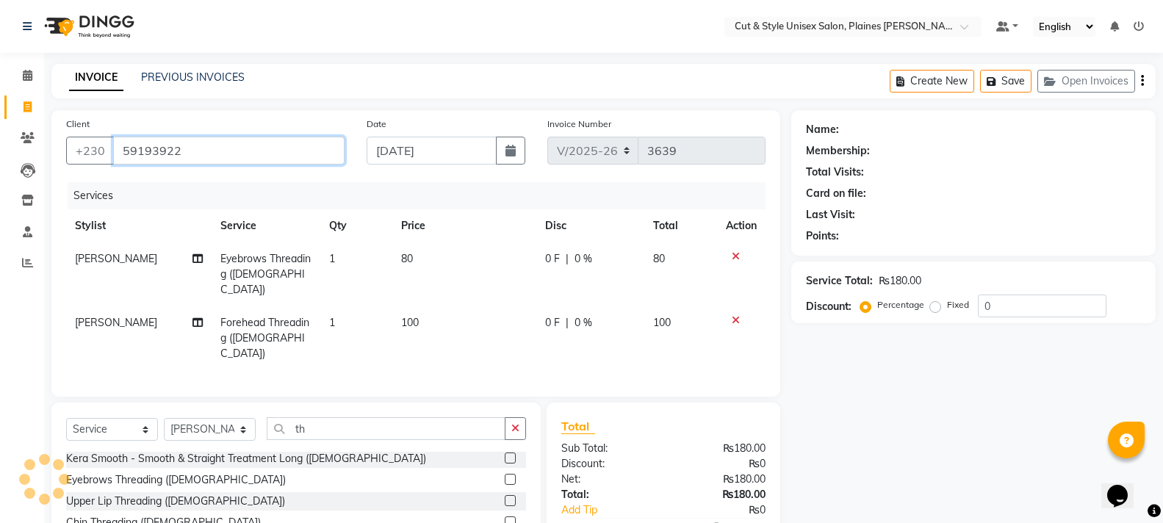
type input "59193922"
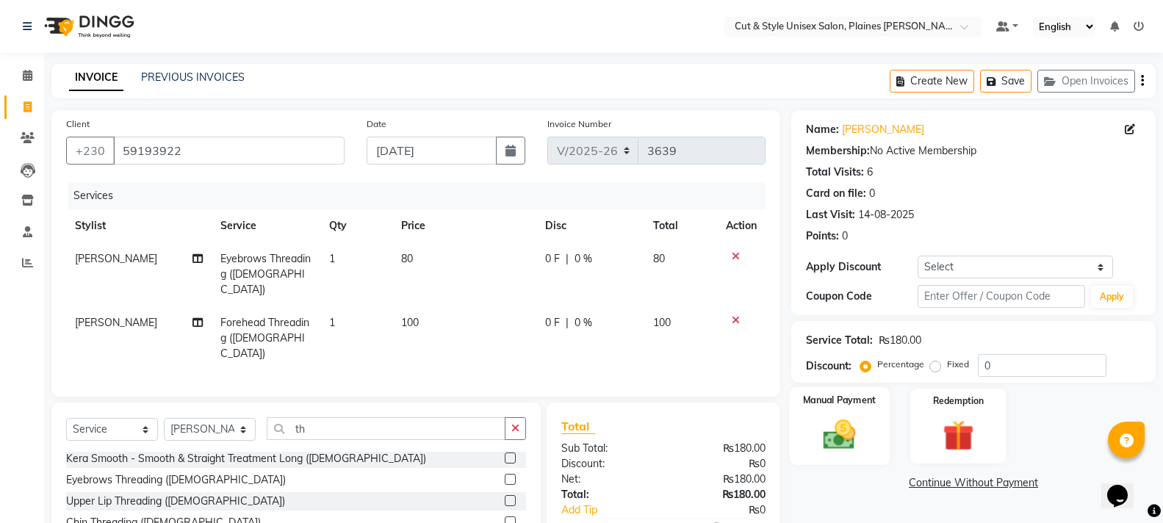
click at [846, 420] on img at bounding box center [839, 434] width 52 height 37
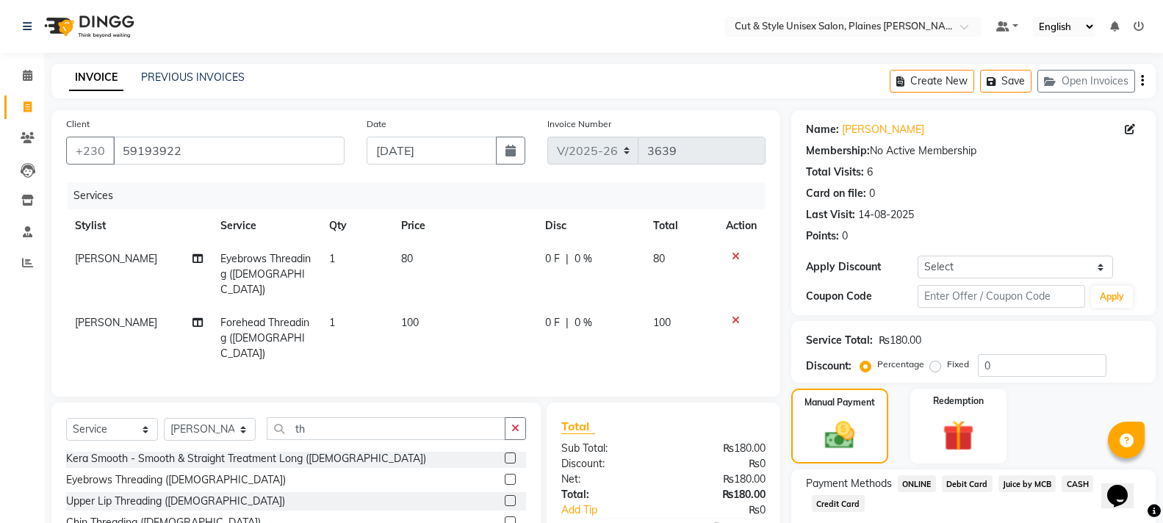
click at [1081, 480] on span "CASH" at bounding box center [1078, 483] width 32 height 17
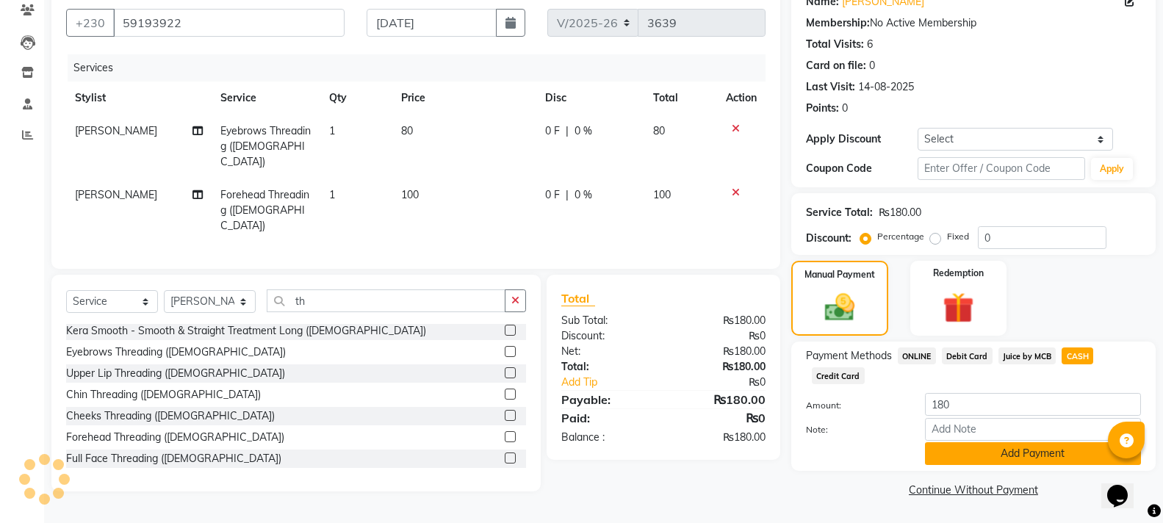
click at [1000, 455] on button "Add Payment" at bounding box center [1033, 453] width 216 height 23
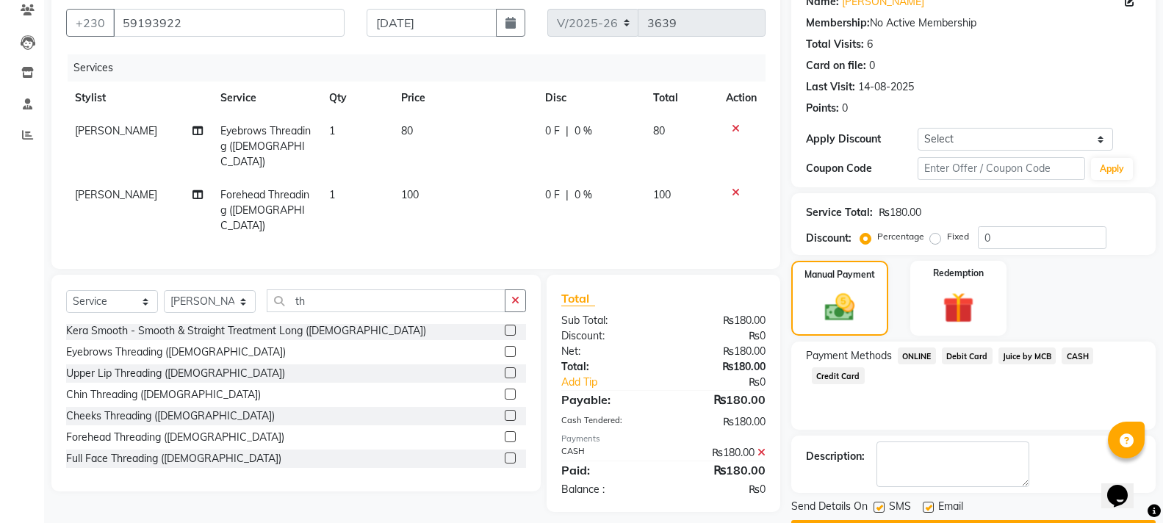
scroll to position [170, 0]
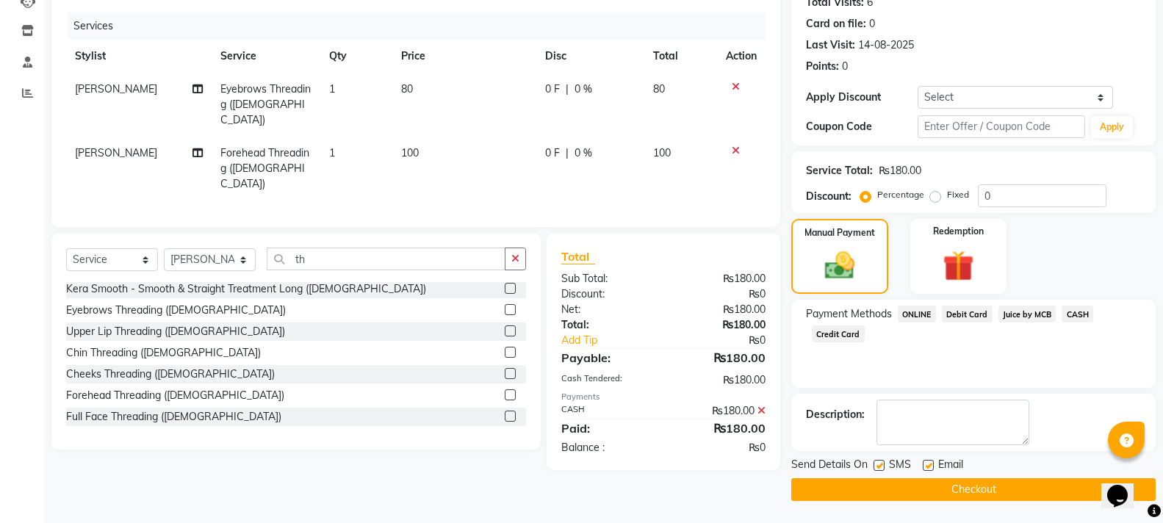
click at [989, 483] on button "Checkout" at bounding box center [973, 489] width 364 height 23
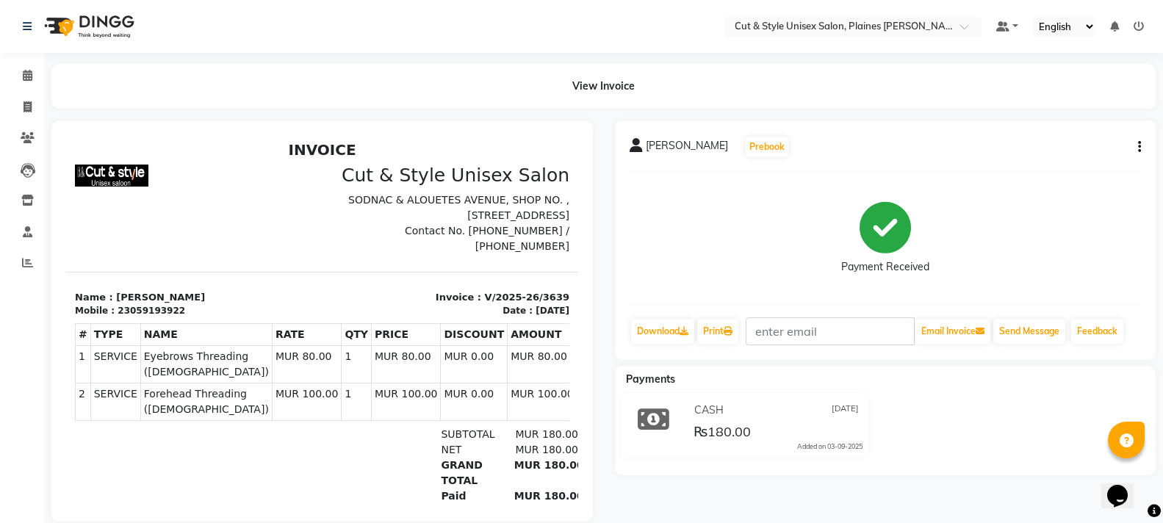
click at [59, 30] on img at bounding box center [87, 26] width 101 height 41
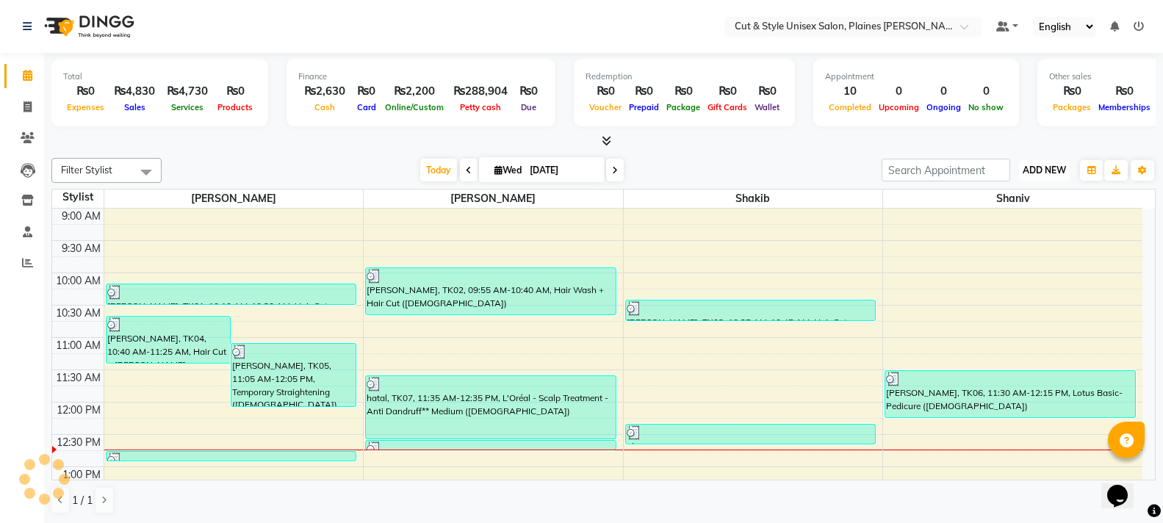
click at [1044, 172] on span "ADD NEW" at bounding box center [1044, 170] width 43 height 11
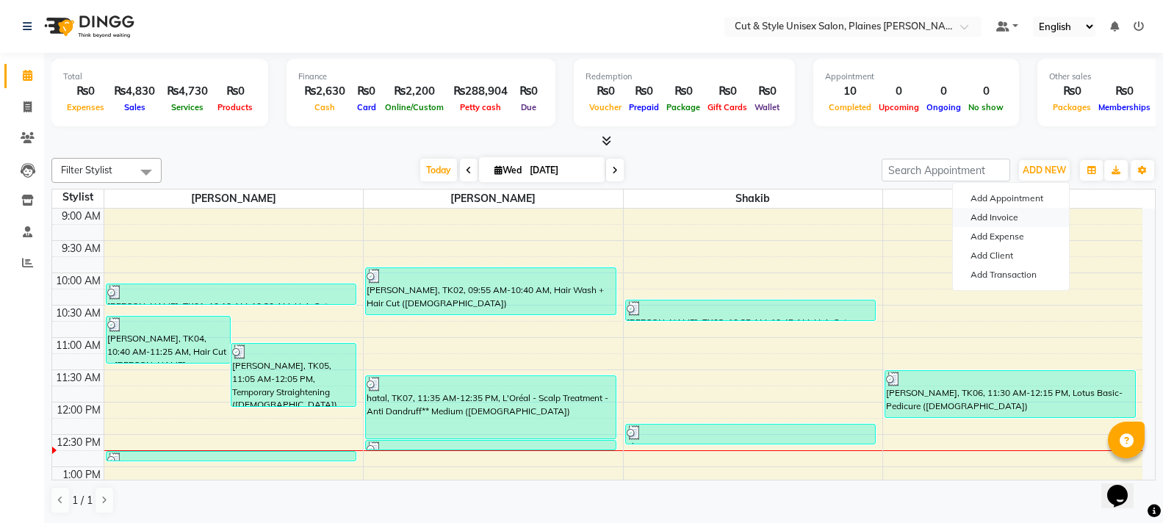
click at [999, 213] on link "Add Invoice" at bounding box center [1011, 217] width 116 height 19
select select "service"
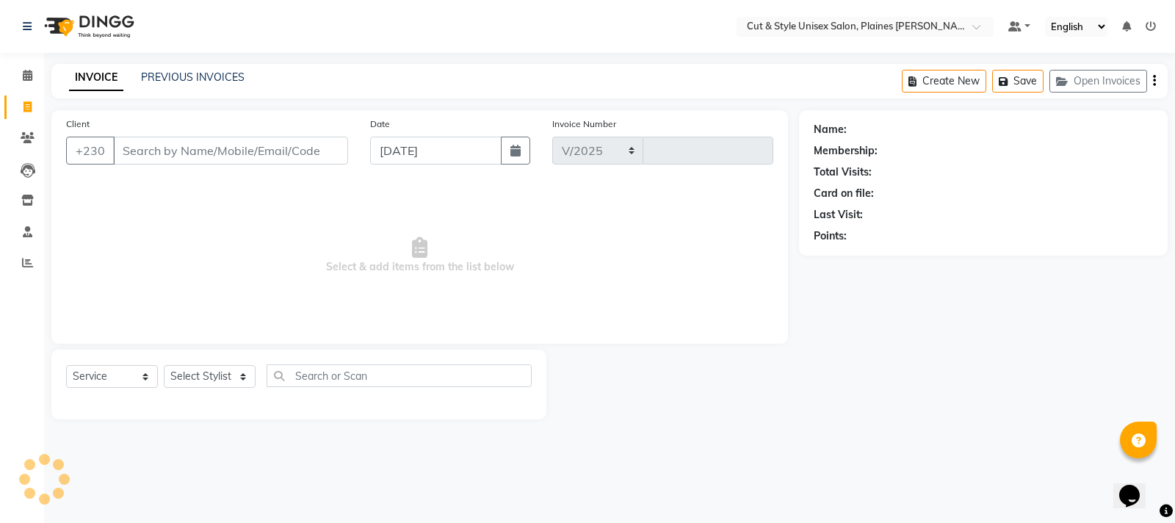
select select "7731"
type input "3640"
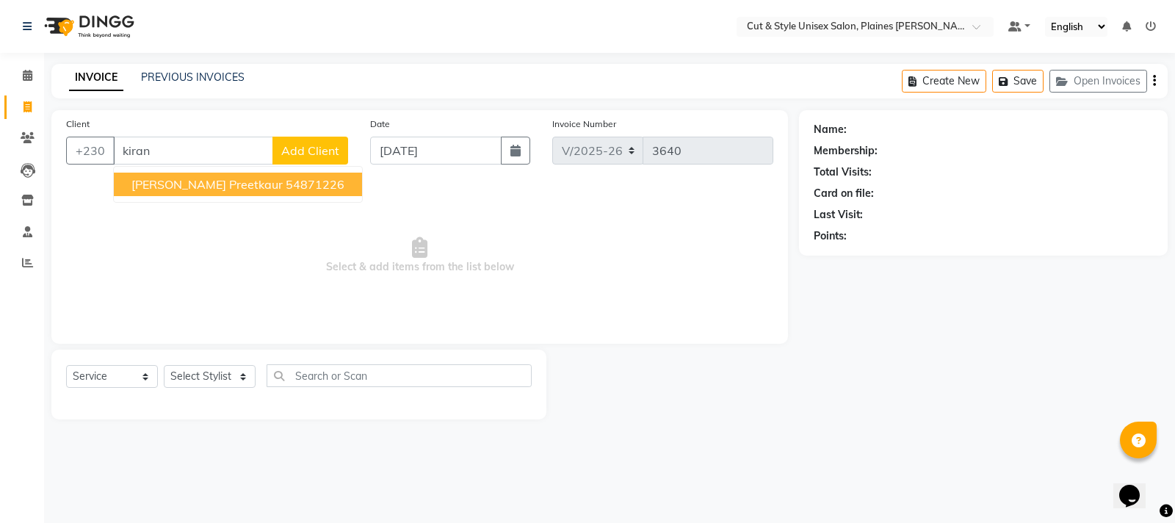
click at [286, 188] on ngb-highlight "54871226" at bounding box center [315, 184] width 59 height 15
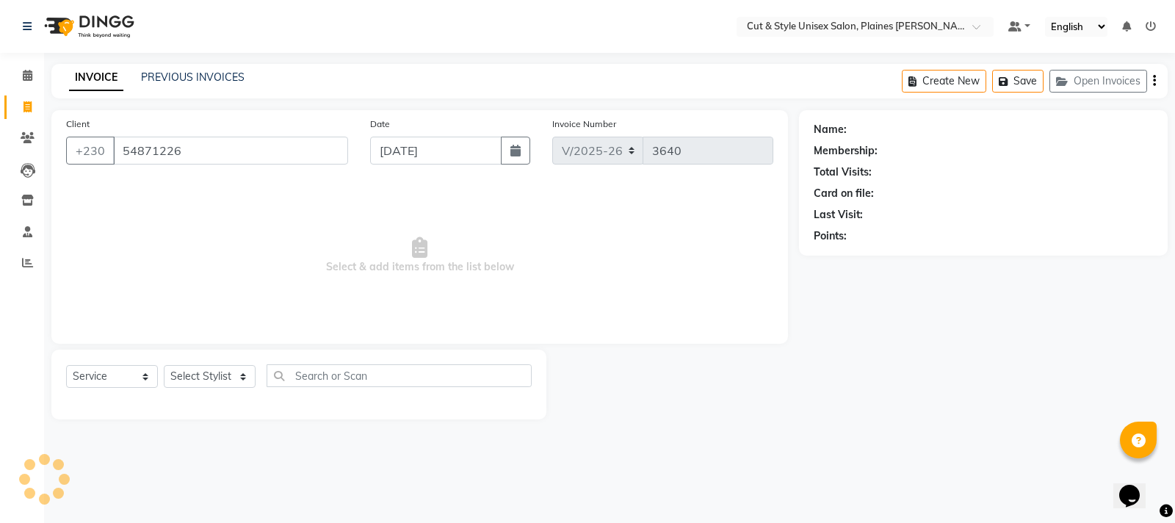
type input "54871226"
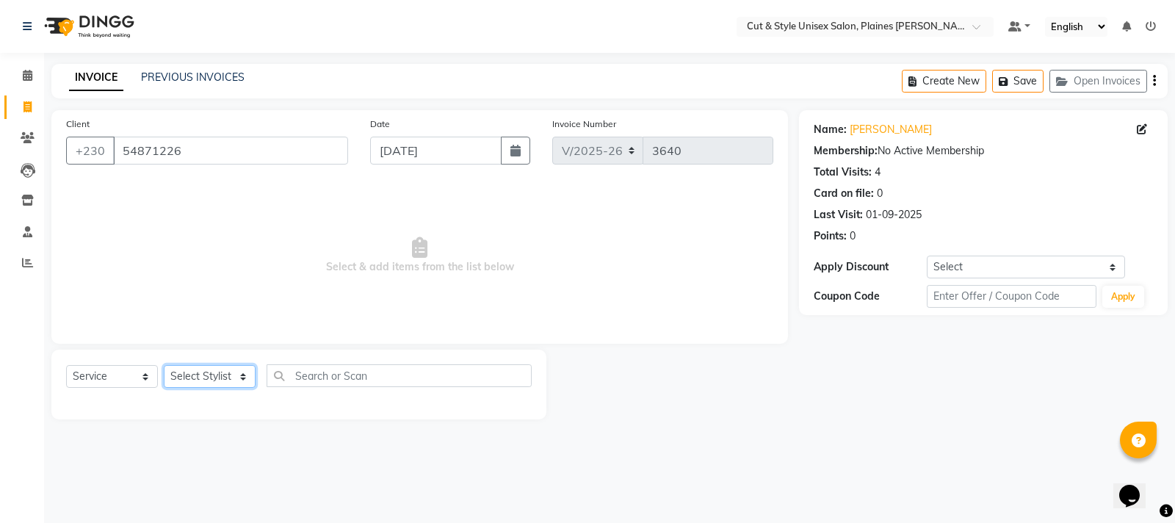
click at [243, 377] on select "Select Stylist [PERSON_NAME] Manager [PERSON_NAME]" at bounding box center [210, 376] width 92 height 23
select select "68909"
click at [164, 365] on select "Select Stylist [PERSON_NAME] Manager [PERSON_NAME]" at bounding box center [210, 376] width 92 height 23
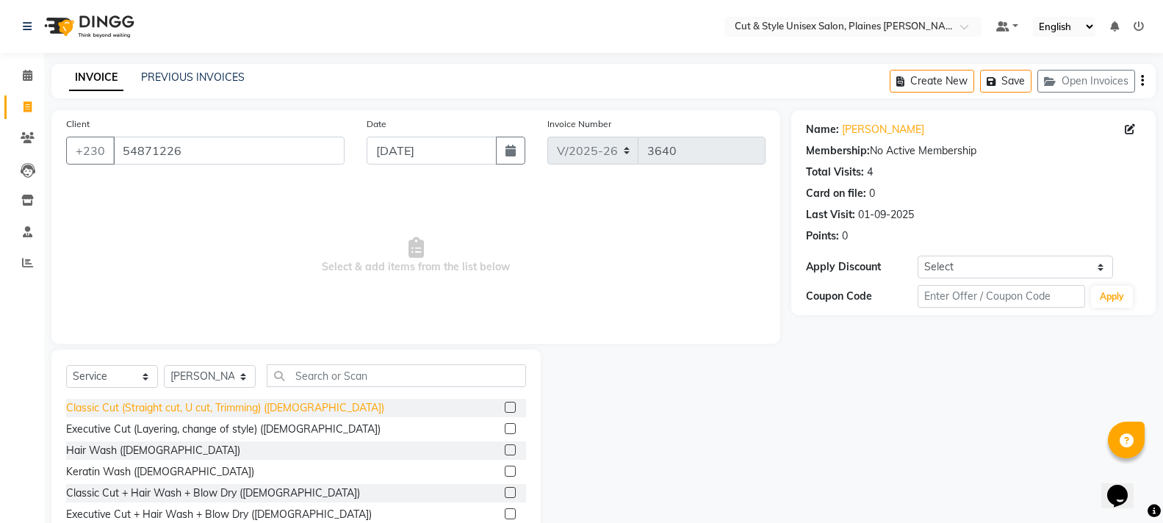
click at [233, 409] on div "Classic Cut (Straight cut, U cut, Trimming) ([DEMOGRAPHIC_DATA])" at bounding box center [225, 407] width 318 height 15
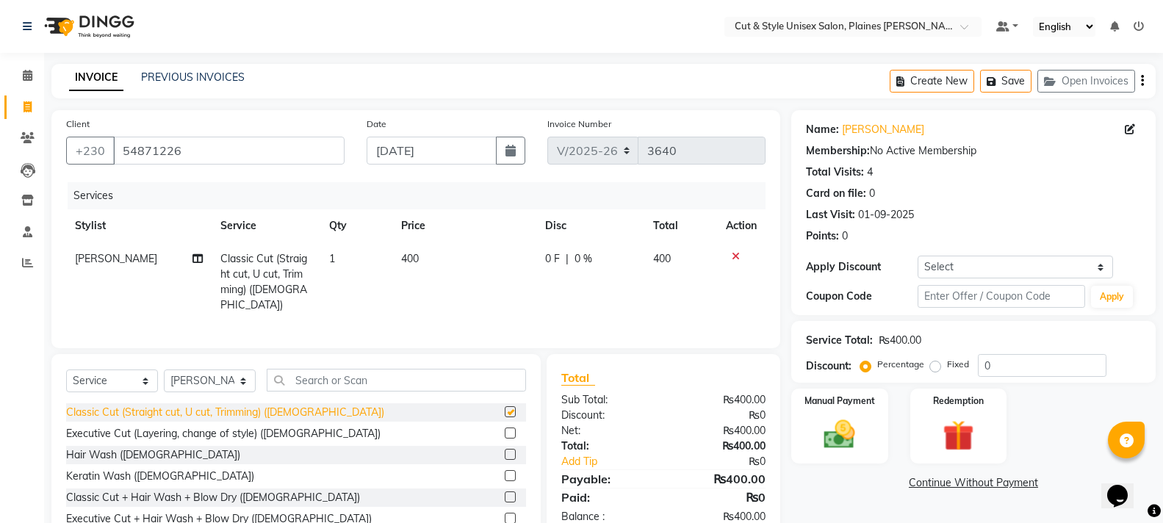
checkbox input "false"
click at [848, 447] on img at bounding box center [839, 434] width 52 height 37
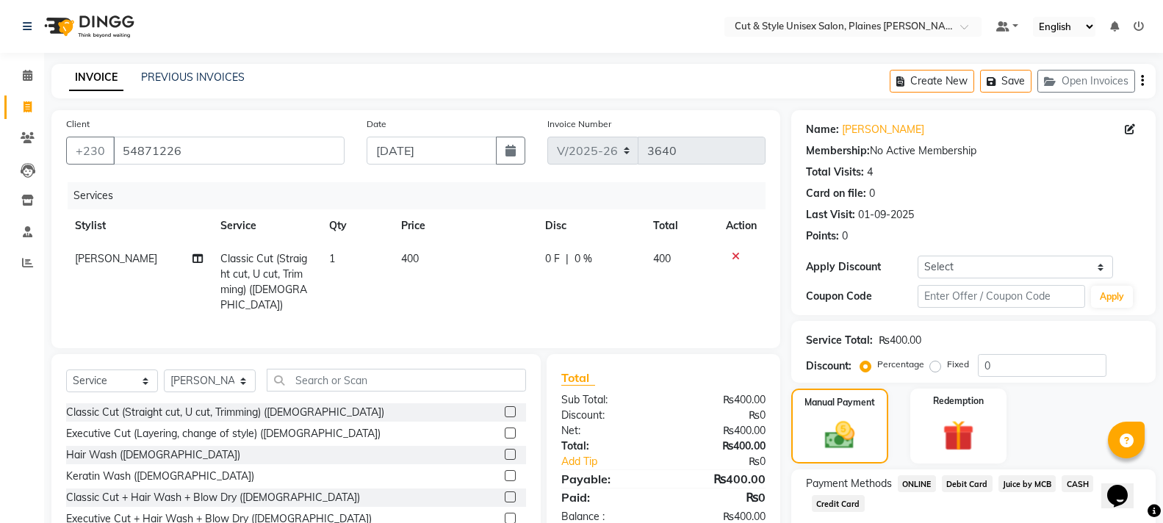
click at [1083, 486] on span "CASH" at bounding box center [1078, 483] width 32 height 17
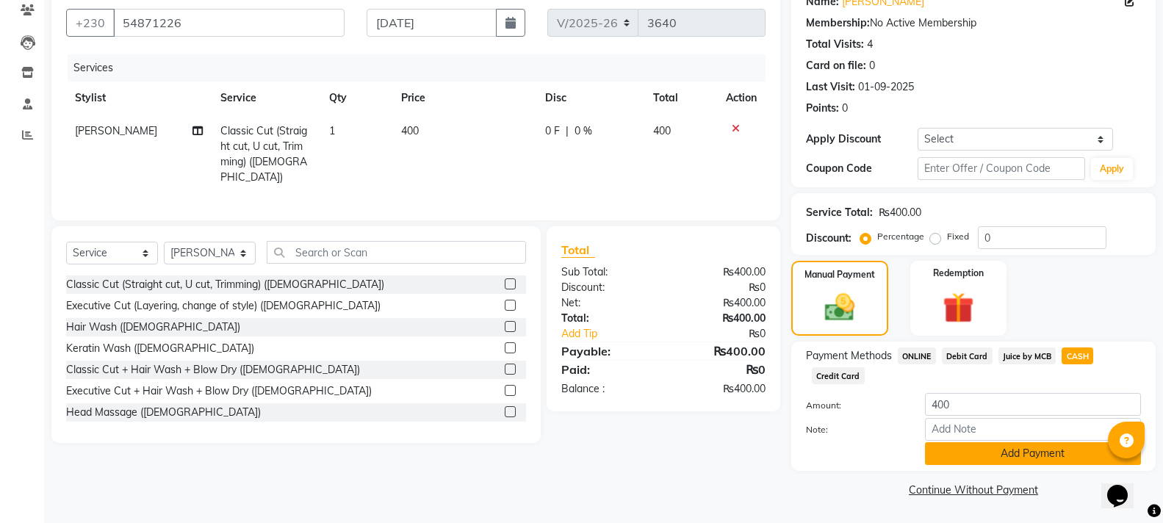
click at [1059, 453] on button "Add Payment" at bounding box center [1033, 453] width 216 height 23
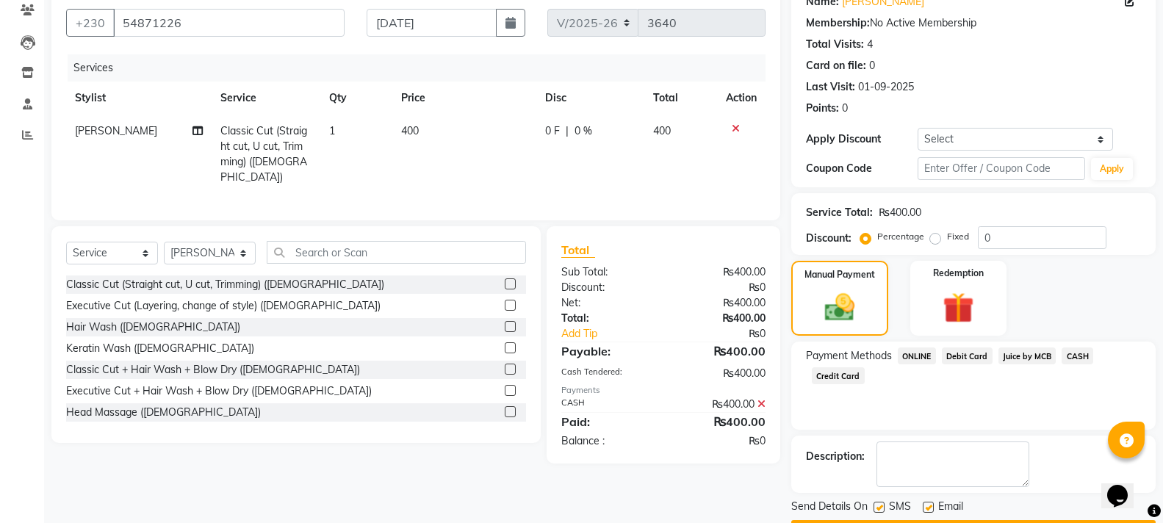
scroll to position [170, 0]
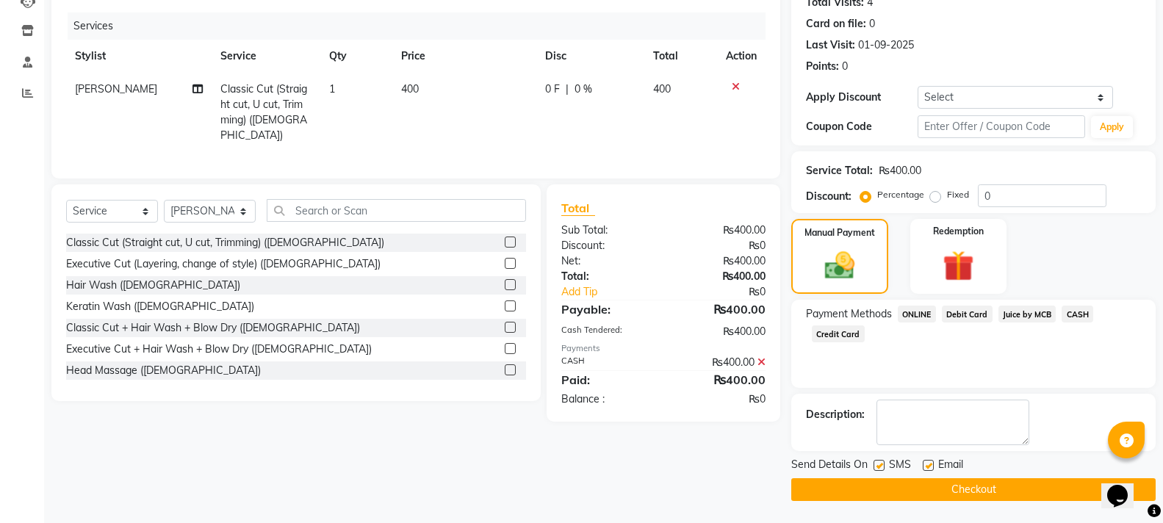
click at [1043, 486] on button "Checkout" at bounding box center [973, 489] width 364 height 23
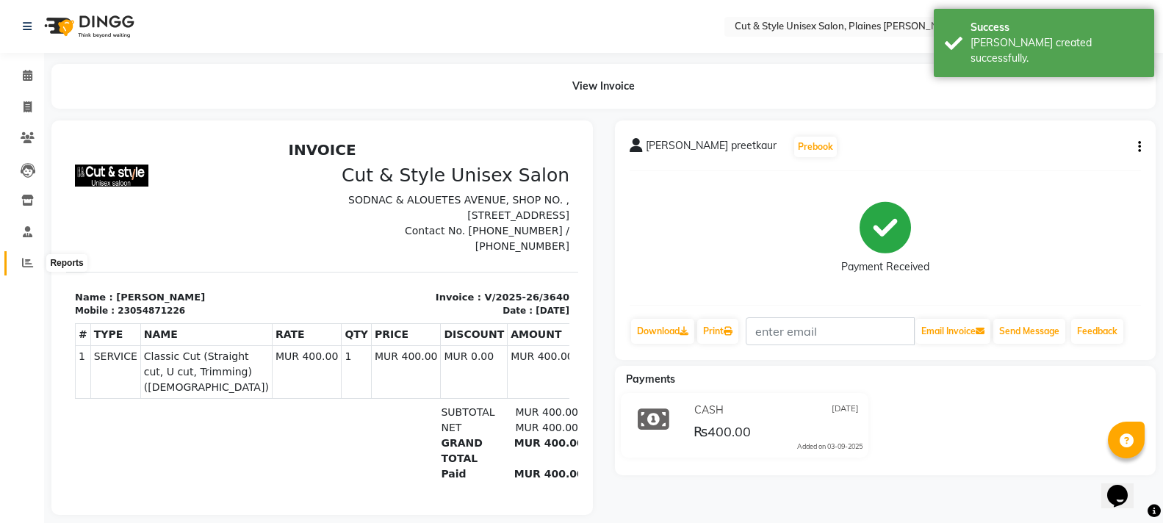
click at [22, 261] on icon at bounding box center [27, 262] width 11 height 11
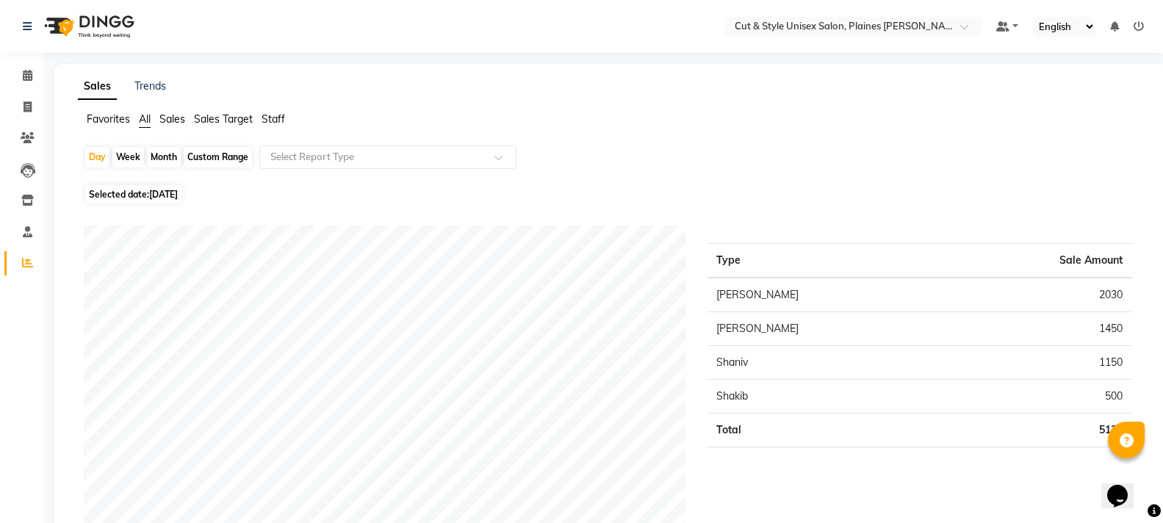
click at [51, 24] on img at bounding box center [87, 26] width 101 height 41
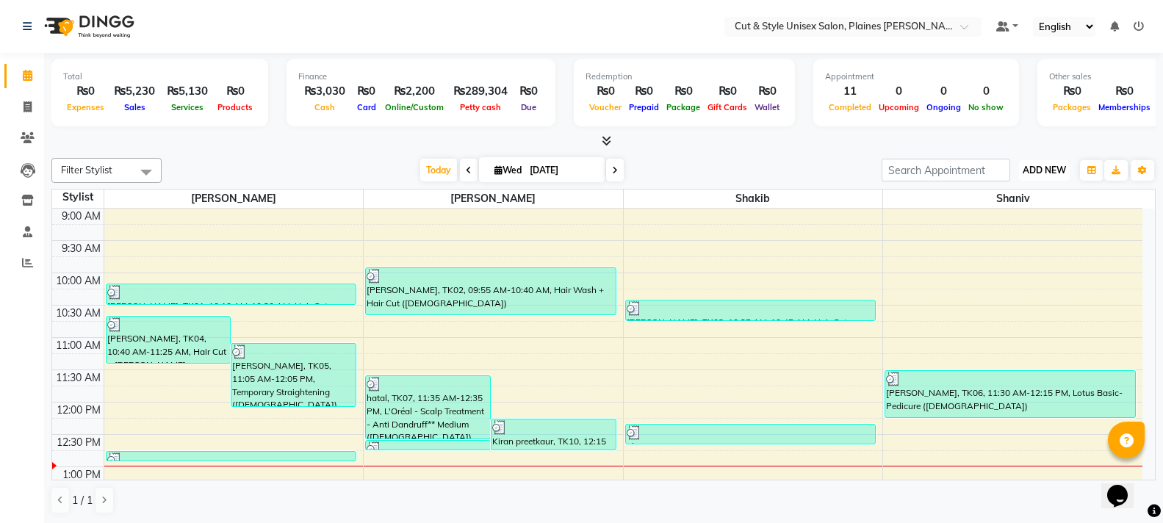
click at [1044, 169] on span "ADD NEW" at bounding box center [1044, 170] width 43 height 11
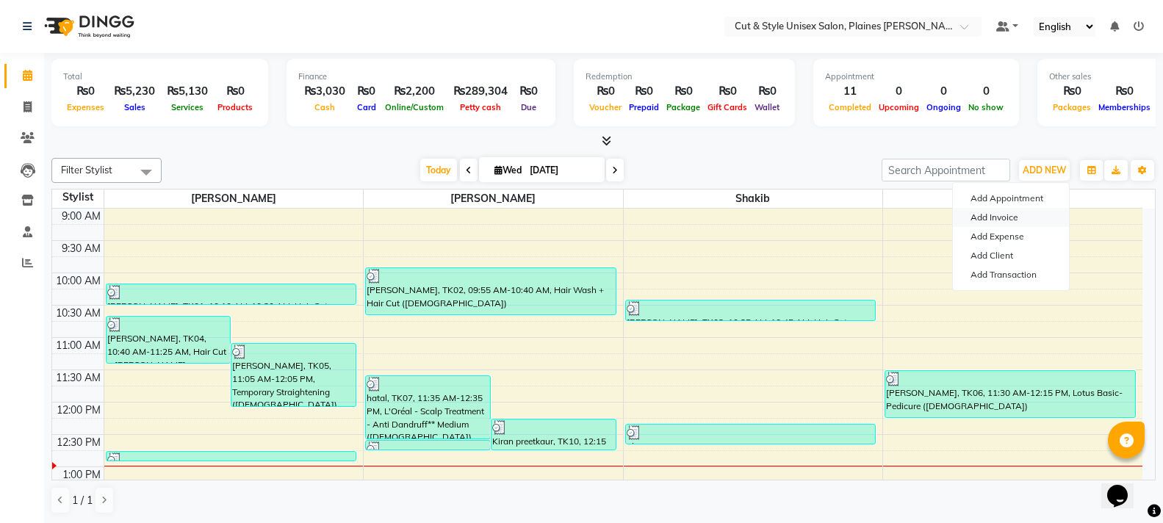
click at [1004, 212] on link "Add Invoice" at bounding box center [1011, 217] width 116 height 19
select select "service"
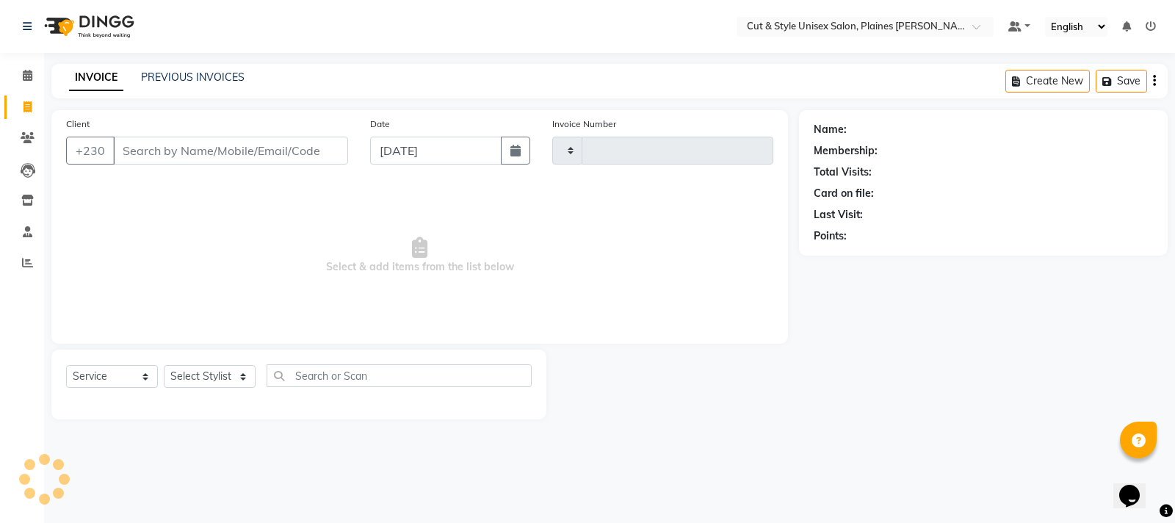
type input "3641"
select select "7731"
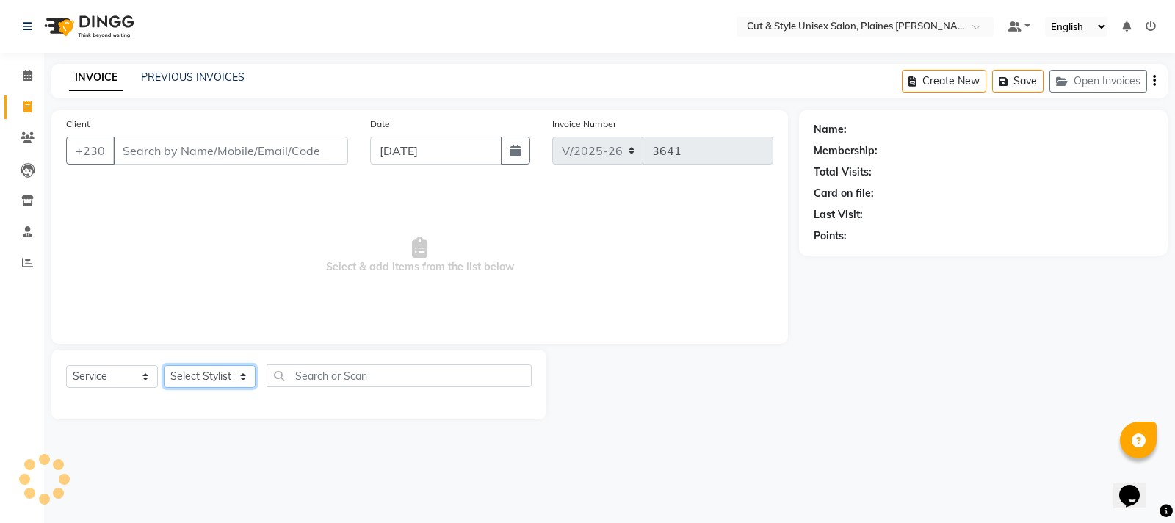
drag, startPoint x: 185, startPoint y: 370, endPoint x: 186, endPoint y: 378, distance: 8.8
click at [186, 373] on select "Select Stylist" at bounding box center [210, 376] width 92 height 23
select select "68908"
click at [164, 365] on select "Select Stylist [PERSON_NAME] Manager [PERSON_NAME]" at bounding box center [210, 376] width 92 height 23
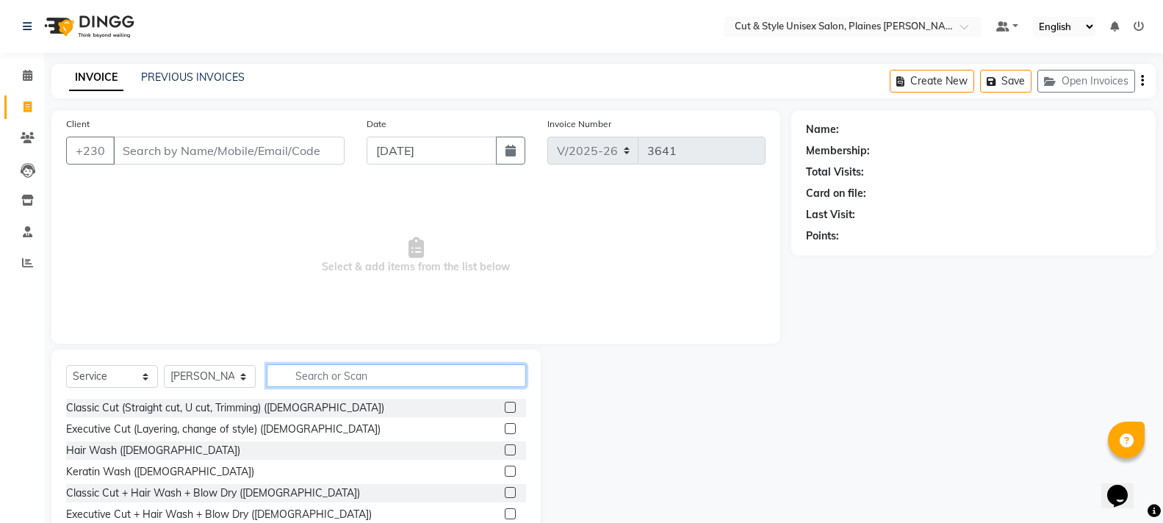
click at [338, 381] on input "text" at bounding box center [396, 375] width 259 height 23
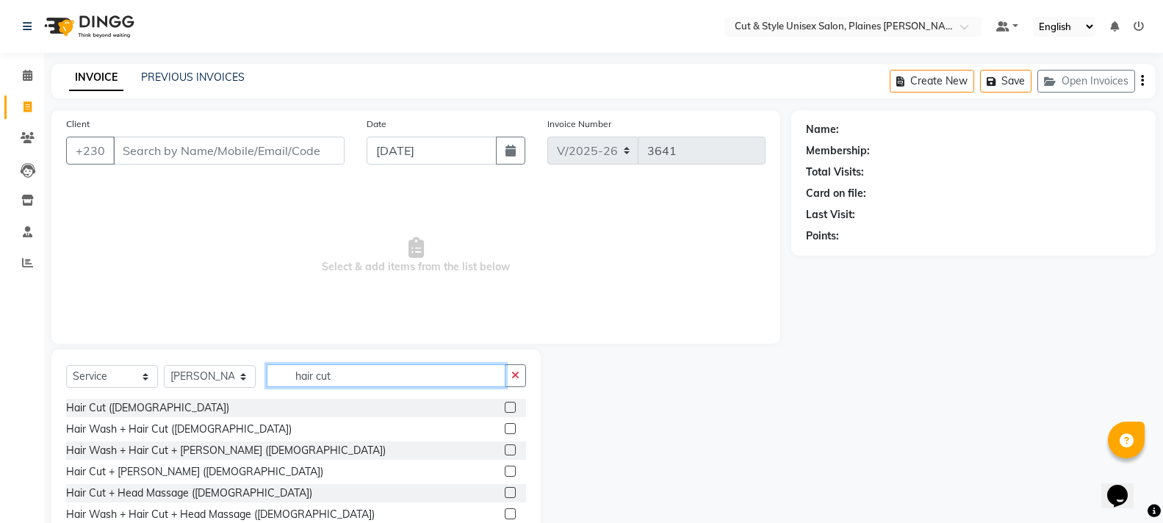
type input "hair cut"
click at [505, 406] on label at bounding box center [510, 407] width 11 height 11
click at [505, 406] on input "checkbox" at bounding box center [510, 408] width 10 height 10
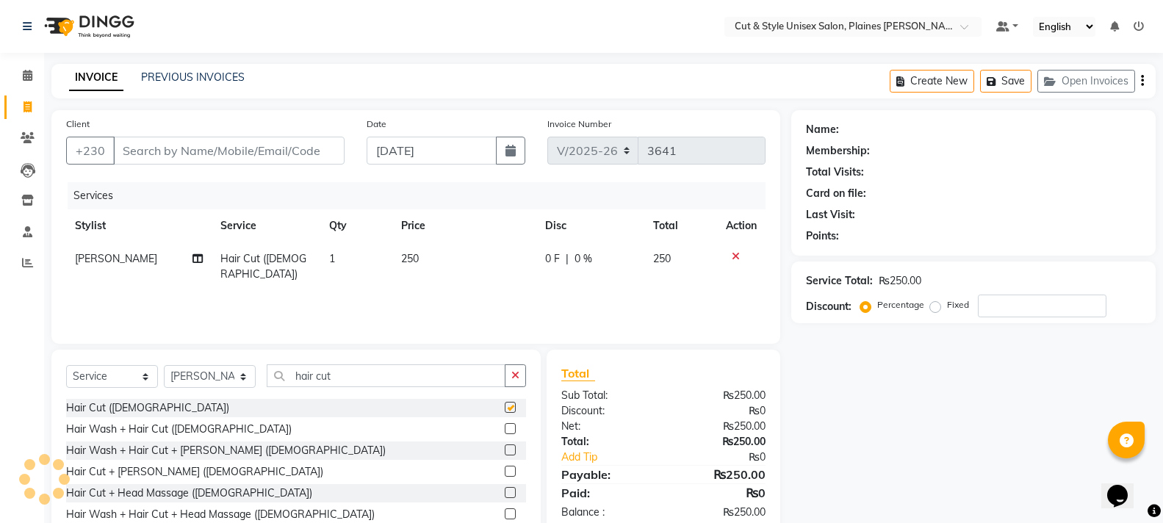
checkbox input "false"
click at [252, 145] on input "Client" at bounding box center [228, 151] width 231 height 28
type input "5"
type input "0"
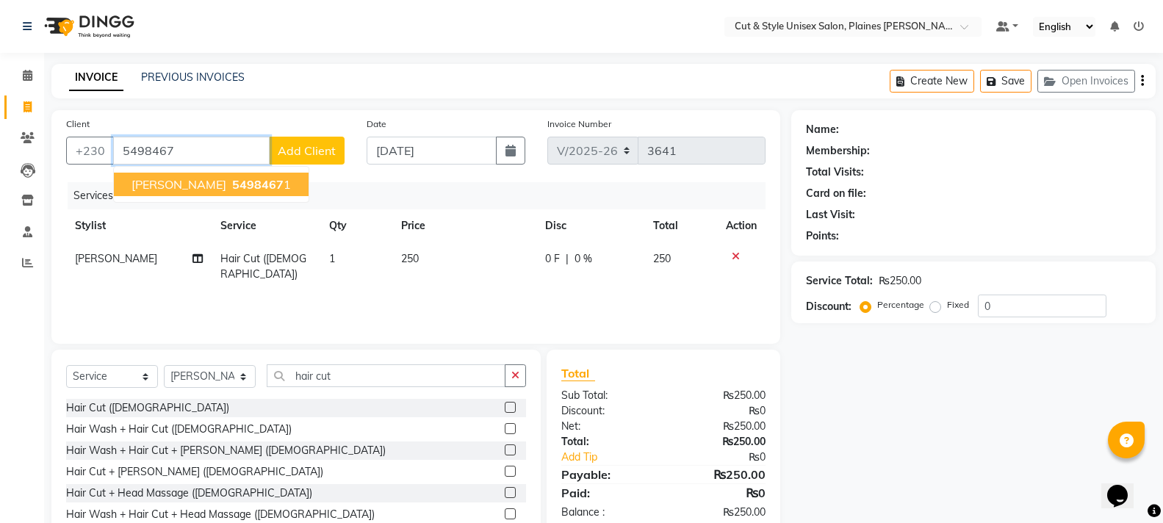
click at [234, 179] on button "[PERSON_NAME] 5498467 1" at bounding box center [211, 185] width 195 height 24
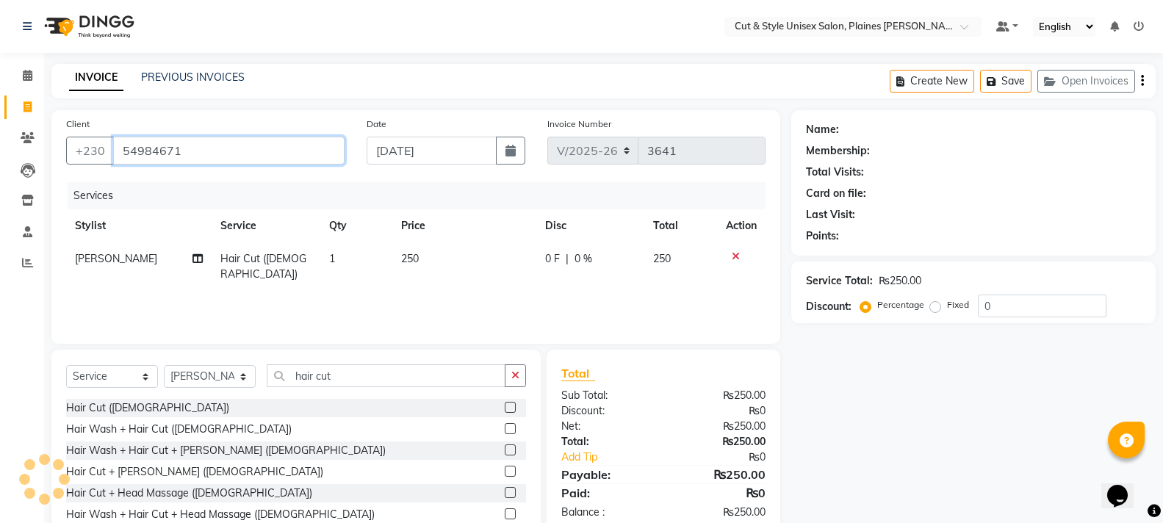
type input "54984671"
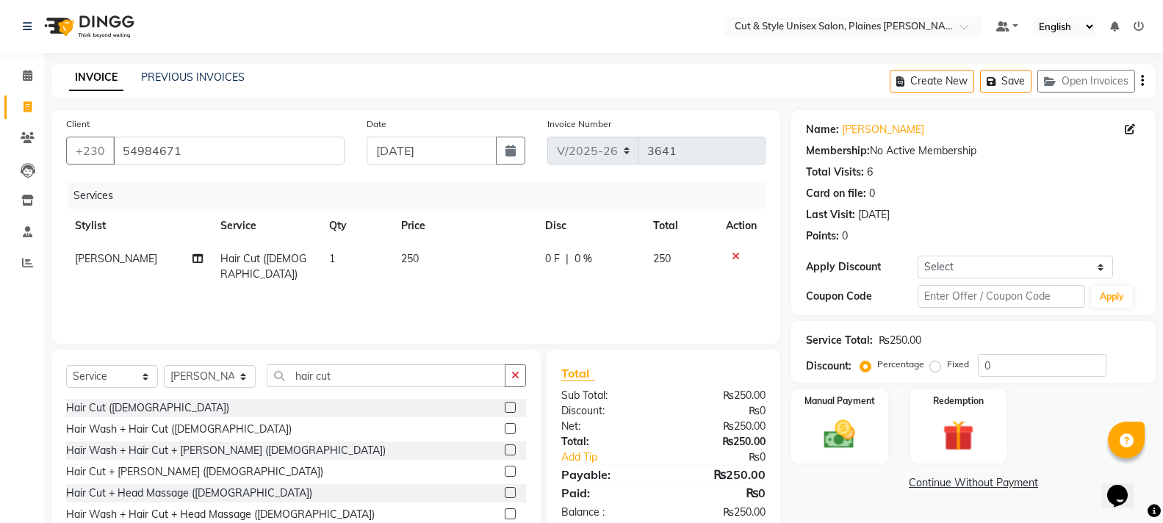
click at [333, 262] on span "1" at bounding box center [332, 258] width 6 height 13
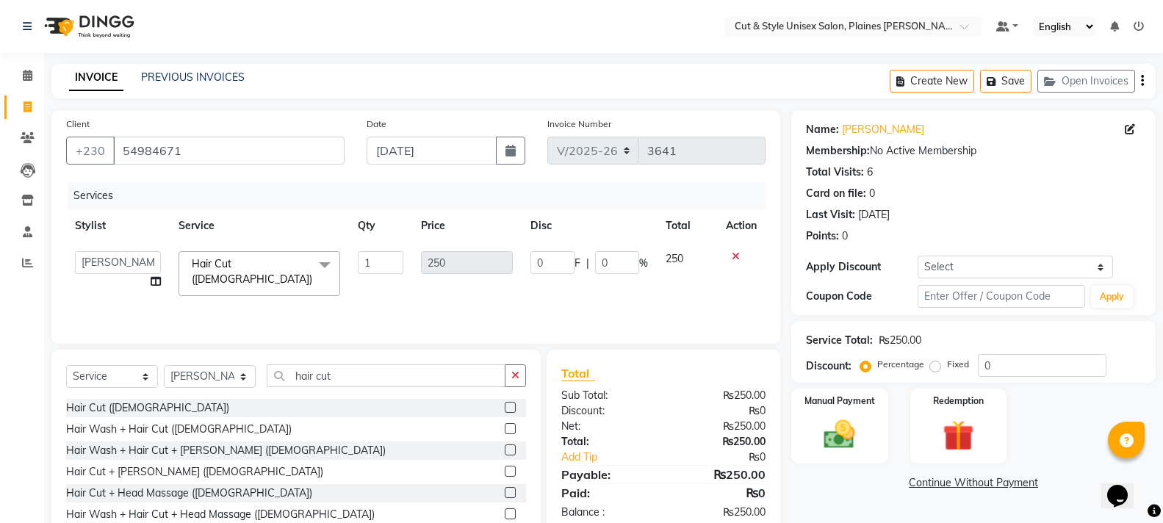
click at [347, 280] on td "Hair Cut ([DEMOGRAPHIC_DATA]) x Classic Cut (Straight cut, U cut, Trimming) ([D…" at bounding box center [259, 273] width 179 height 62
click at [865, 418] on div "Manual Payment" at bounding box center [839, 426] width 101 height 79
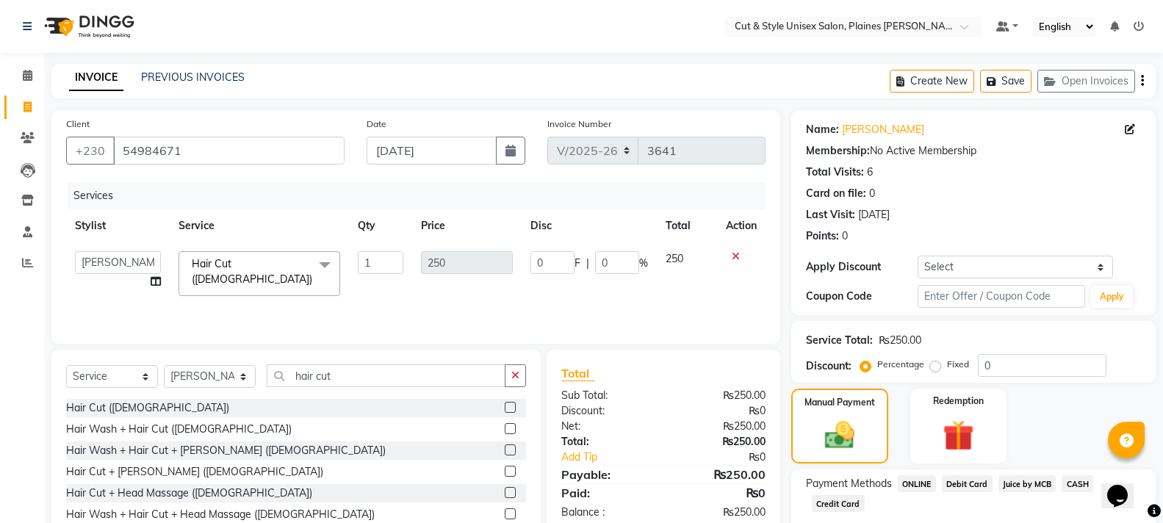
click at [736, 256] on icon at bounding box center [736, 256] width 8 height 10
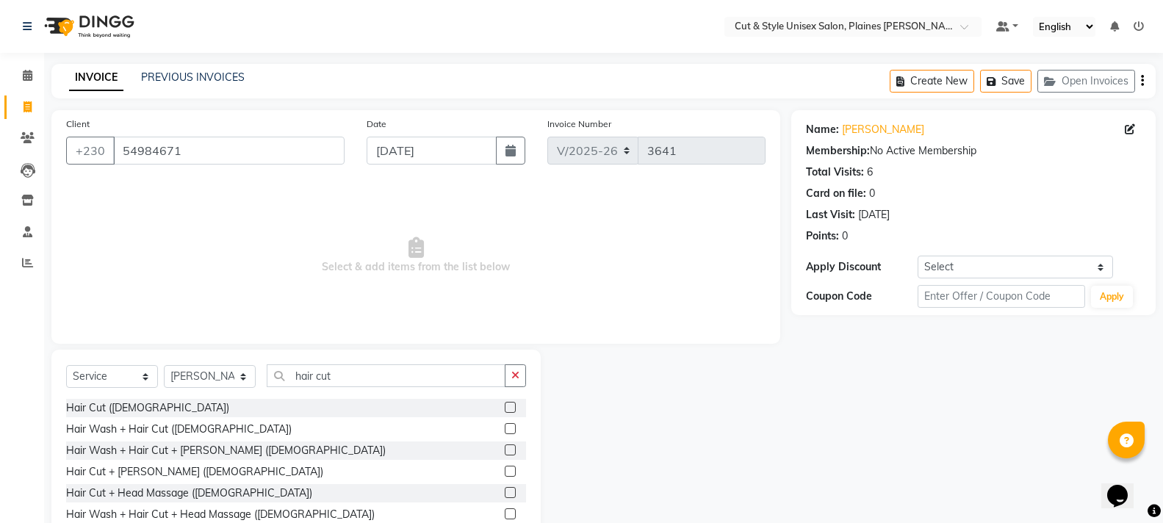
click at [505, 402] on label at bounding box center [510, 407] width 11 height 11
click at [505, 403] on input "checkbox" at bounding box center [510, 408] width 10 height 10
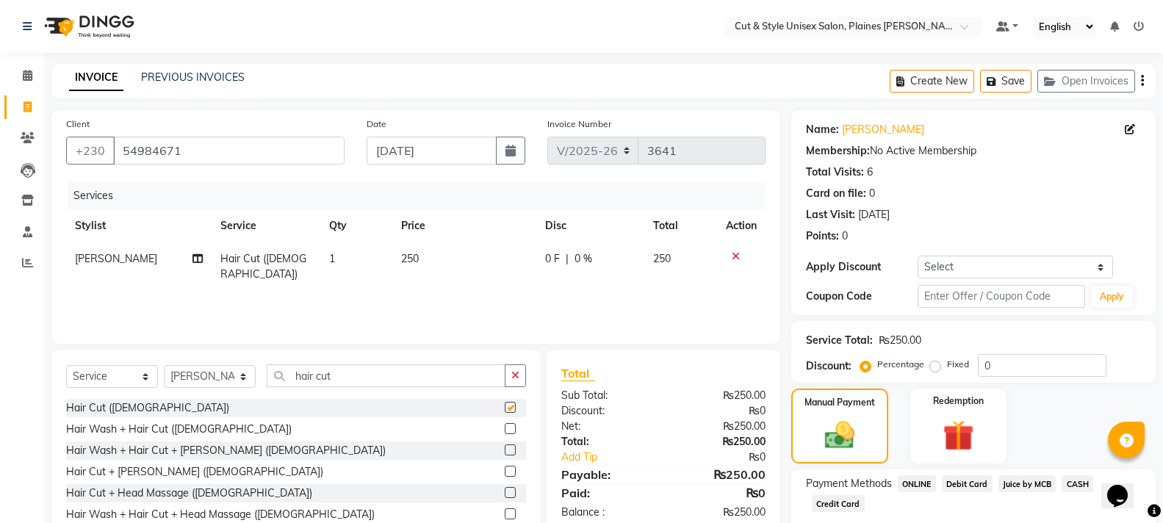
checkbox input "false"
click at [1029, 477] on span "Juice by MCB" at bounding box center [1027, 483] width 58 height 17
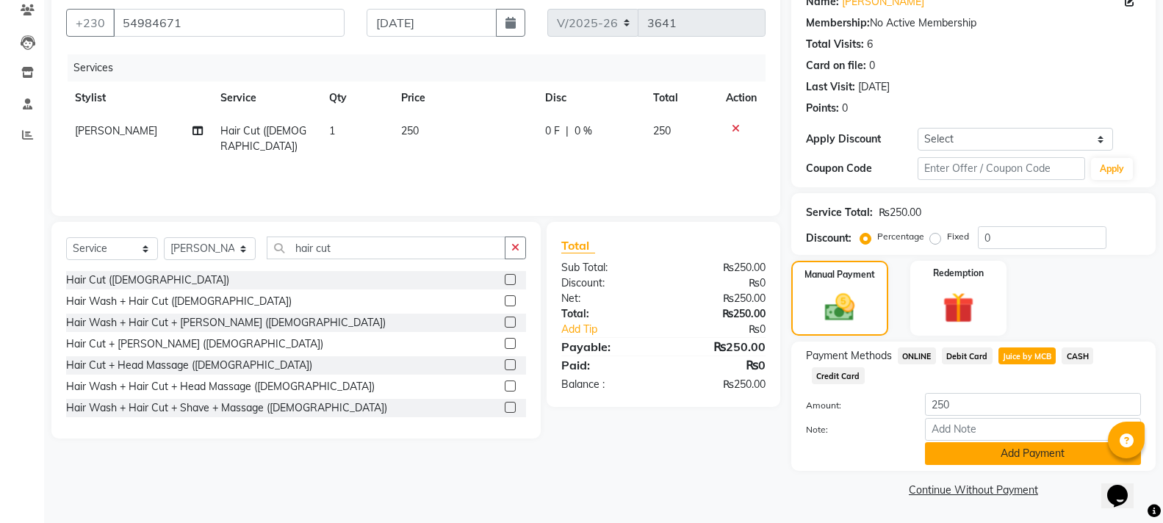
click at [998, 455] on button "Add Payment" at bounding box center [1033, 453] width 216 height 23
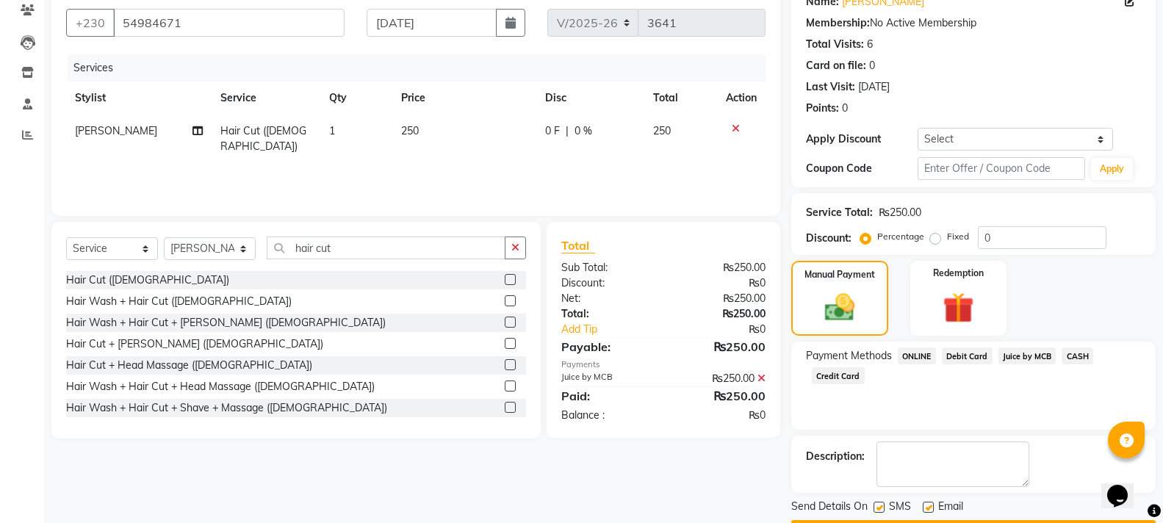
scroll to position [170, 0]
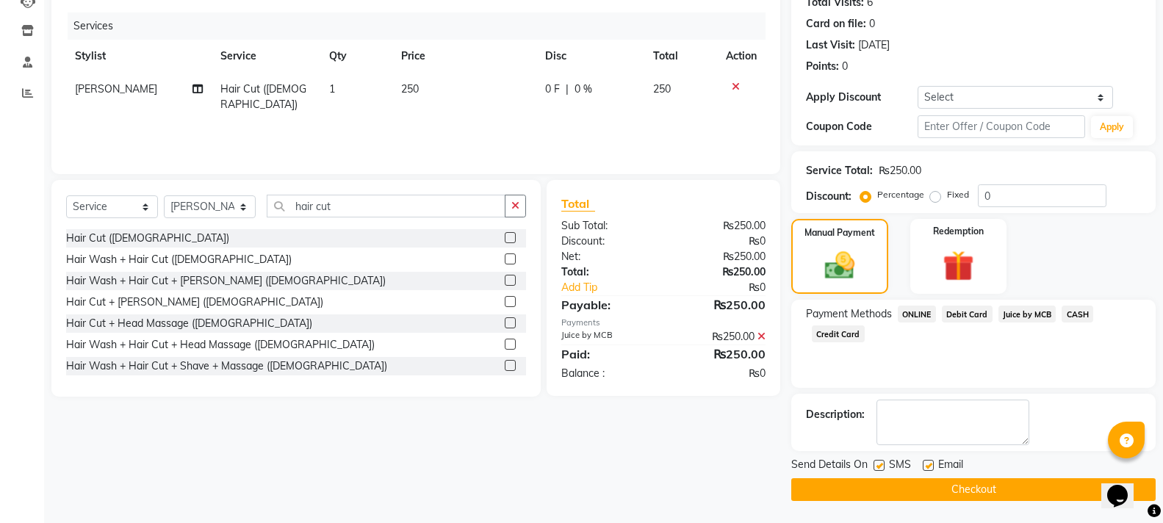
click at [970, 489] on button "Checkout" at bounding box center [973, 489] width 364 height 23
